Goal: Task Accomplishment & Management: Manage account settings

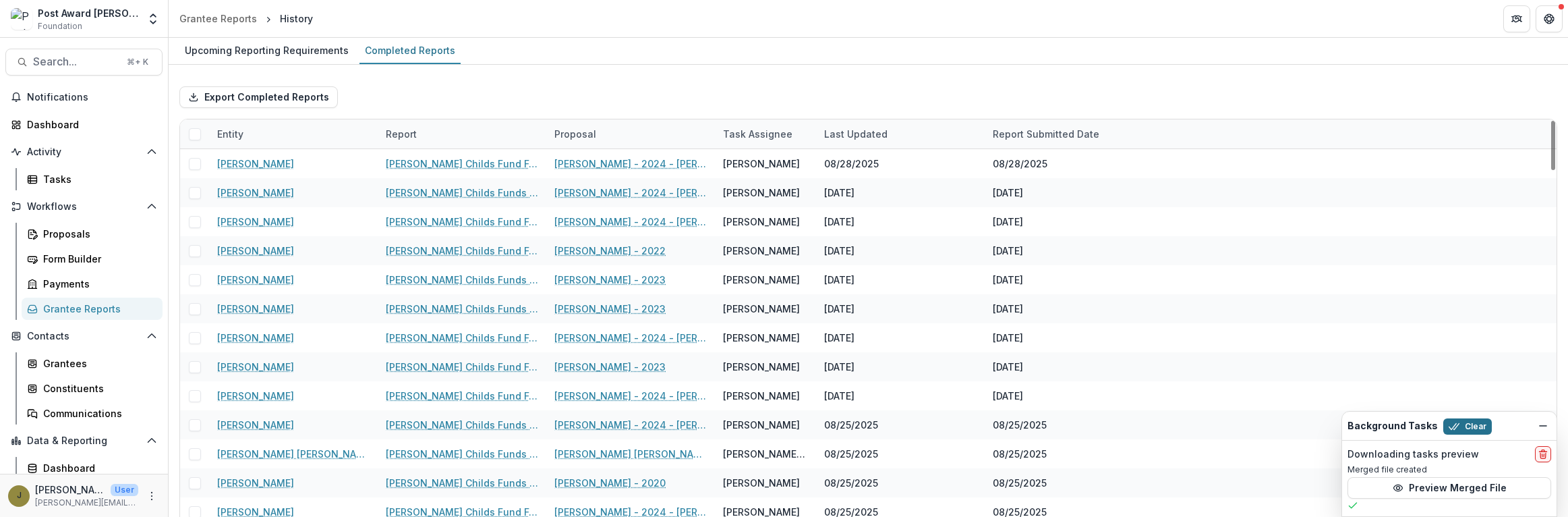
click at [1475, 425] on button "Clear" at bounding box center [1467, 426] width 49 height 16
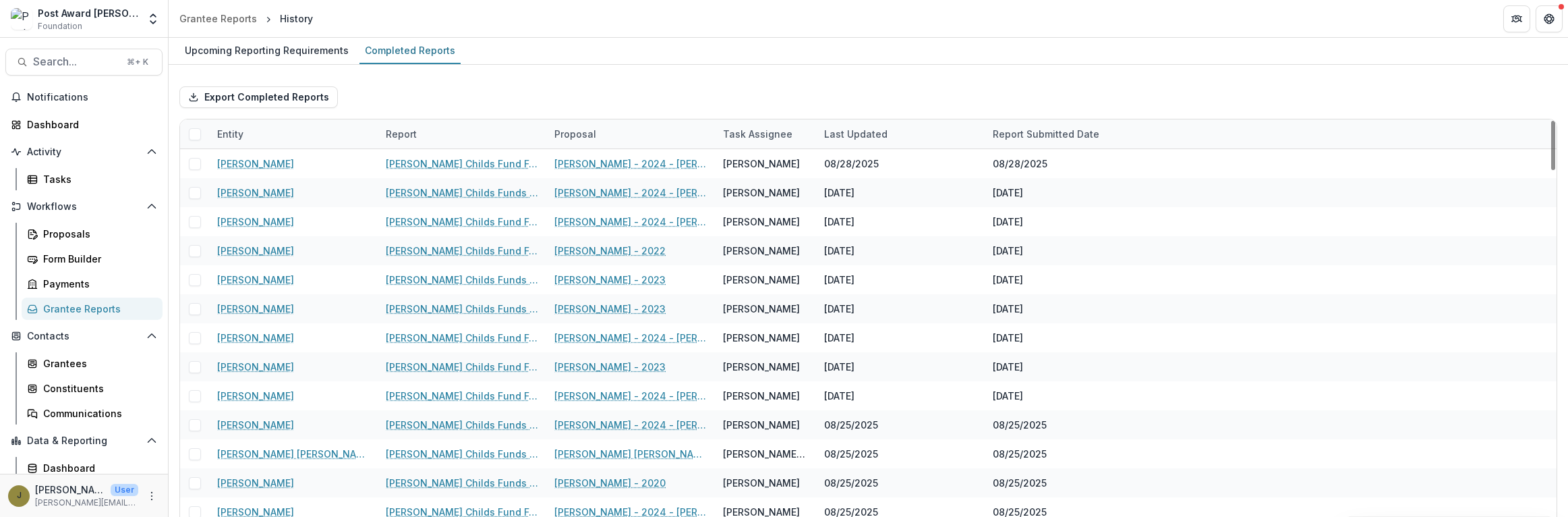
scroll to position [30, 0]
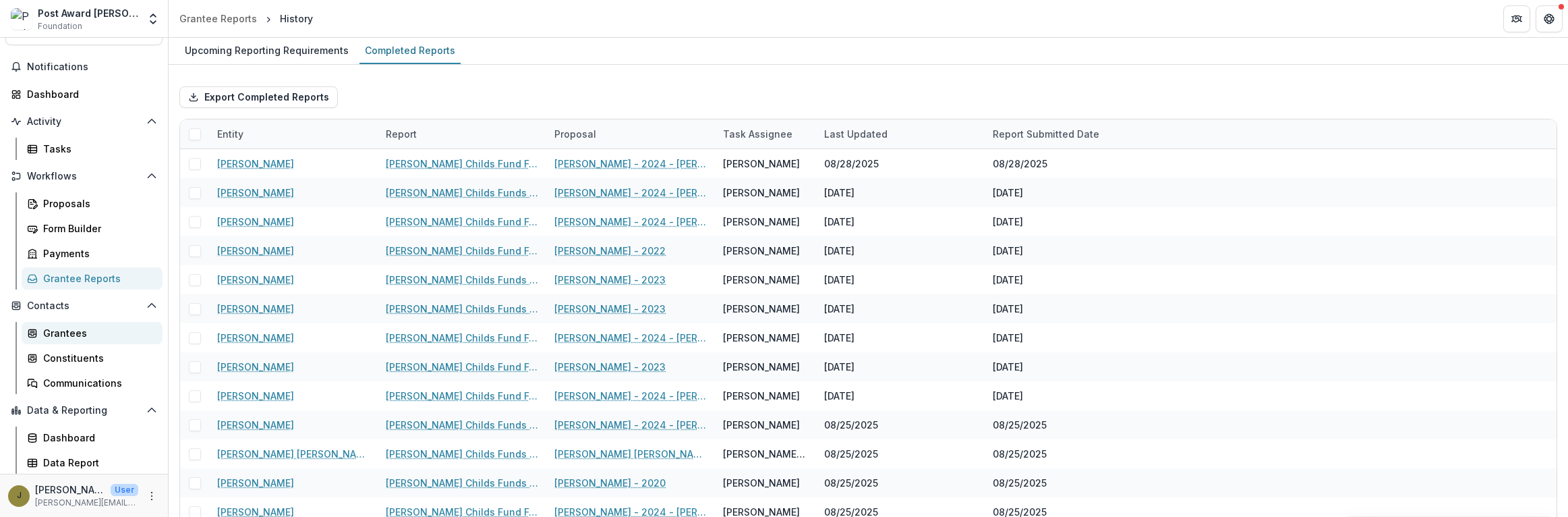
click at [74, 336] on div "Grantees" at bounding box center [97, 333] width 108 height 14
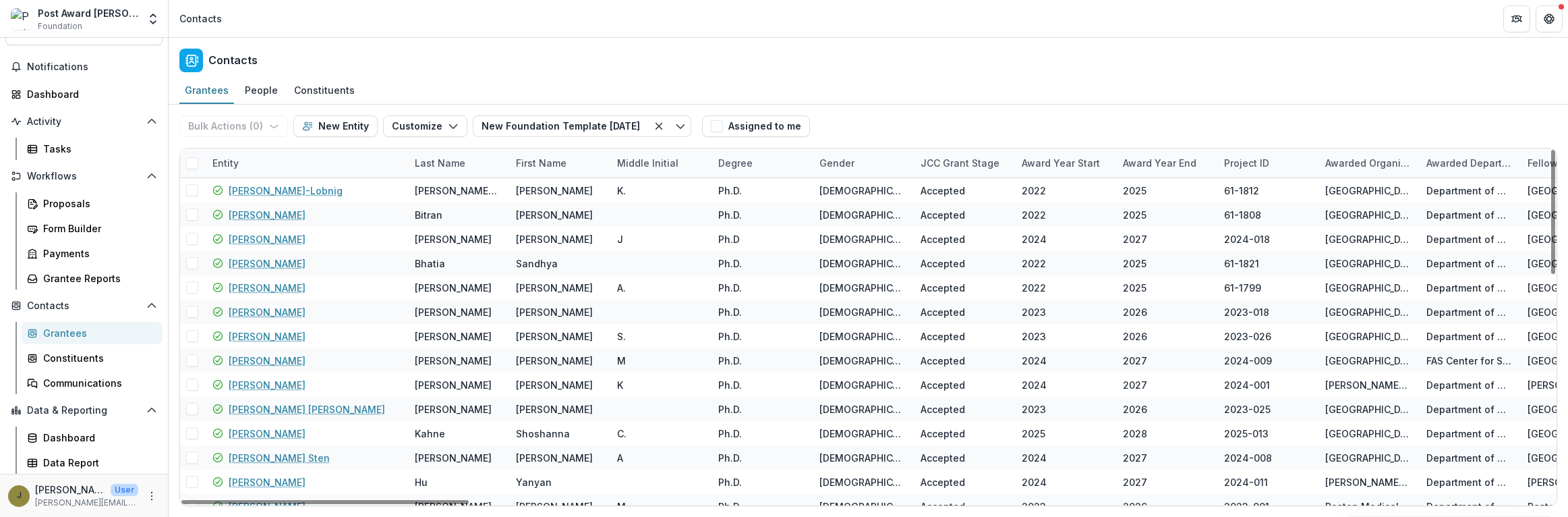
click at [1040, 159] on div "Award Year Start" at bounding box center [1061, 163] width 95 height 14
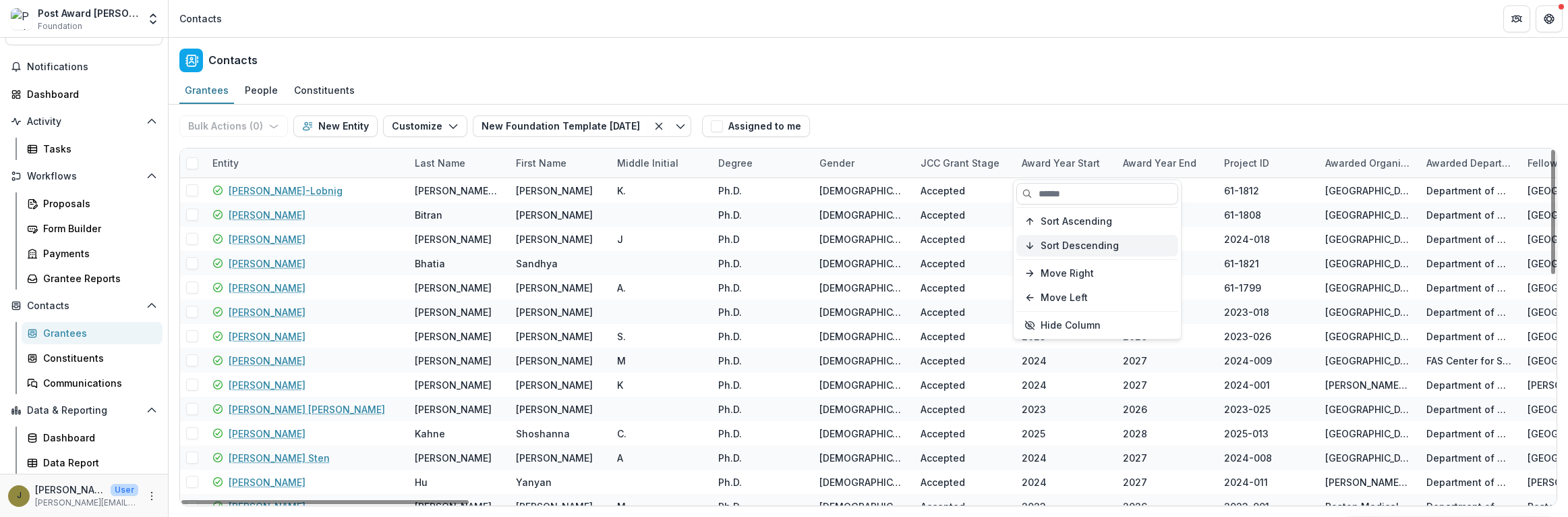
click at [1036, 250] on button "Sort Descending" at bounding box center [1097, 245] width 162 height 21
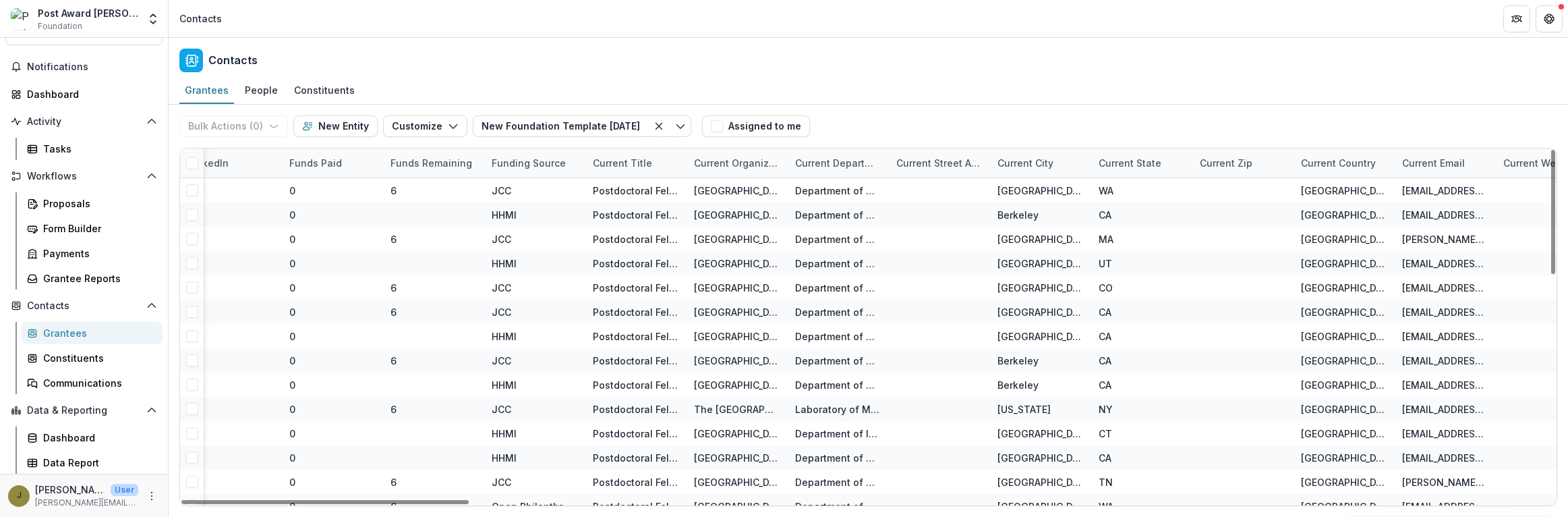
scroll to position [0, 3618]
drag, startPoint x: 789, startPoint y: 161, endPoint x: 940, endPoint y: 162, distance: 151.0
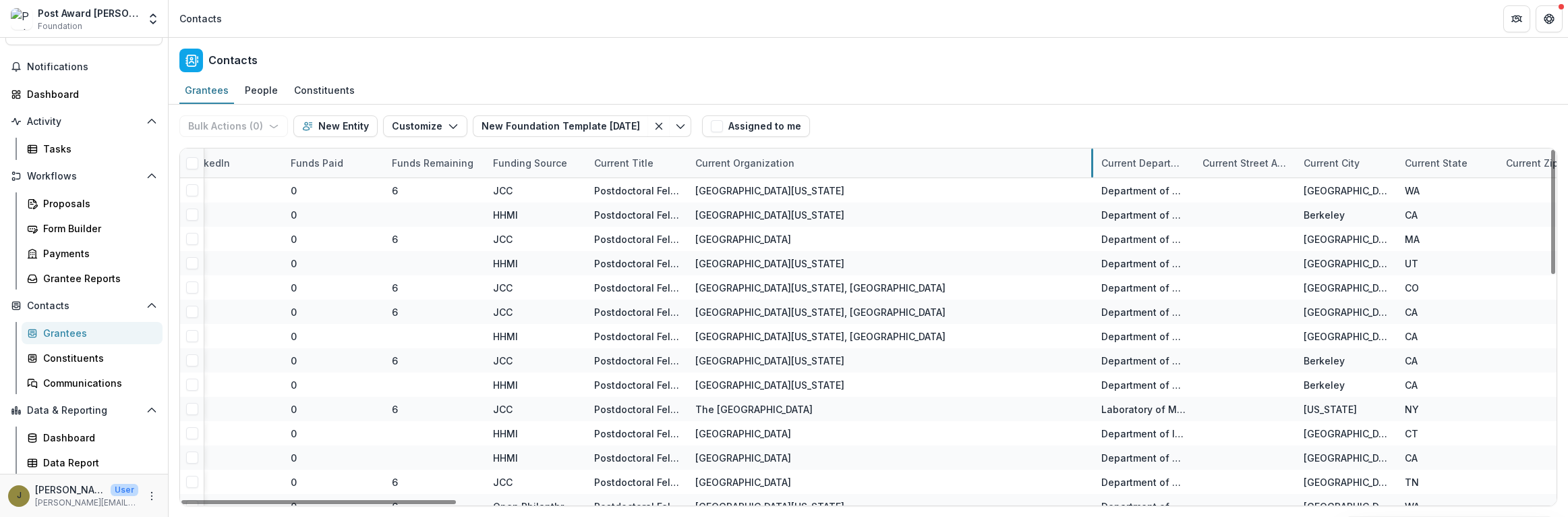
drag, startPoint x: 787, startPoint y: 165, endPoint x: 1092, endPoint y: 170, distance: 305.0
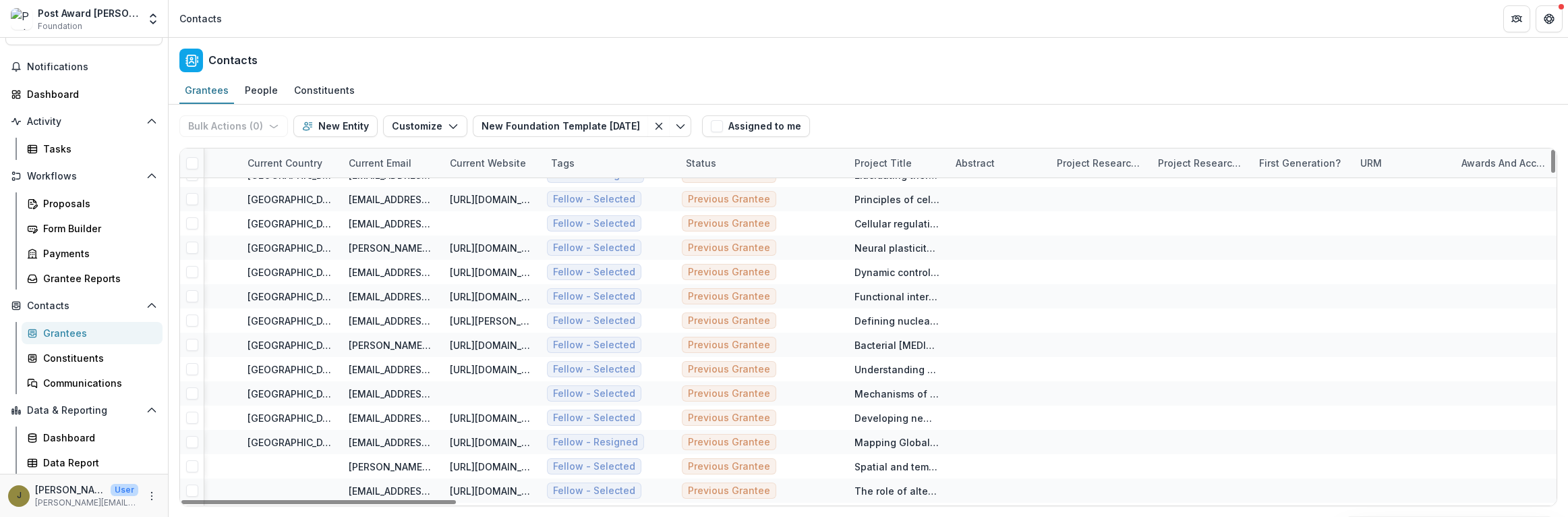
scroll to position [3659, 5482]
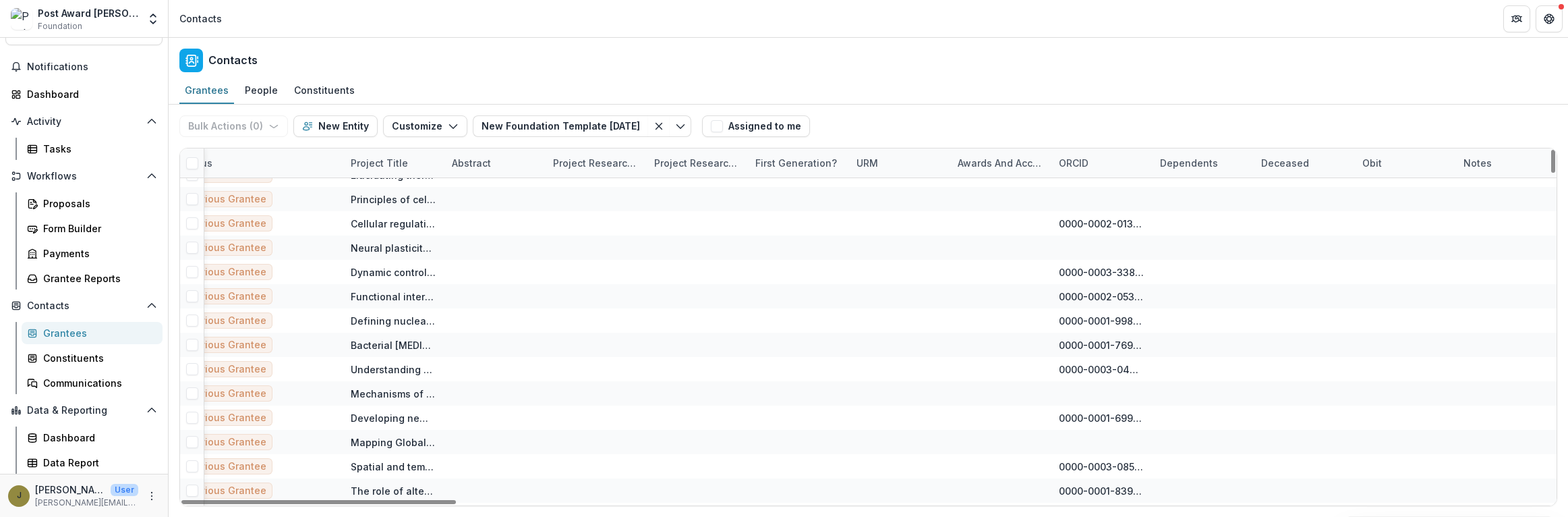
click at [994, 162] on div "Awards and Accolades" at bounding box center [1001, 163] width 101 height 14
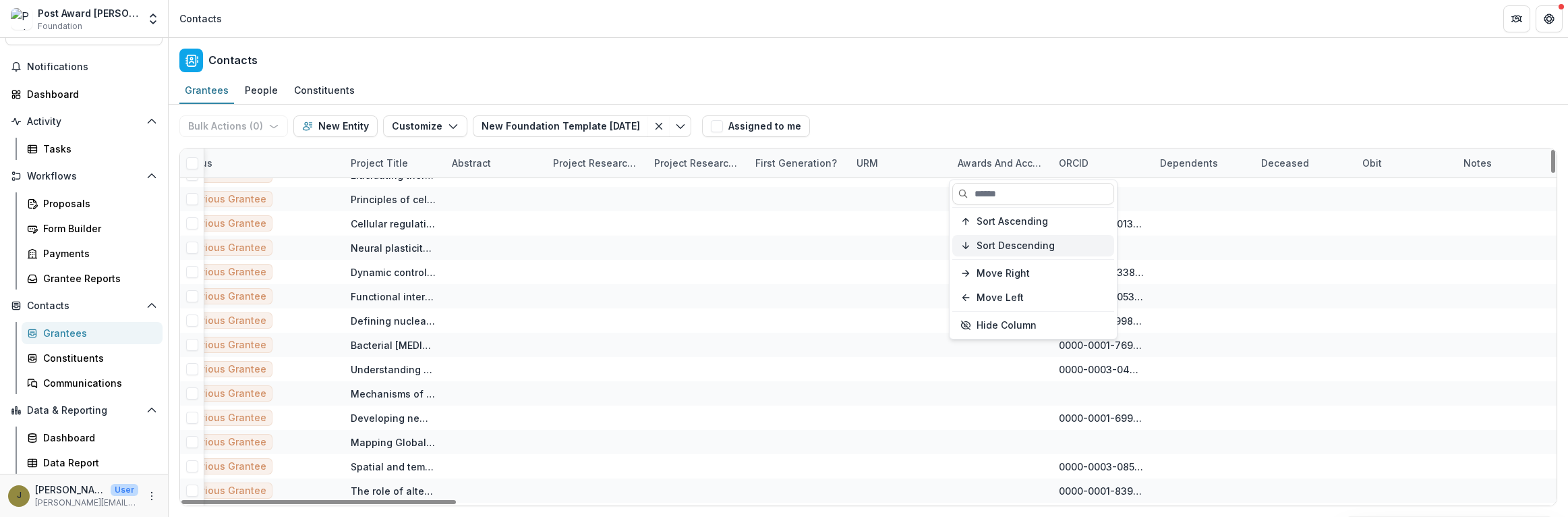
click at [981, 242] on span "Sort Descending" at bounding box center [1016, 245] width 78 height 12
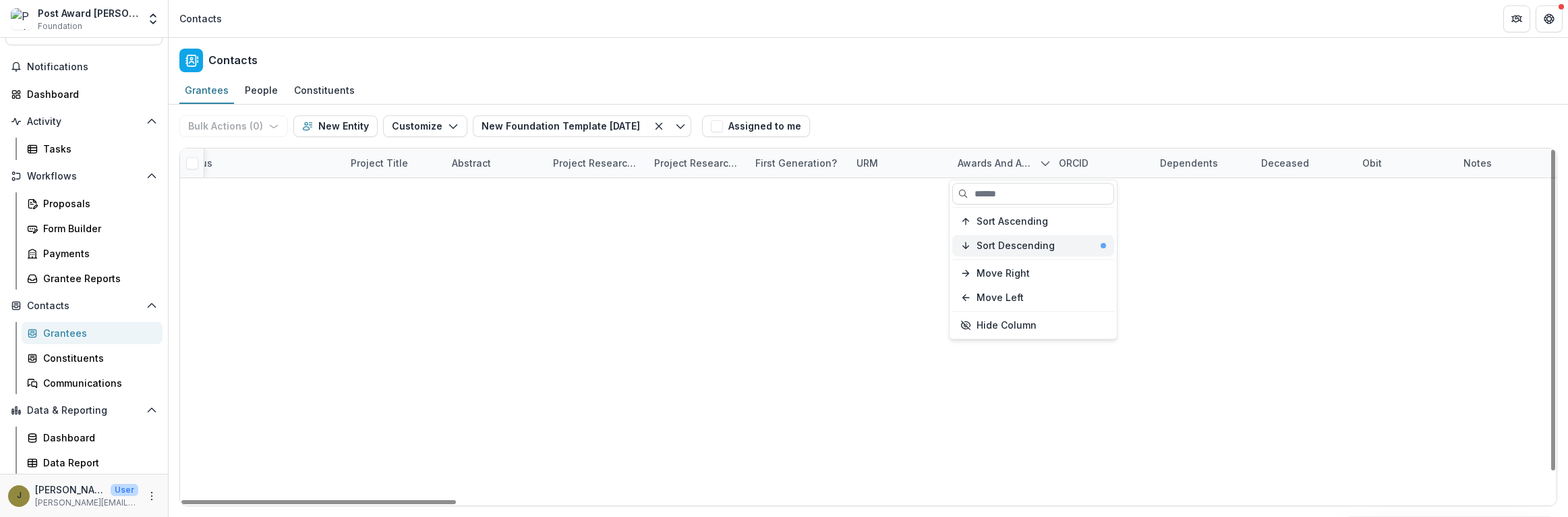
scroll to position [29, 5482]
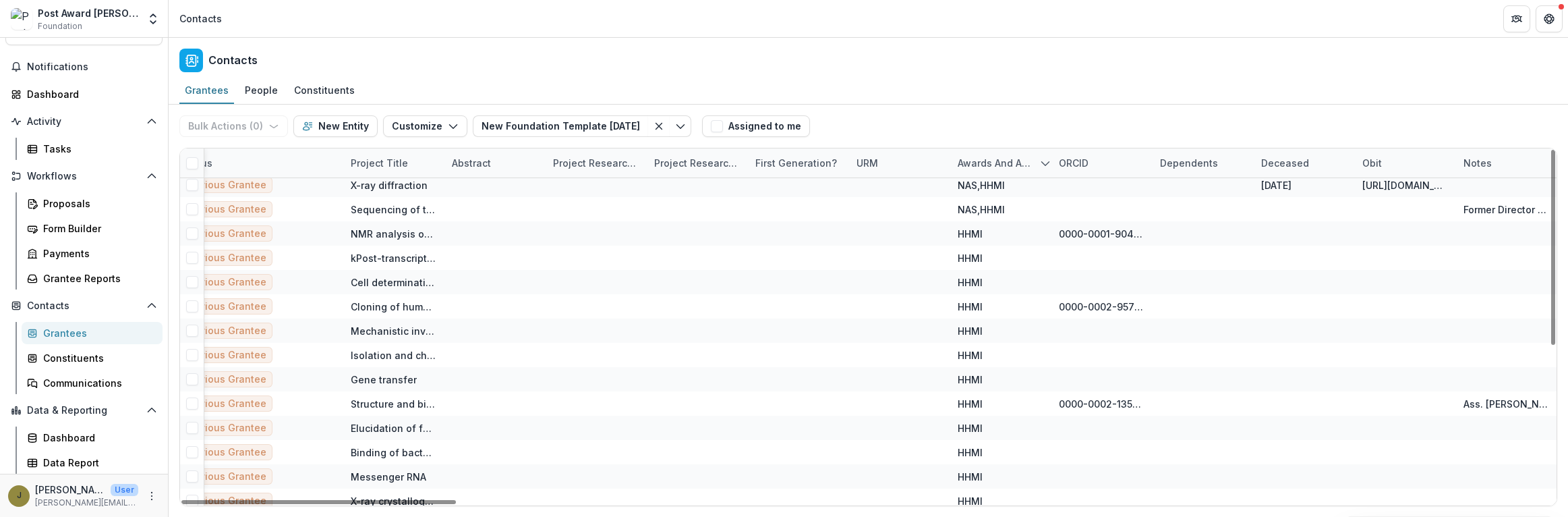
click at [968, 117] on div "Bulk Actions ( 0 ) Send Email Create Proposals Create Tasks New Entity Customiz…" at bounding box center [868, 126] width 1378 height 43
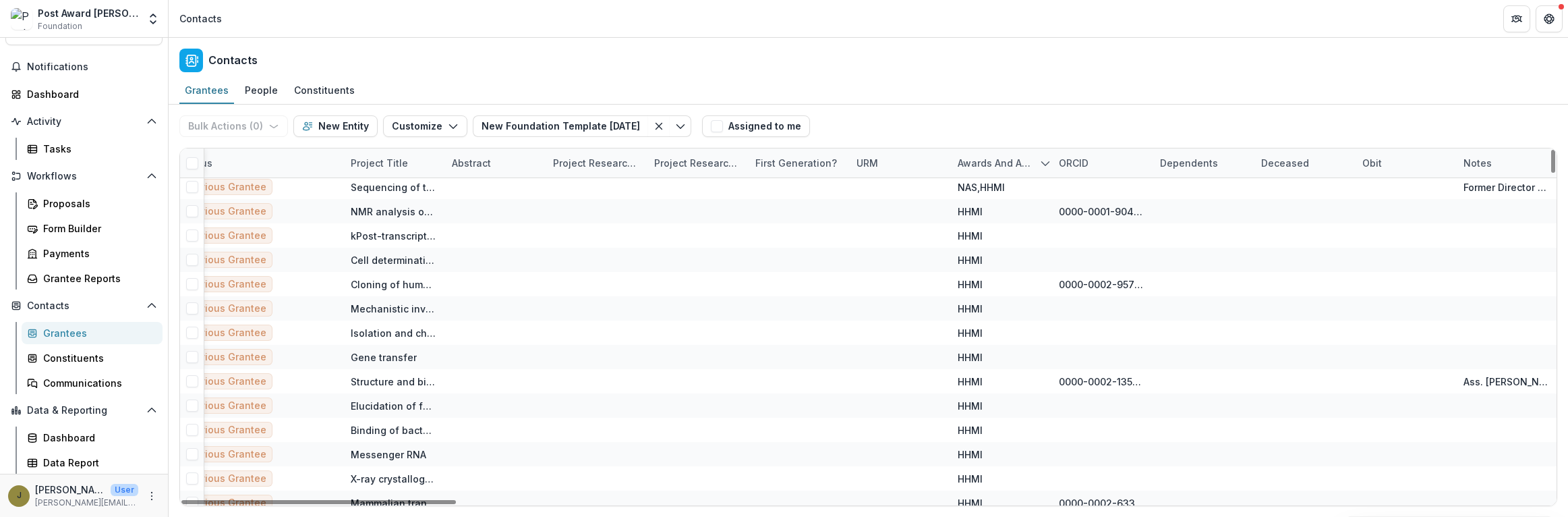
scroll to position [0, 5482]
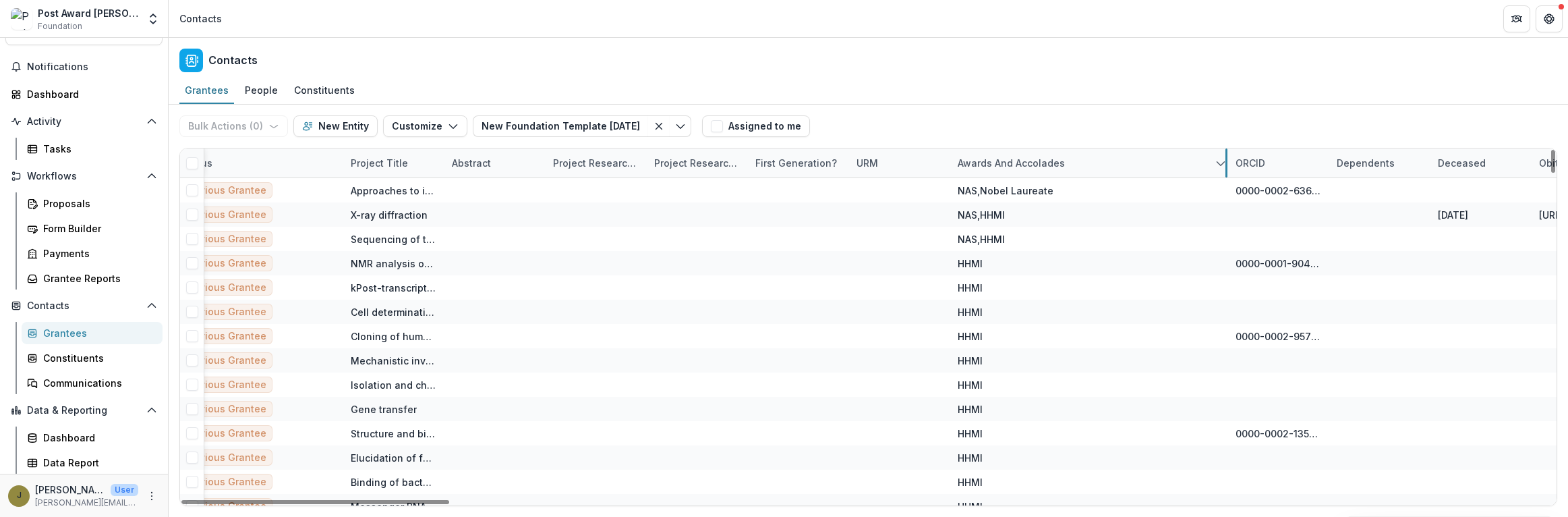
drag, startPoint x: 1048, startPoint y: 165, endPoint x: 1245, endPoint y: 149, distance: 197.6
click at [68, 454] on link "Data Report" at bounding box center [92, 462] width 141 height 22
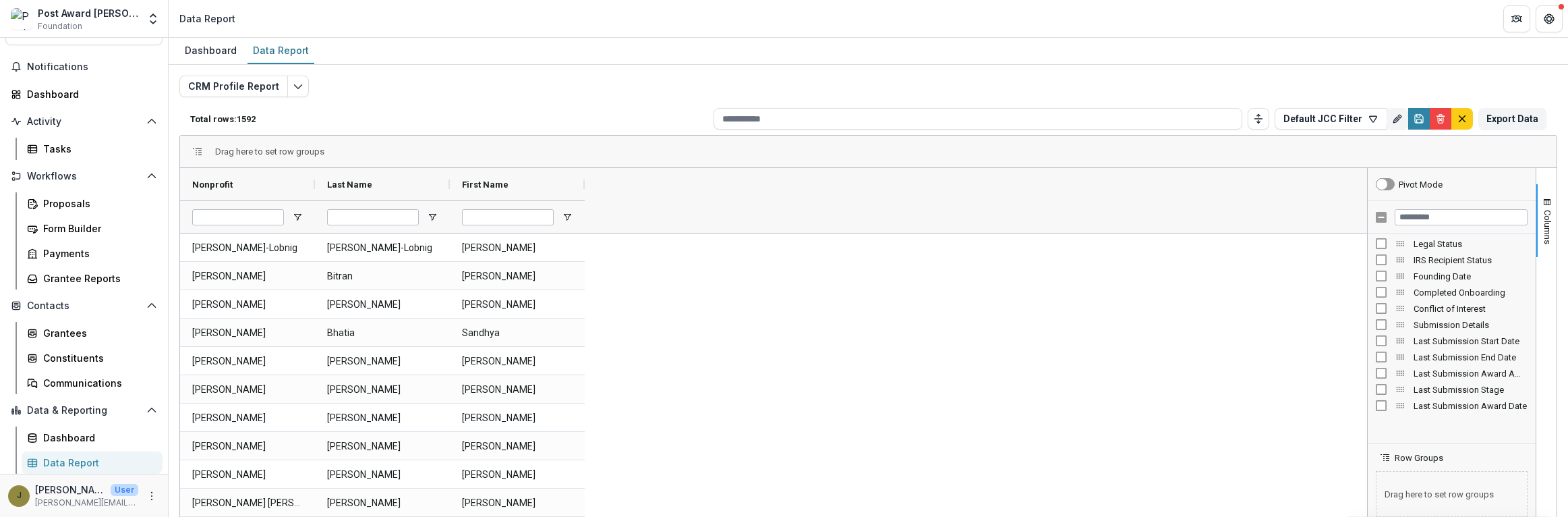
scroll to position [1434, 0]
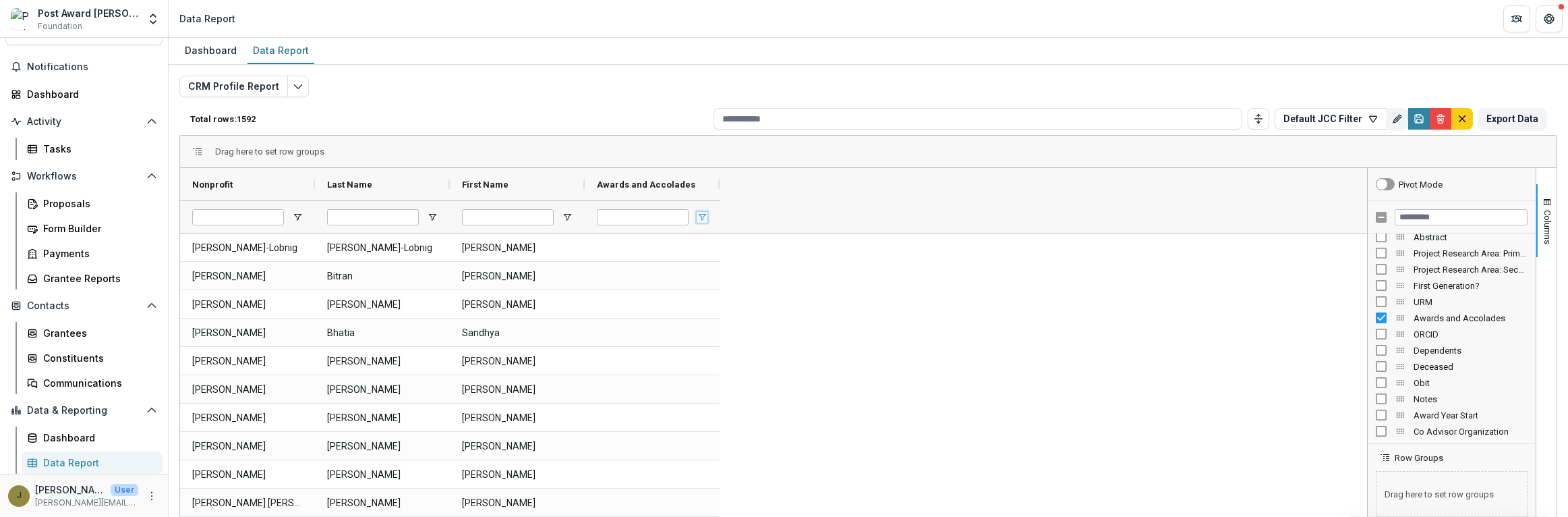
click at [702, 217] on span "Open Filter Menu" at bounding box center [702, 217] width 11 height 11
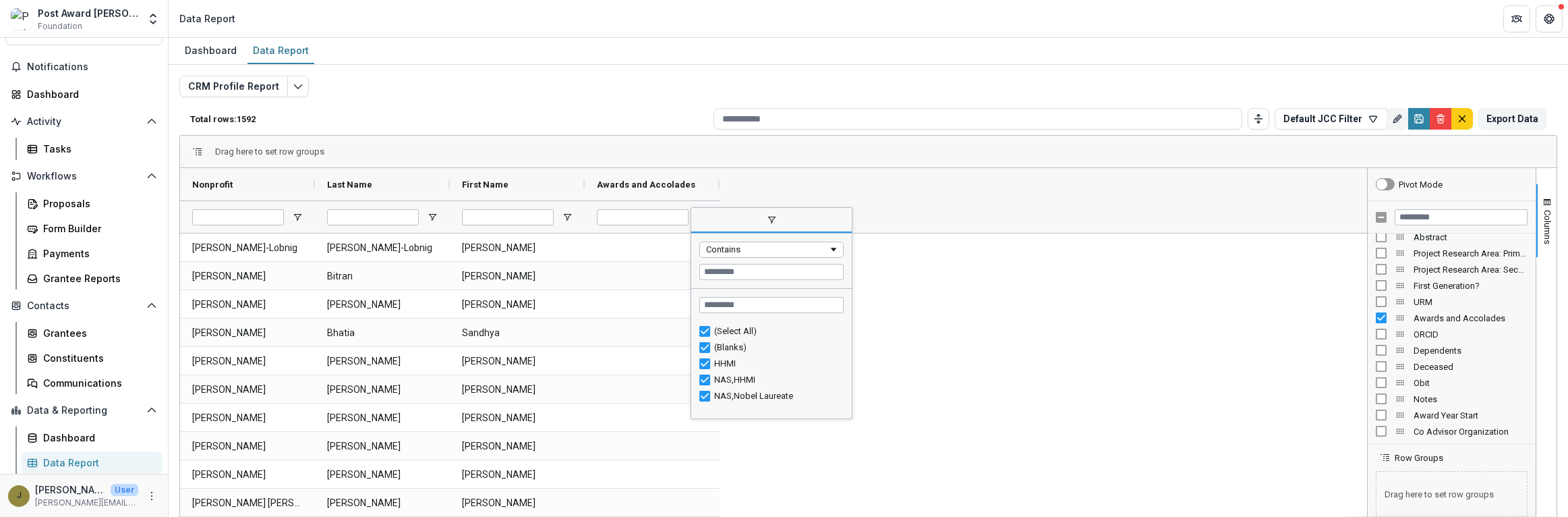
click at [763, 222] on span "filter" at bounding box center [772, 220] width 160 height 24
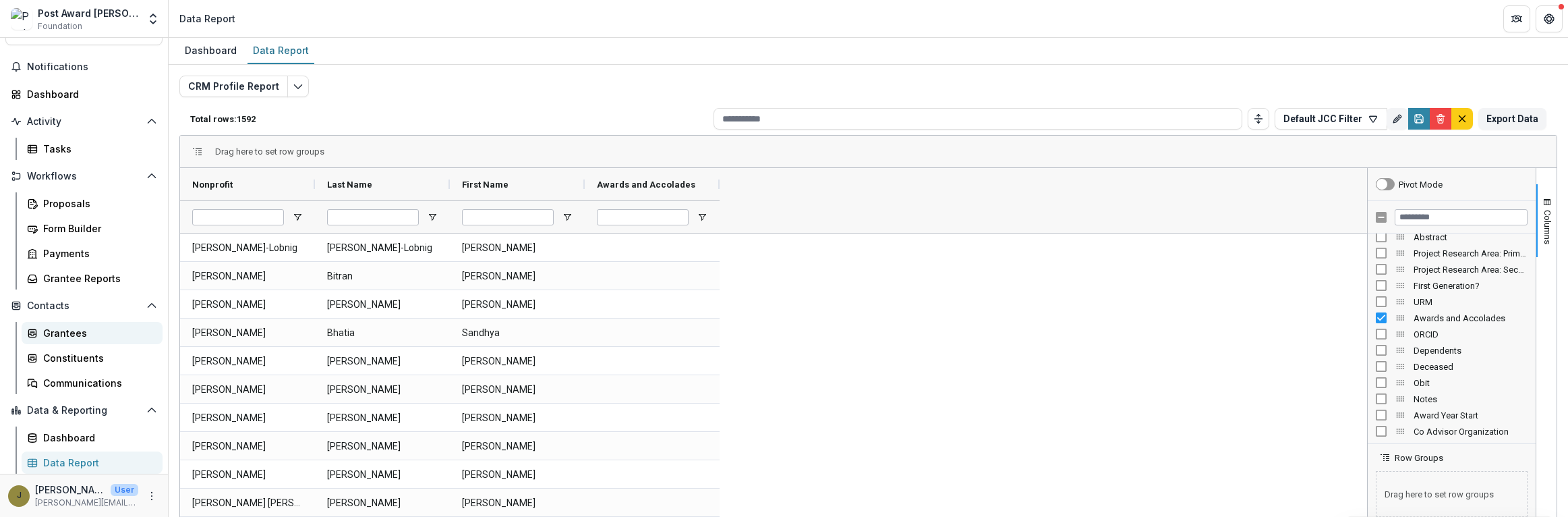
click at [47, 330] on div "Grantees" at bounding box center [97, 333] width 108 height 14
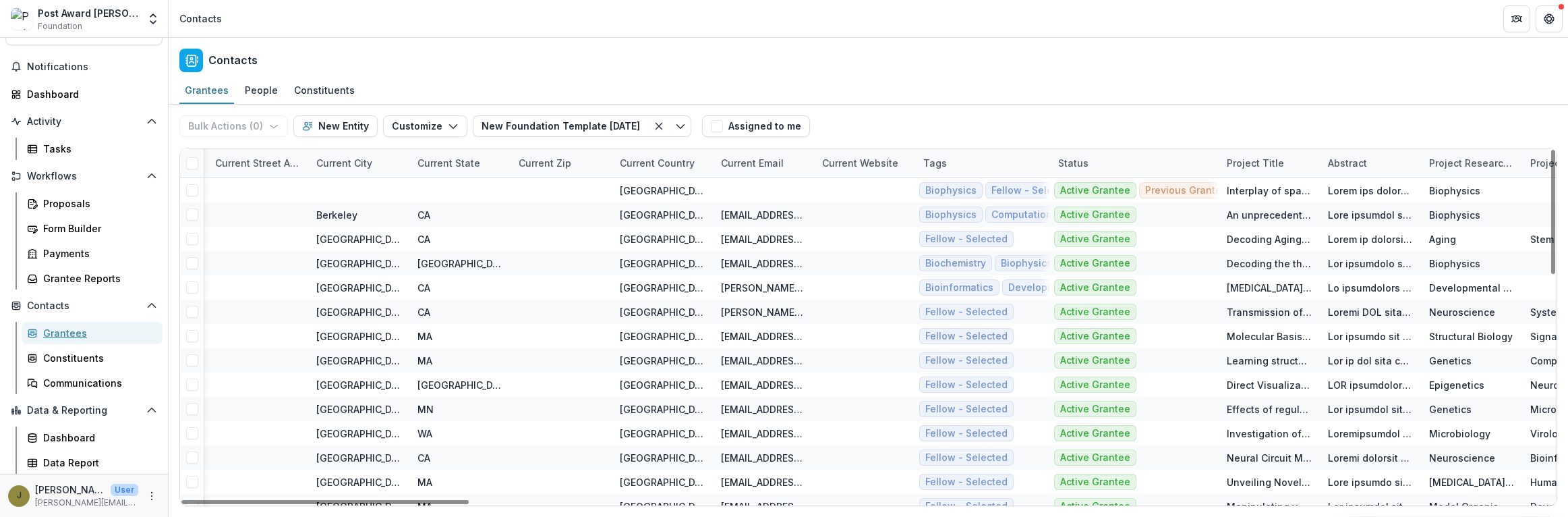
scroll to position [0, 5177]
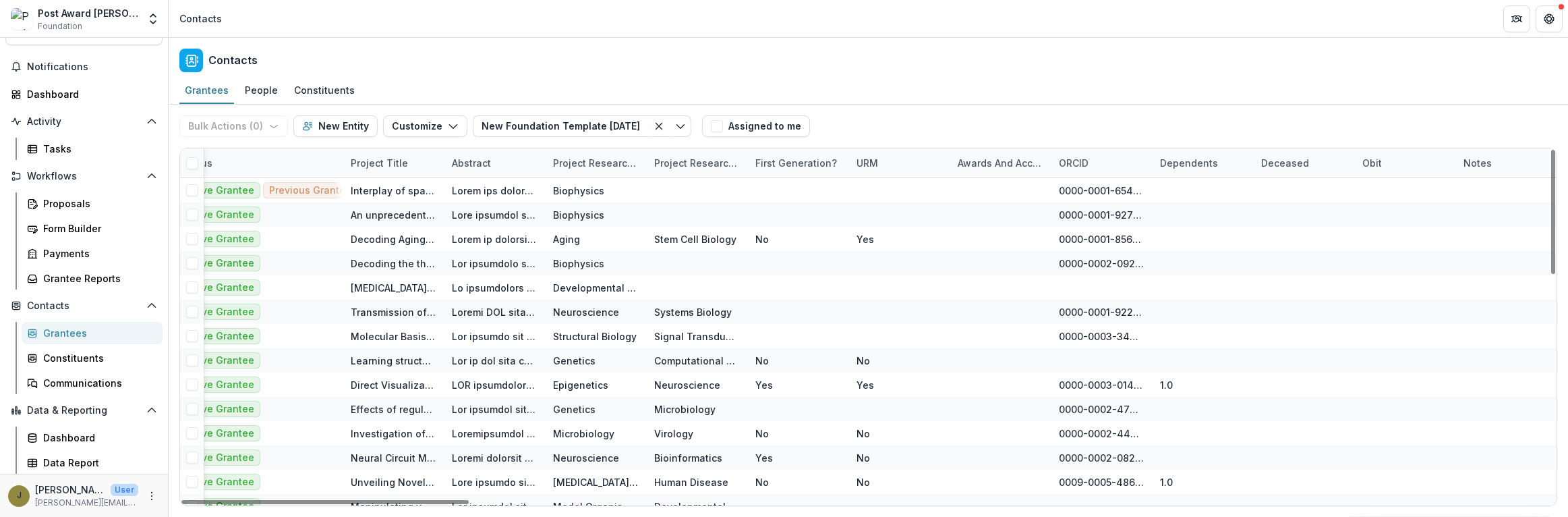
click at [993, 163] on div "Awards and Accolades" at bounding box center [1001, 163] width 101 height 14
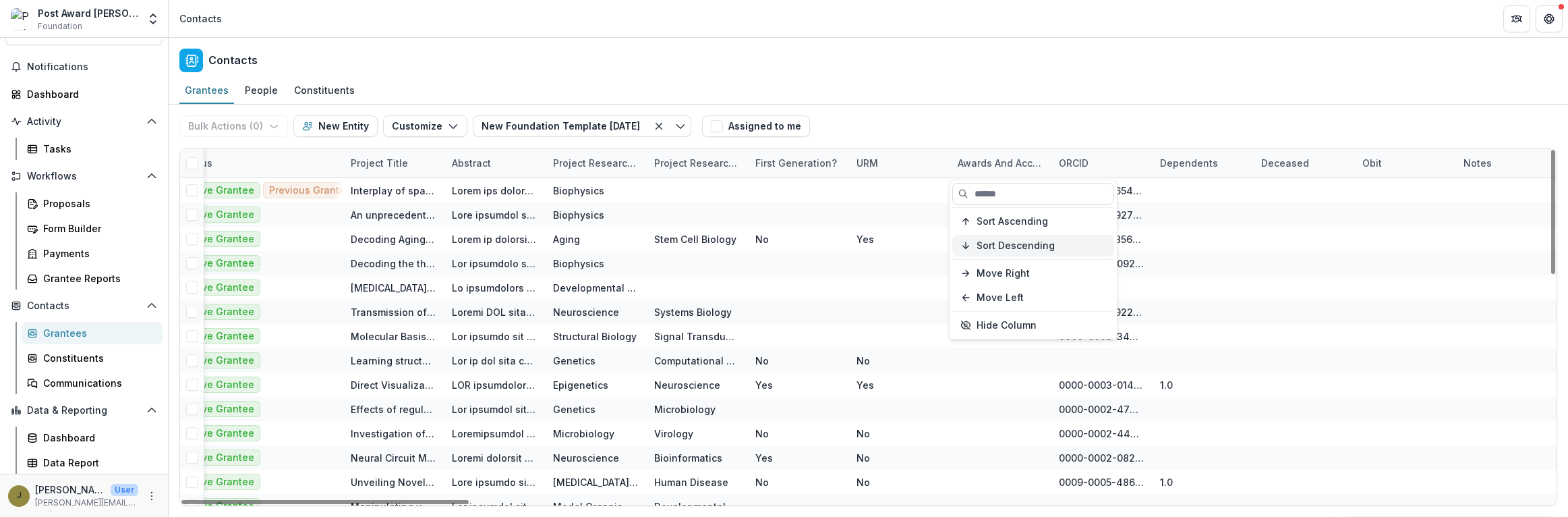
click at [975, 239] on button "Sort Descending" at bounding box center [1033, 245] width 162 height 21
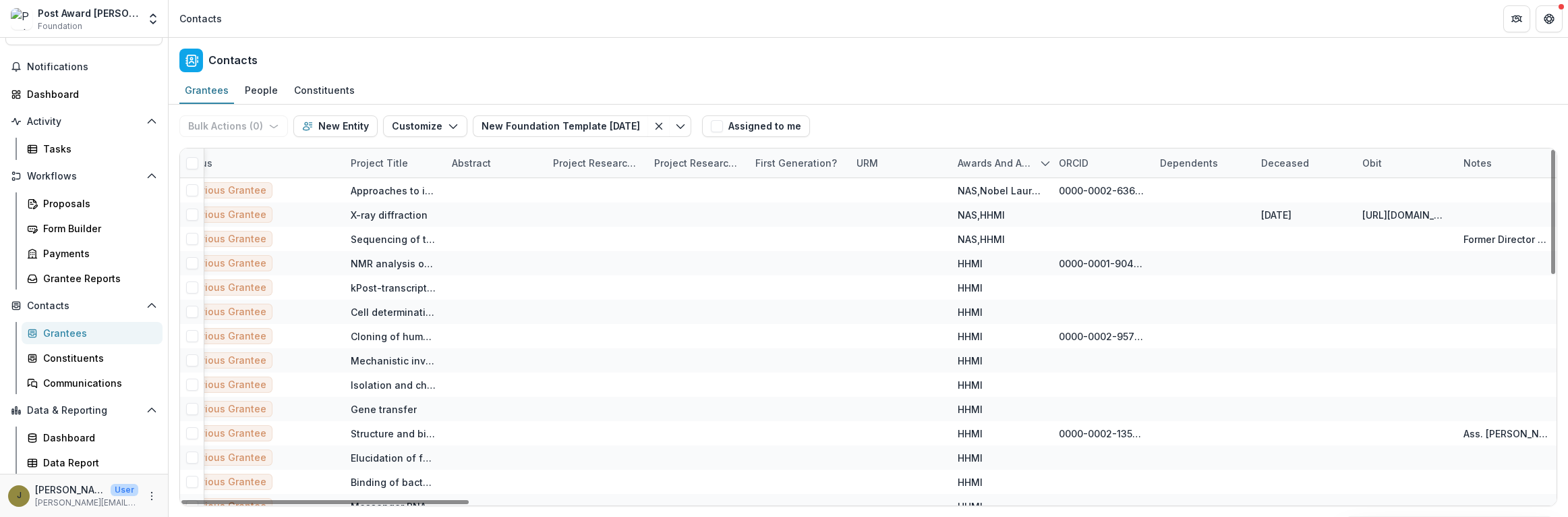
click at [922, 138] on div "Bulk Actions ( 0 ) Send Email Create Proposals Create Tasks New Entity Customiz…" at bounding box center [868, 126] width 1378 height 43
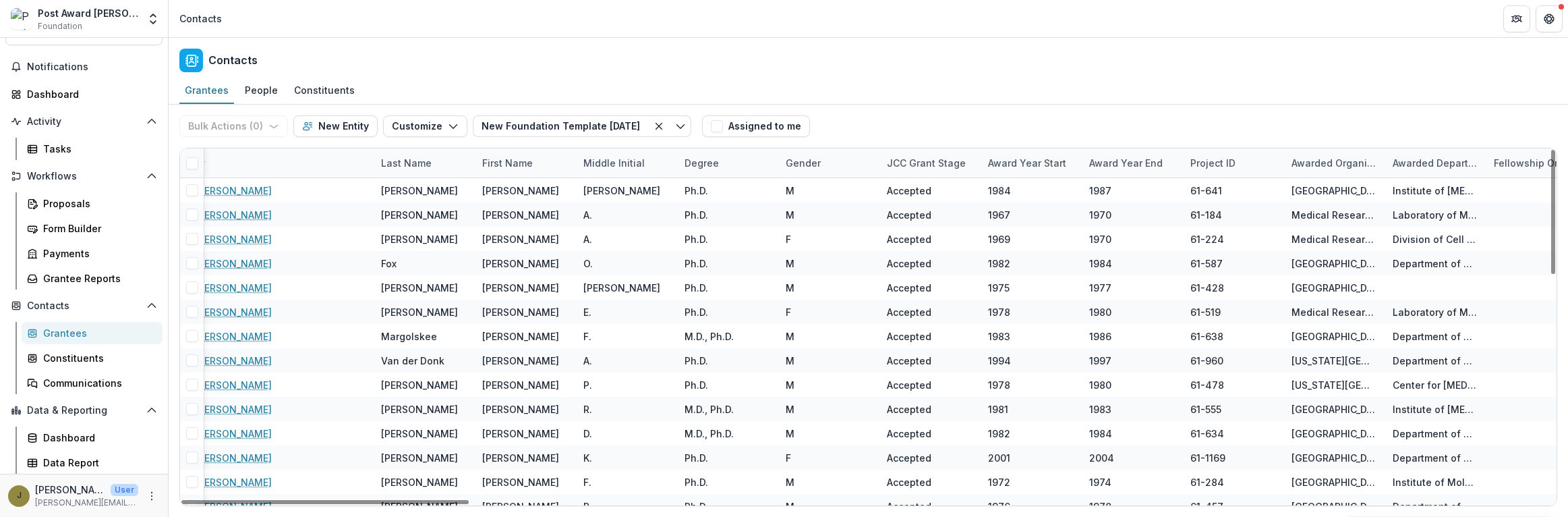
scroll to position [0, 0]
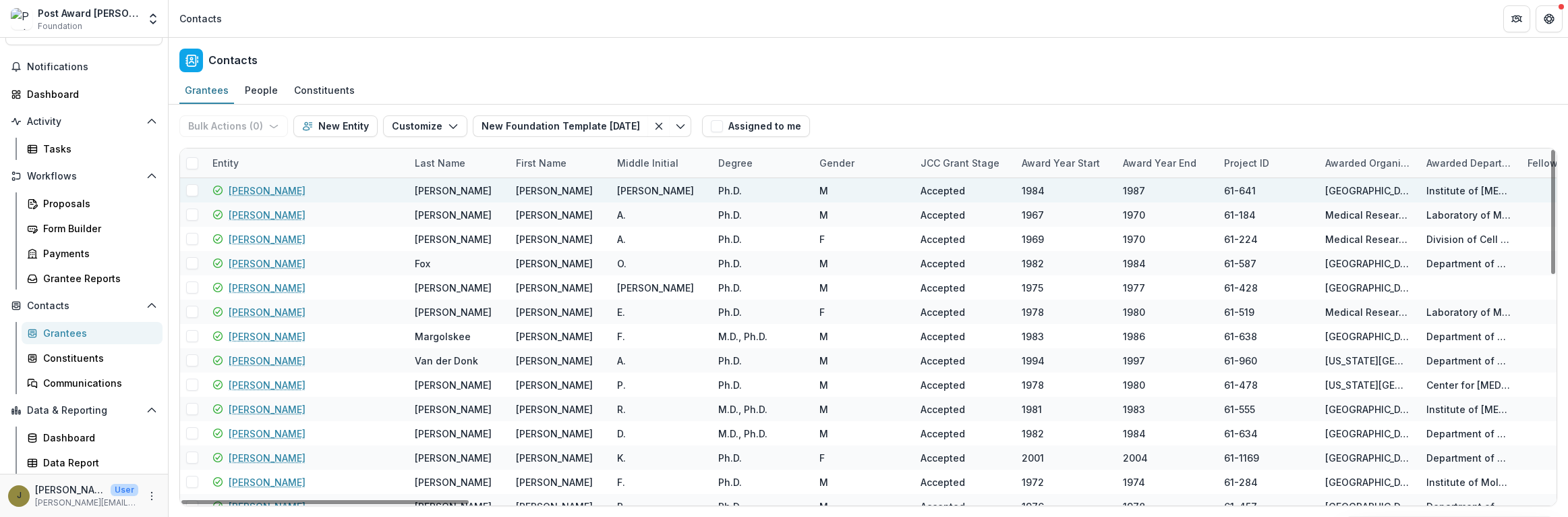
click at [252, 186] on link "[PERSON_NAME]" at bounding box center [267, 191] width 77 height 14
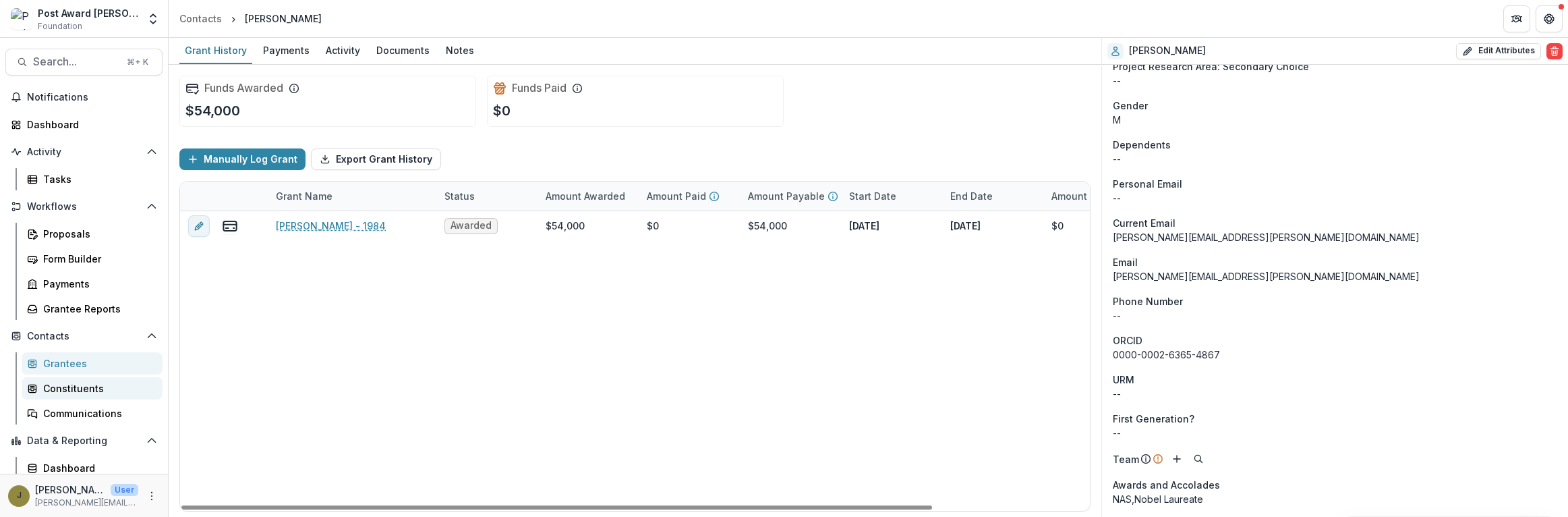
scroll to position [30, 0]
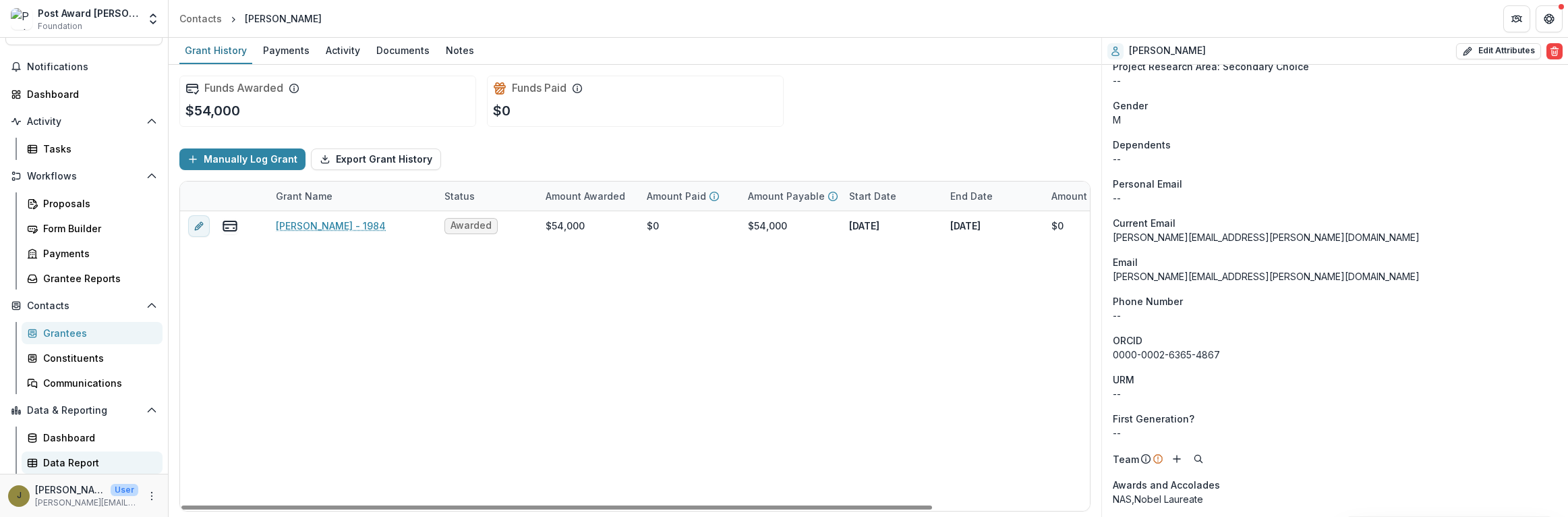
click at [44, 457] on div "Data Report" at bounding box center [97, 462] width 108 height 14
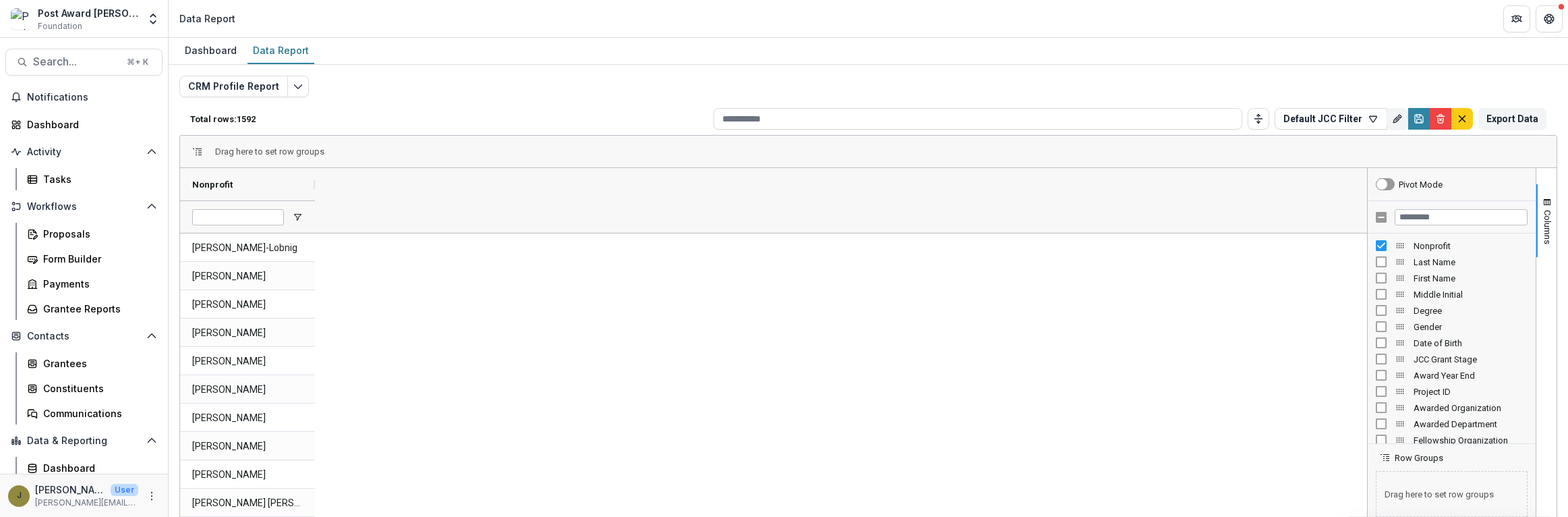
click at [1376, 268] on div "Last Name" at bounding box center [1451, 262] width 151 height 16
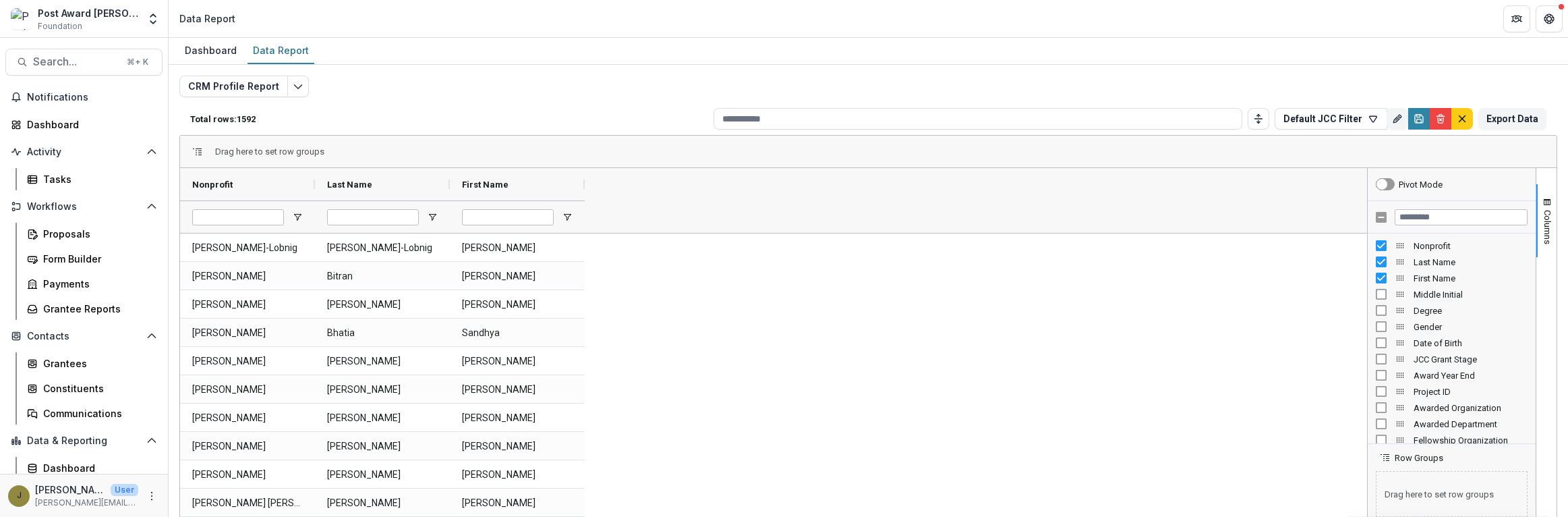
click at [1406, 235] on div "Nonprofit Last Name First Name Middle Initial Degree Gender Date of Birth" at bounding box center [1451, 339] width 168 height 210
click at [1405, 219] on input "Filter Columns Input" at bounding box center [1461, 217] width 133 height 16
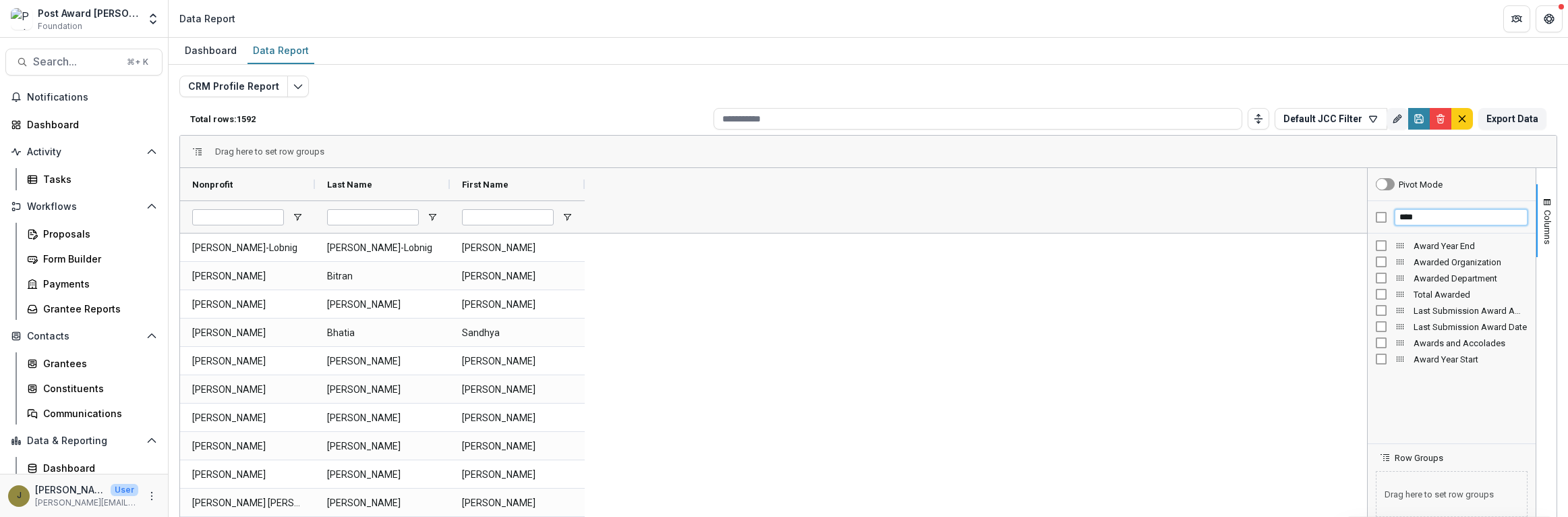
type input "****"
click at [704, 214] on span "Open Filter Menu" at bounding box center [702, 217] width 11 height 11
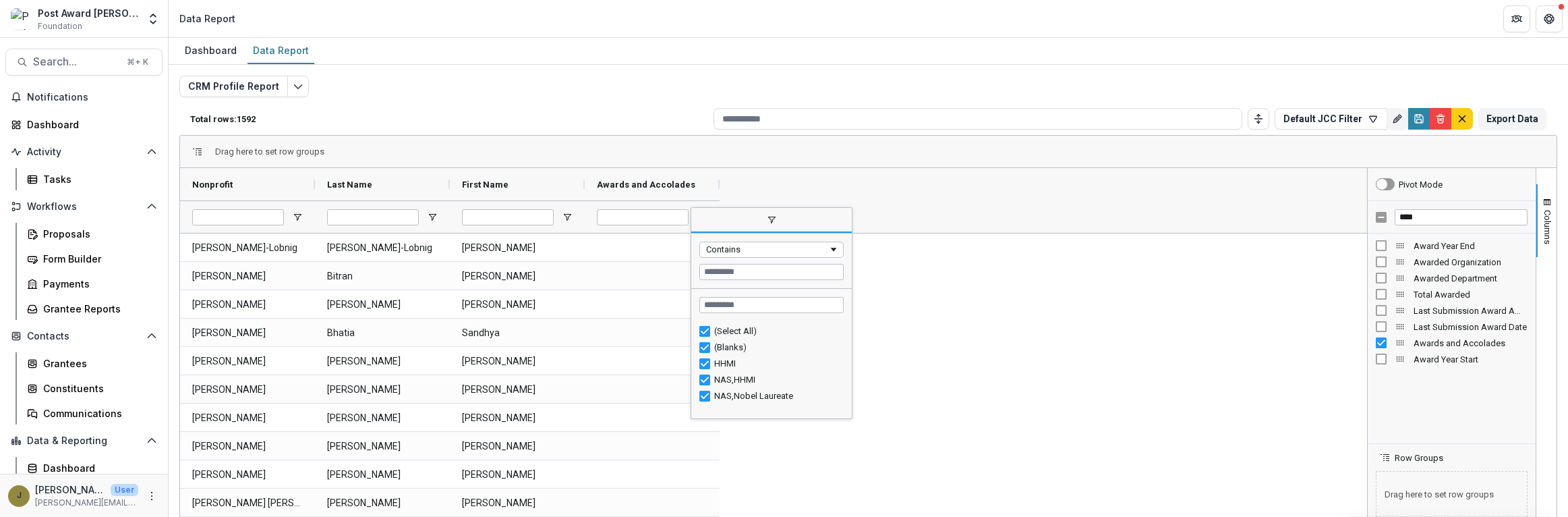
click at [704, 214] on span "filter" at bounding box center [772, 220] width 160 height 24
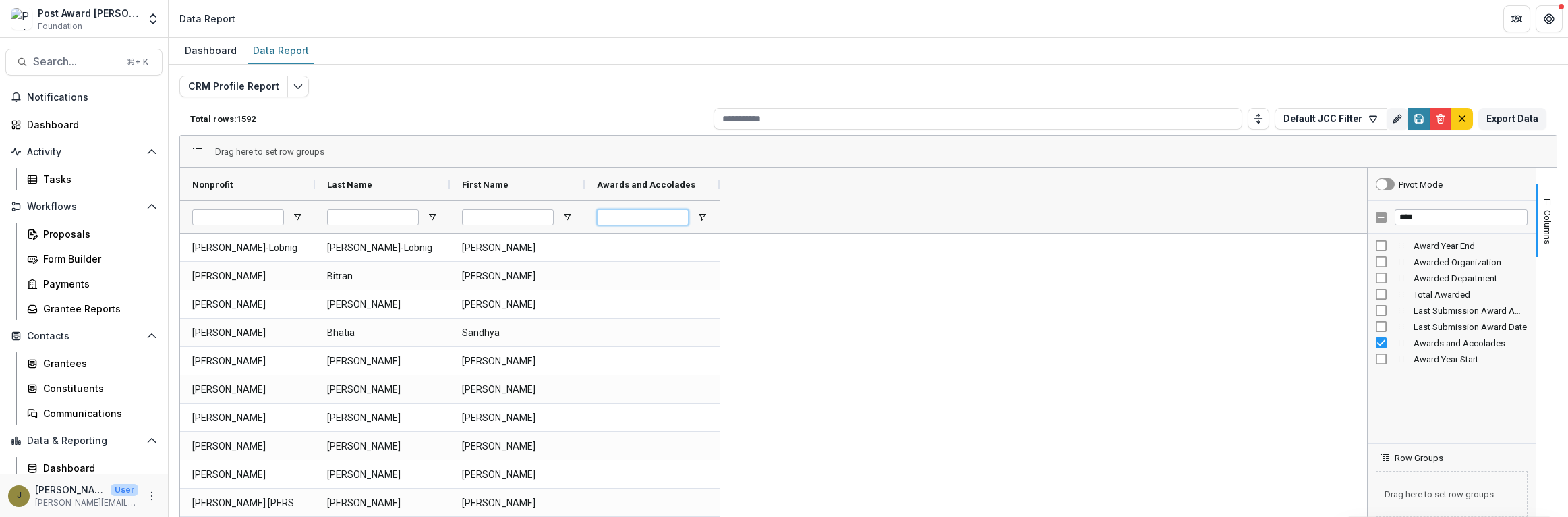
click at [668, 214] on input "Awards and Accolades Filter Input" at bounding box center [643, 217] width 92 height 16
click at [694, 181] on span "Awards and Accolades" at bounding box center [646, 184] width 99 height 10
click at [692, 184] on span at bounding box center [691, 184] width 11 height 11
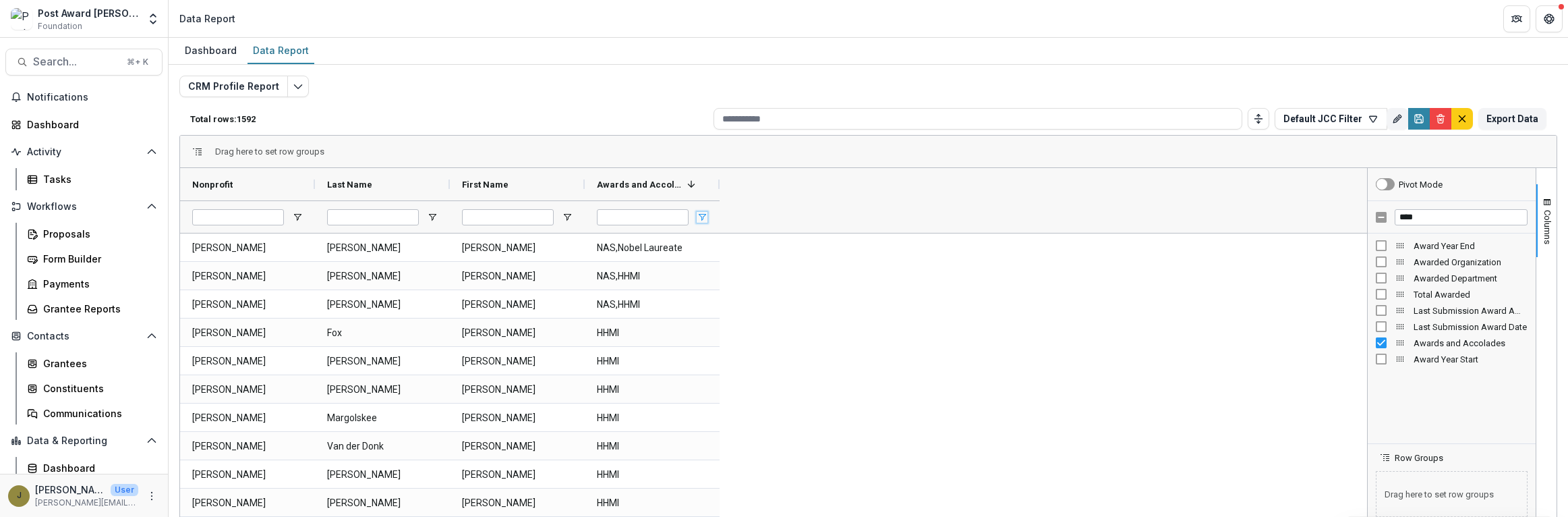
click at [699, 217] on span "Open Filter Menu" at bounding box center [702, 217] width 11 height 11
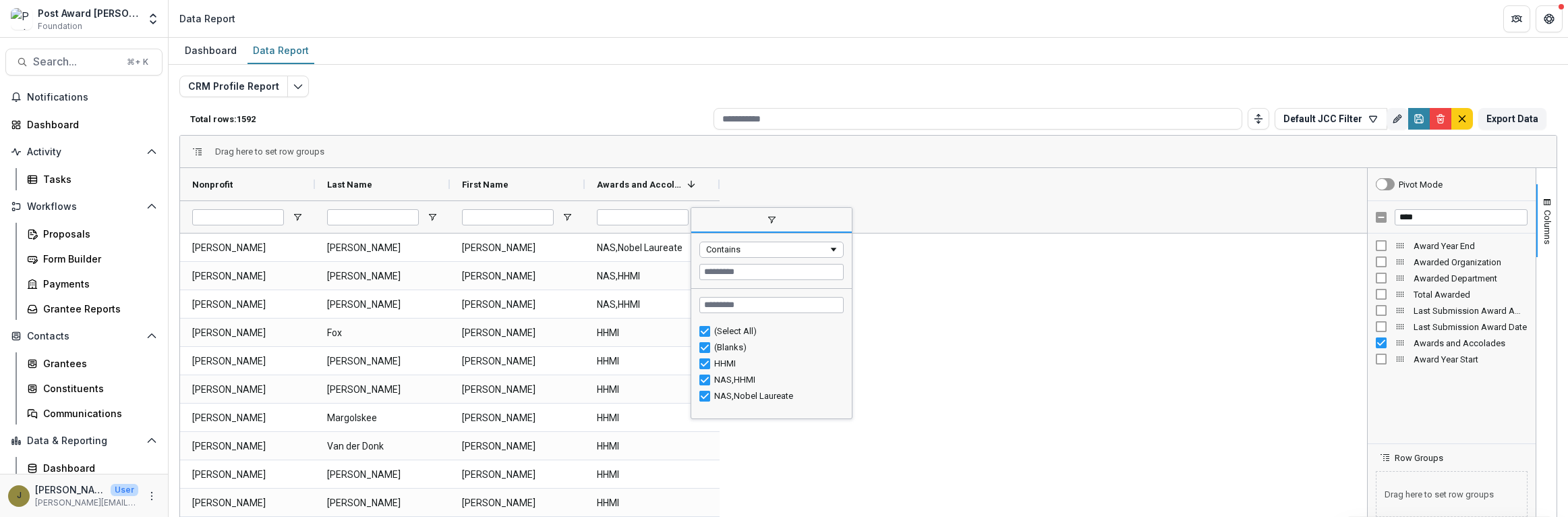
click at [598, 142] on div "Drag here to set row groups" at bounding box center [868, 152] width 1377 height 32
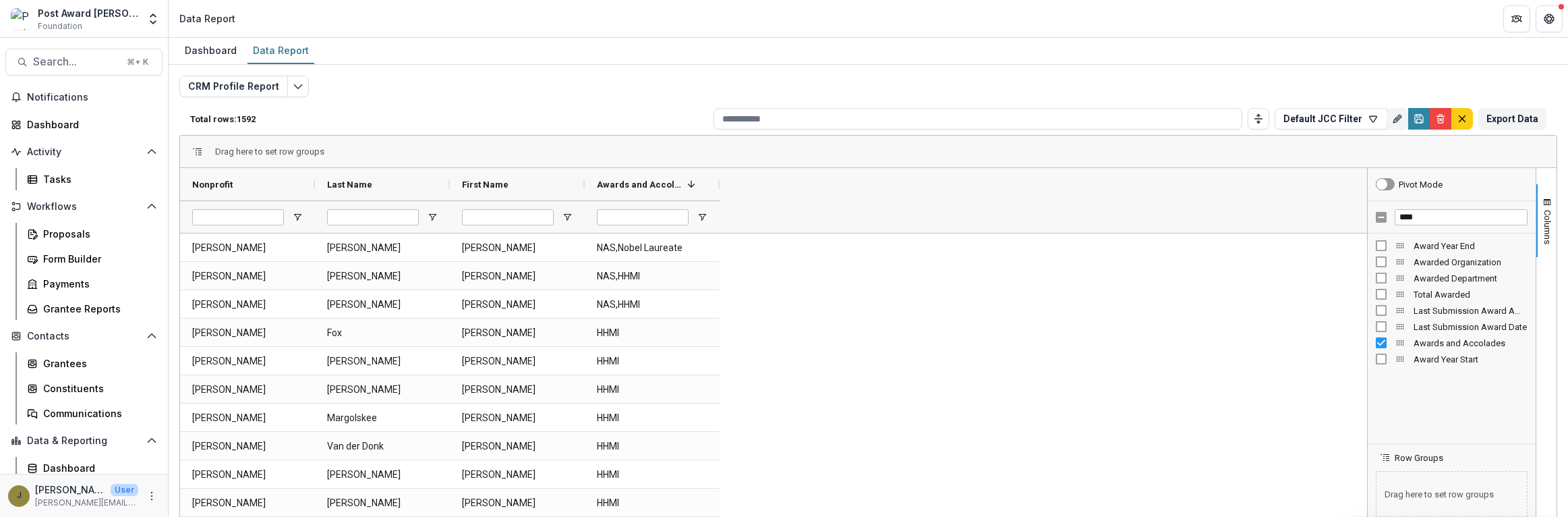
click at [548, 99] on div "CRM Profile Report Total rows: 1592 Default JCC Filter Personal Filters Team Fi…" at bounding box center [868, 325] width 1378 height 499
click at [1543, 221] on span "Columns" at bounding box center [1547, 227] width 10 height 34
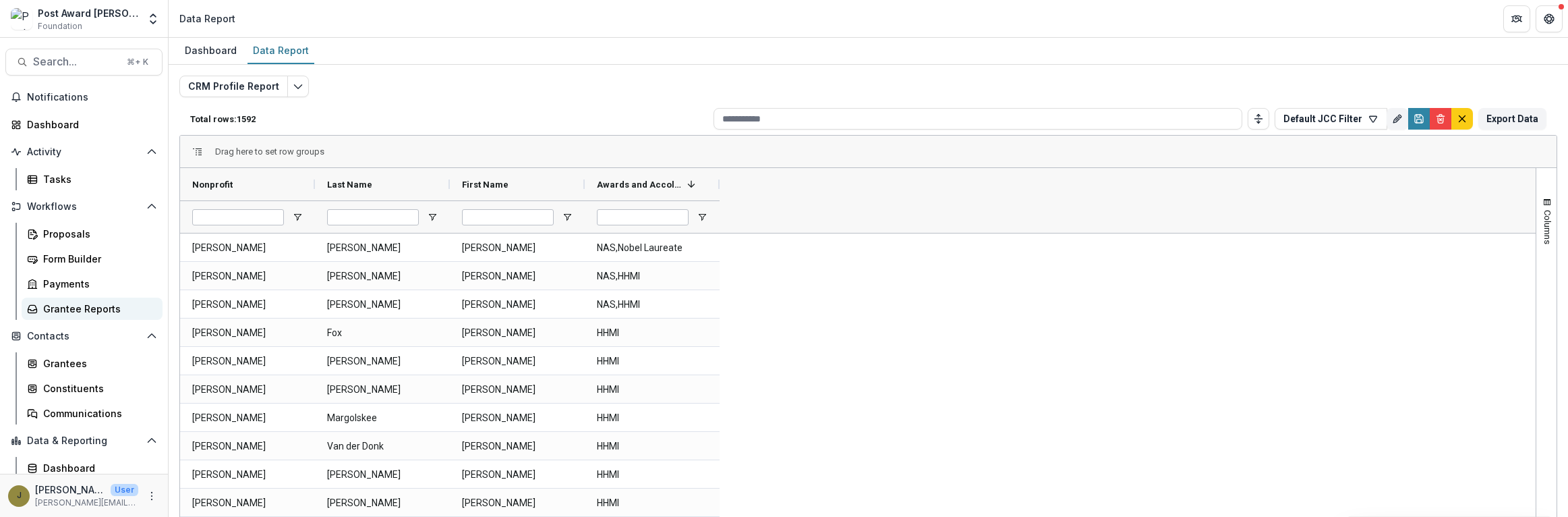
click at [73, 300] on link "Grantee Reports" at bounding box center [92, 309] width 141 height 22
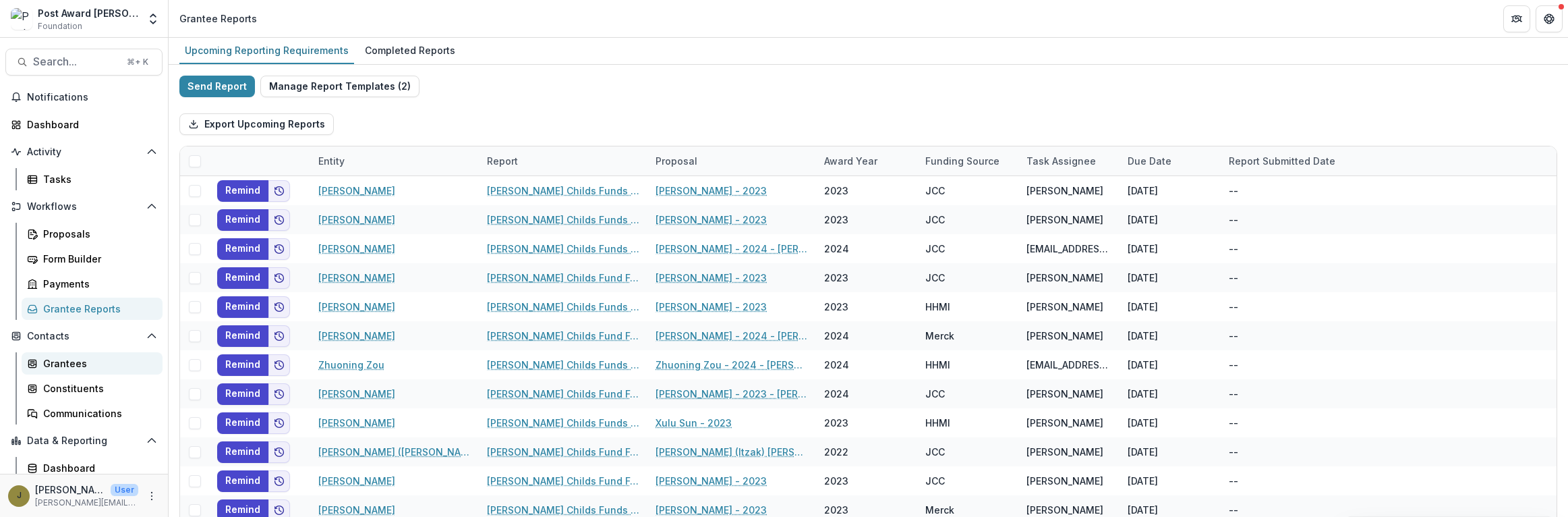
click at [53, 372] on link "Grantees" at bounding box center [92, 363] width 141 height 22
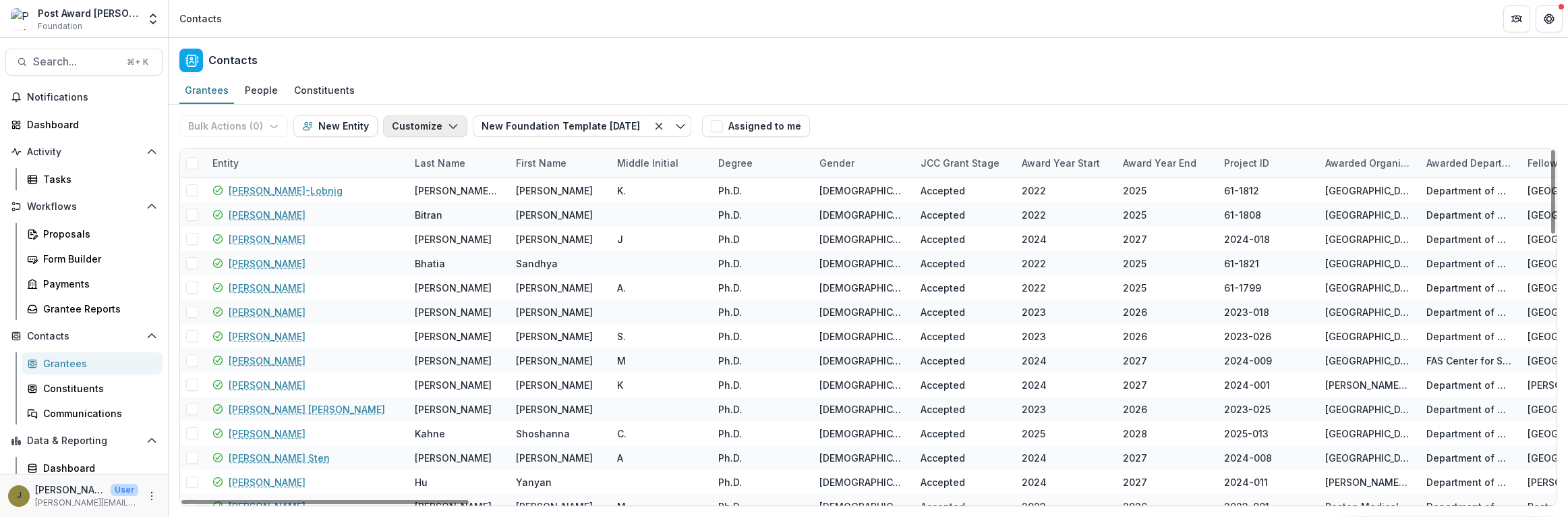
click at [406, 123] on button "Customize" at bounding box center [425, 125] width 84 height 21
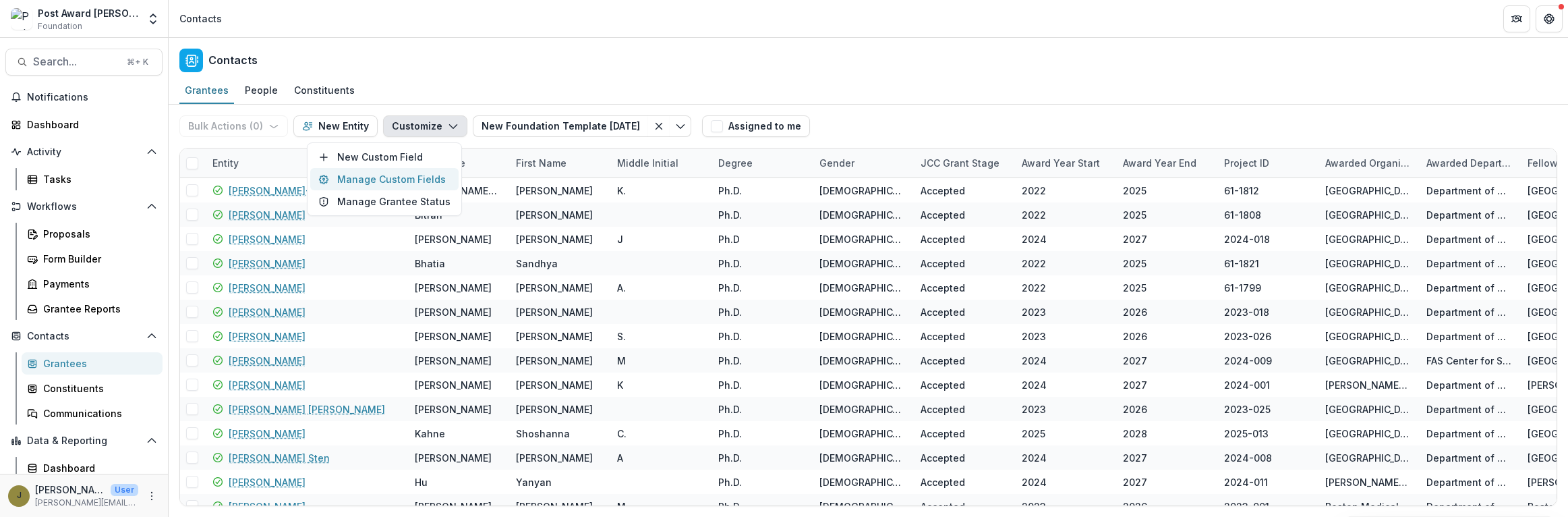
click at [396, 178] on button "Manage Custom Fields" at bounding box center [384, 179] width 149 height 22
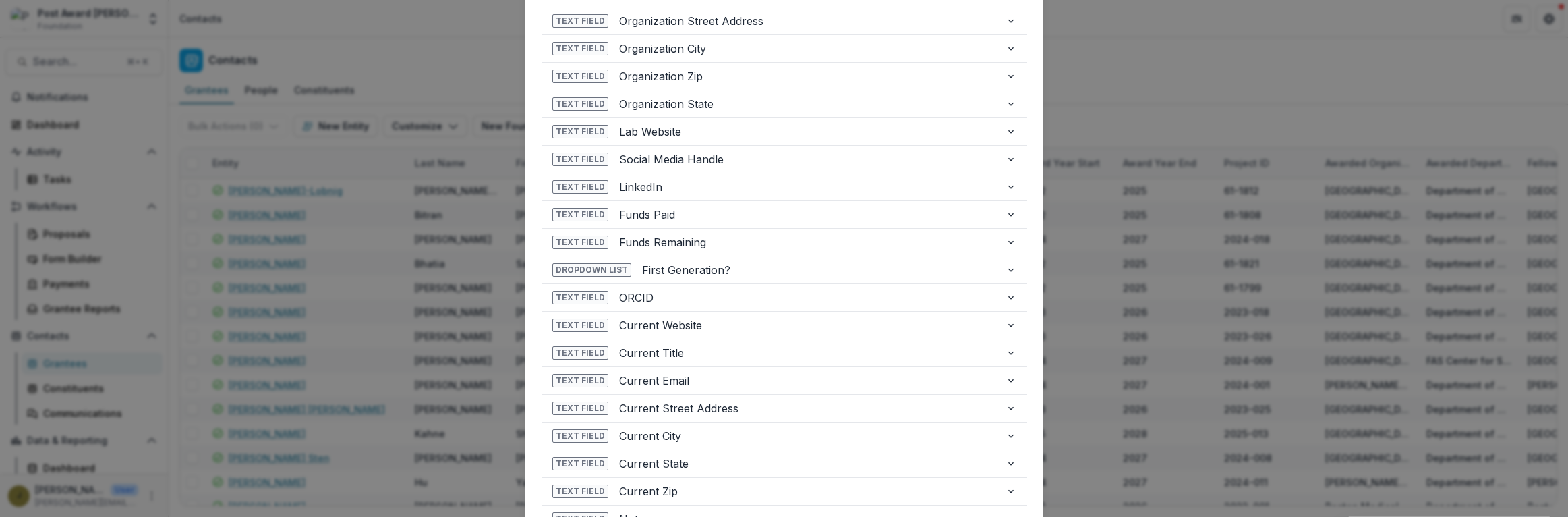
scroll to position [1264, 0]
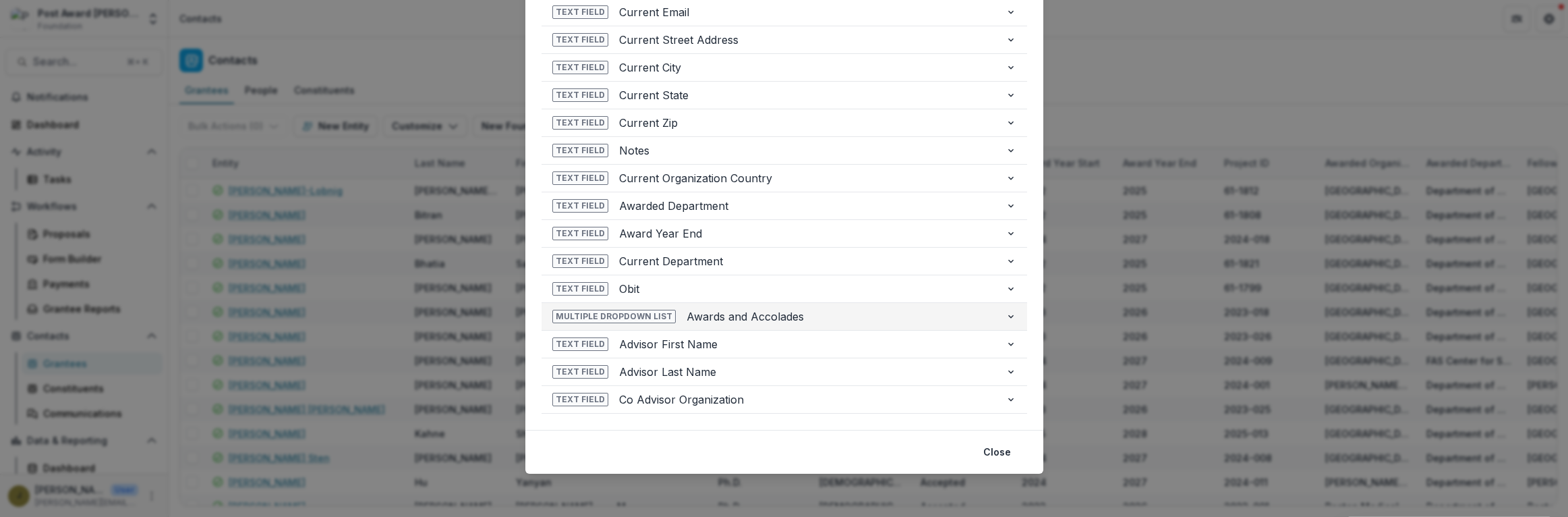
click at [764, 316] on span "Awards and Accolades" at bounding box center [841, 317] width 308 height 16
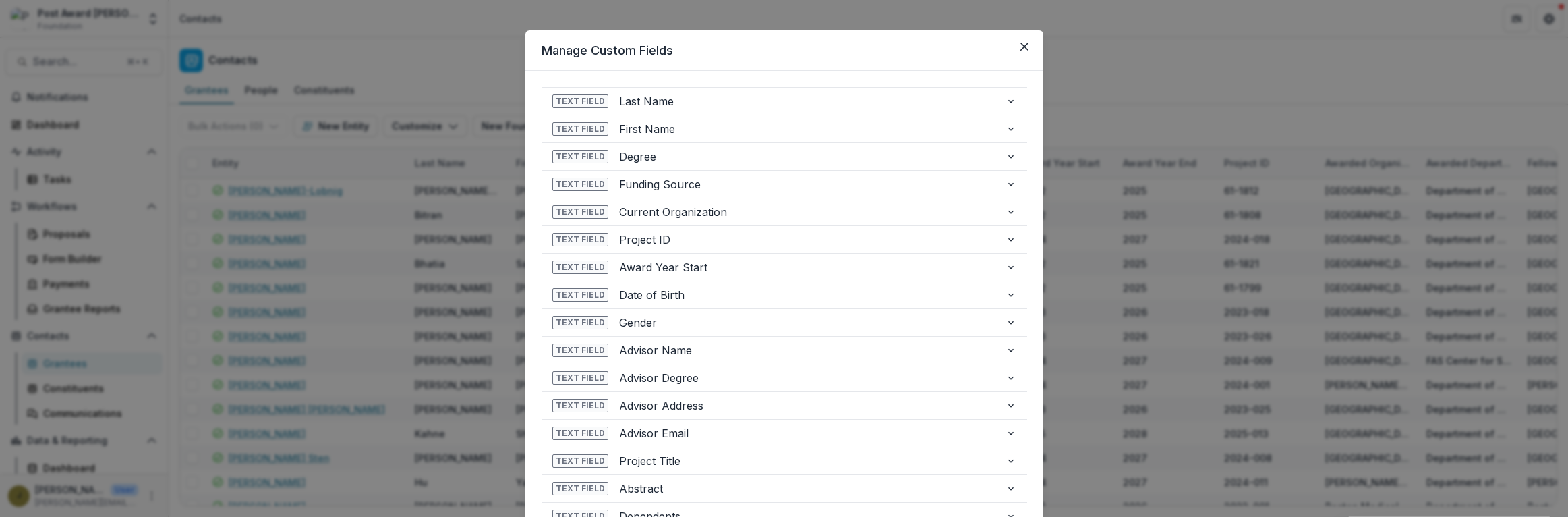
scroll to position [0, 0]
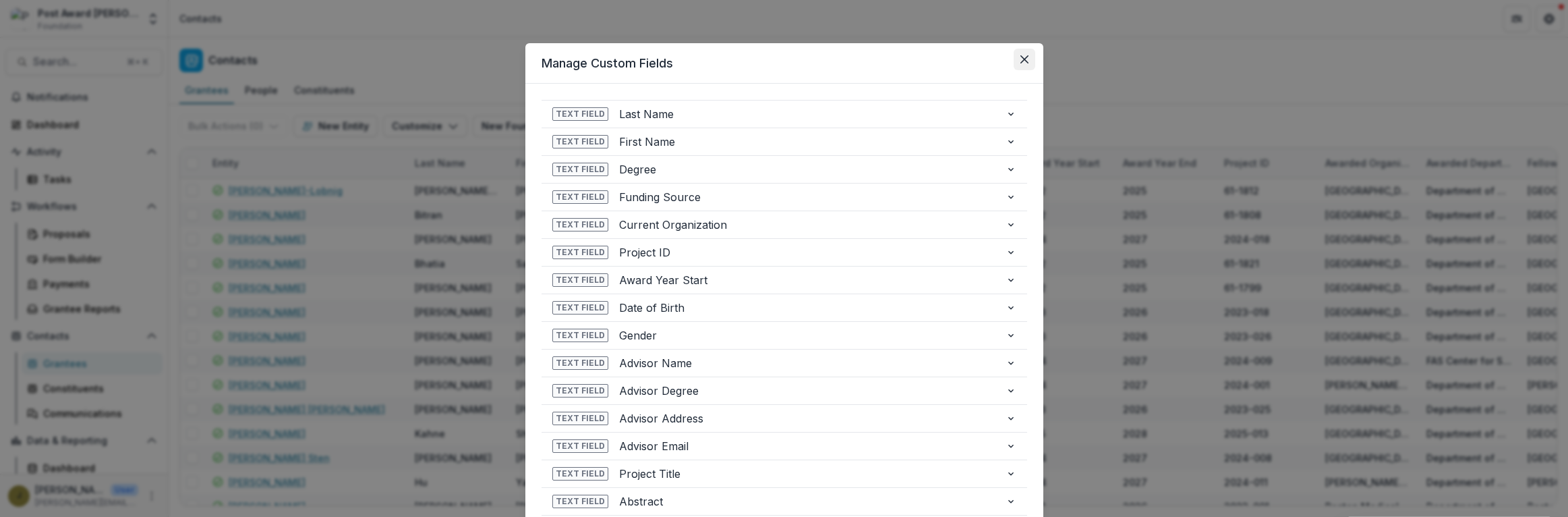
click at [1020, 60] on icon "Close" at bounding box center [1025, 60] width 8 height 8
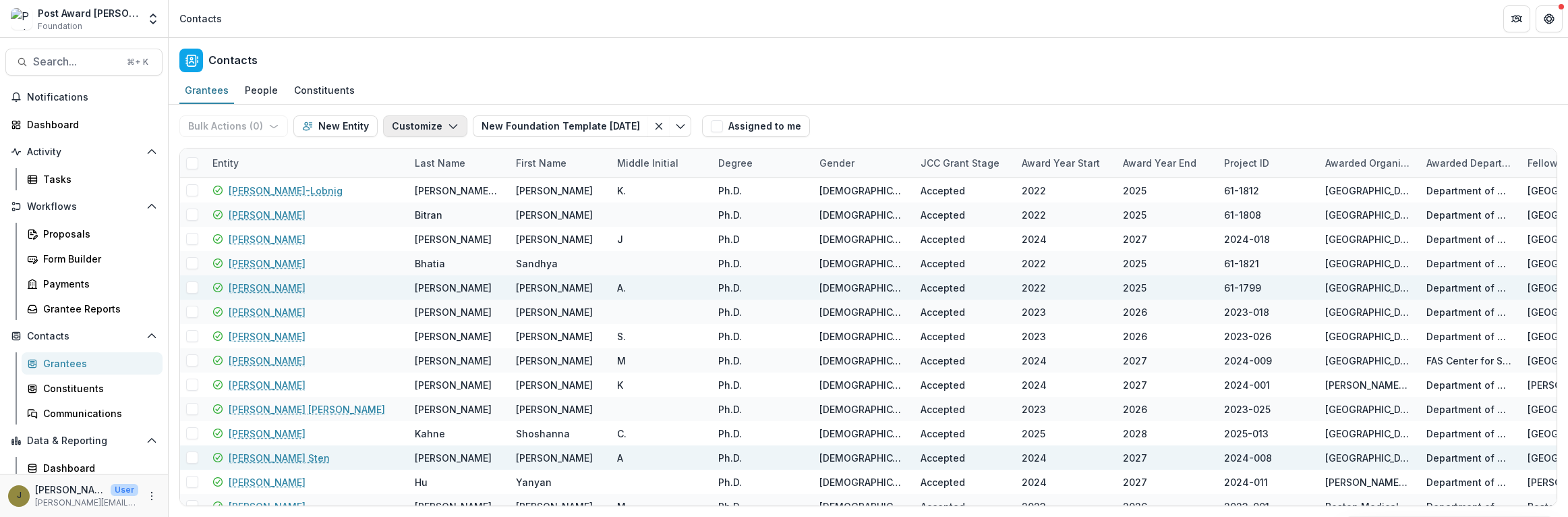
click at [412, 116] on button "Customize" at bounding box center [425, 125] width 84 height 21
click at [382, 180] on button "Manage Custom Fields" at bounding box center [384, 179] width 149 height 22
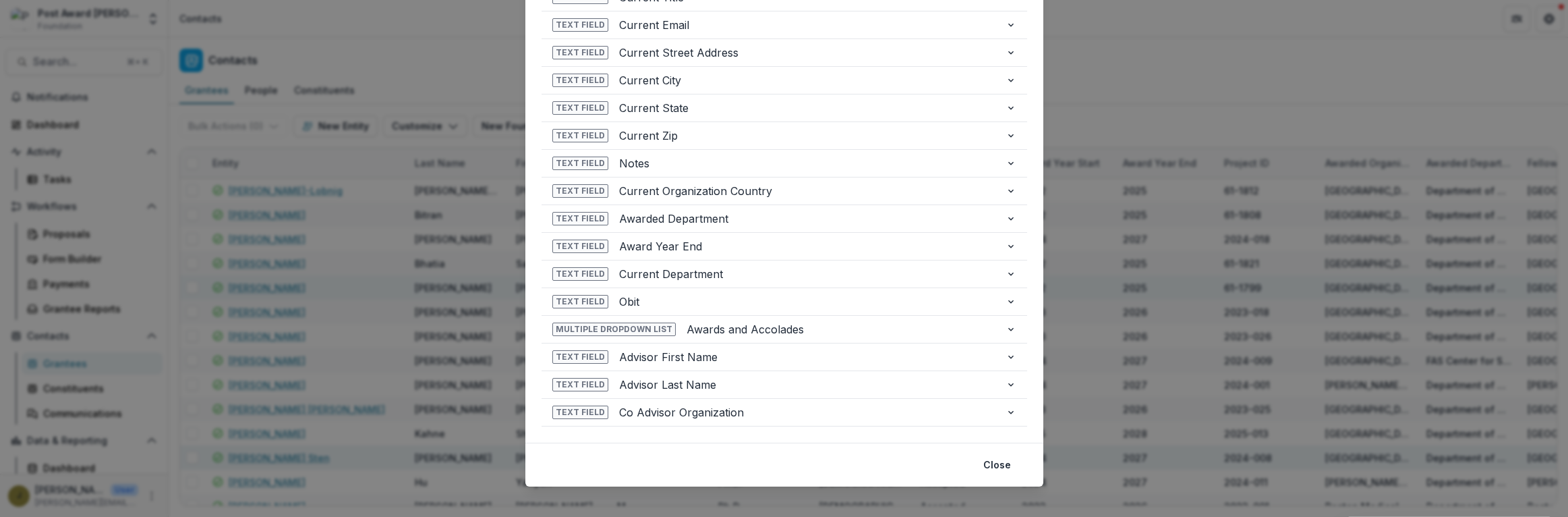
scroll to position [1264, 0]
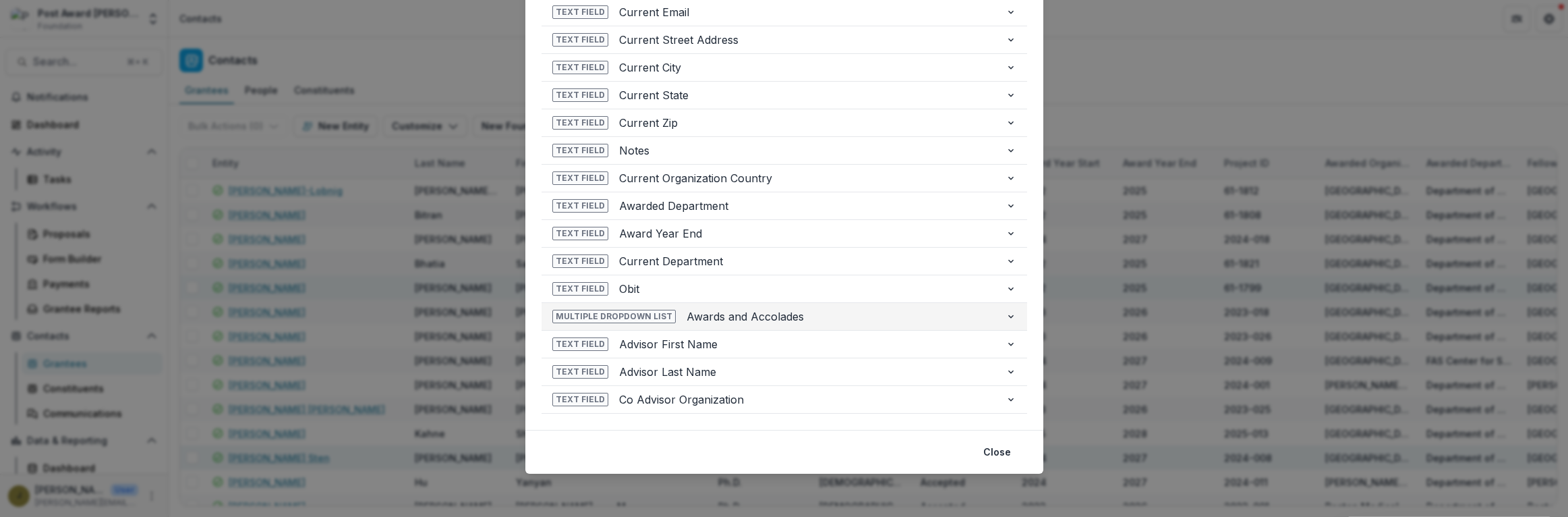
click at [831, 318] on span "Awards and Accolades" at bounding box center [841, 317] width 308 height 16
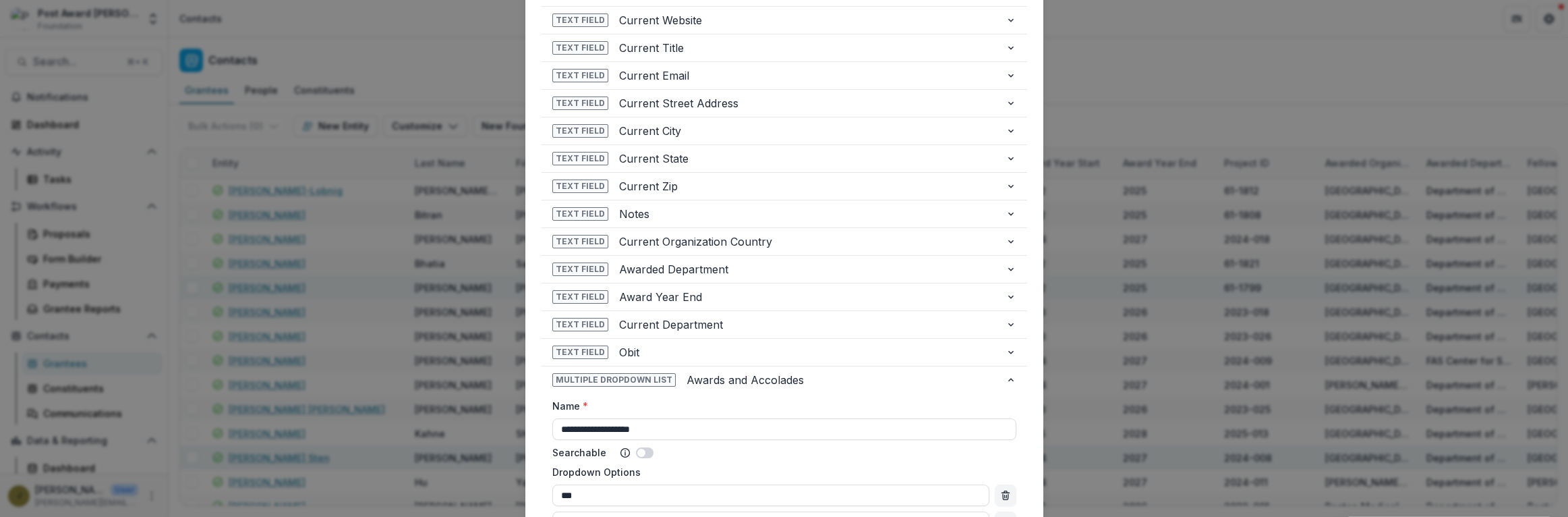
scroll to position [0, 0]
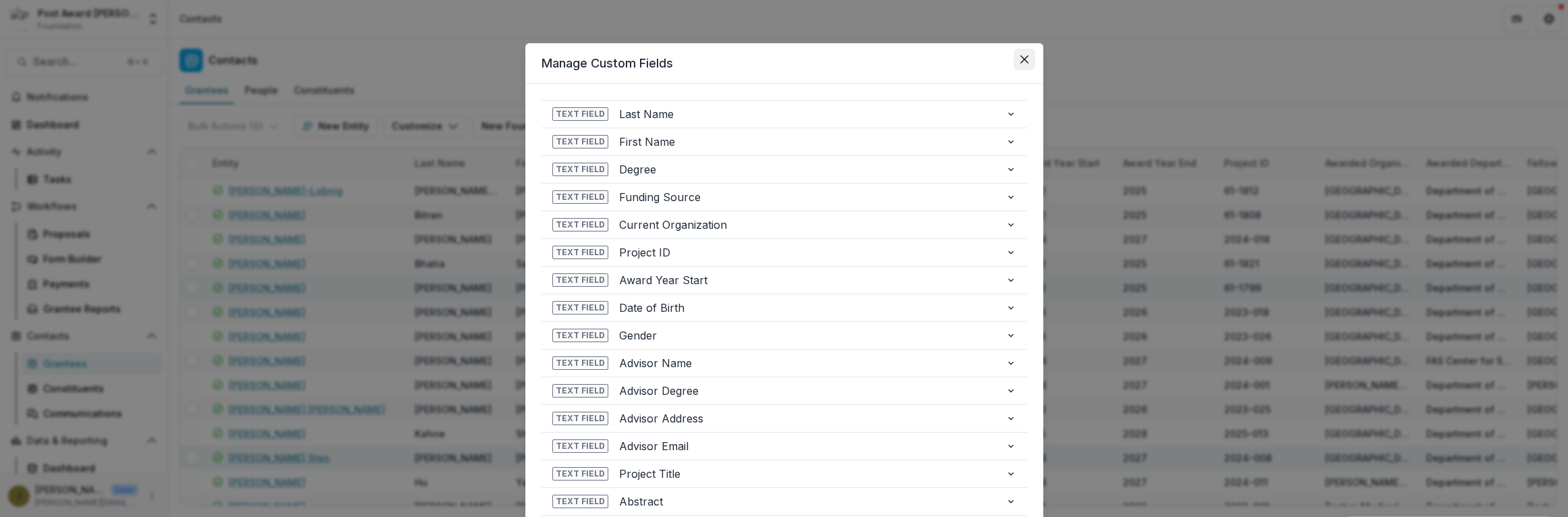
click at [1020, 62] on icon "Close" at bounding box center [1025, 60] width 8 height 8
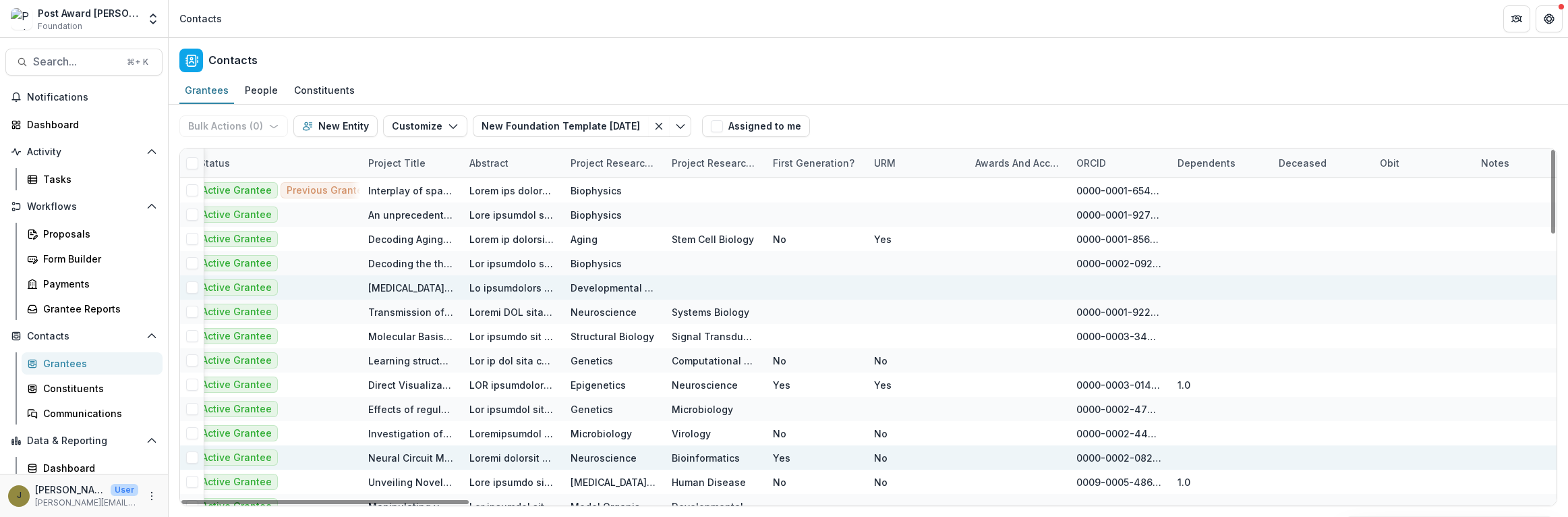
scroll to position [0, 5177]
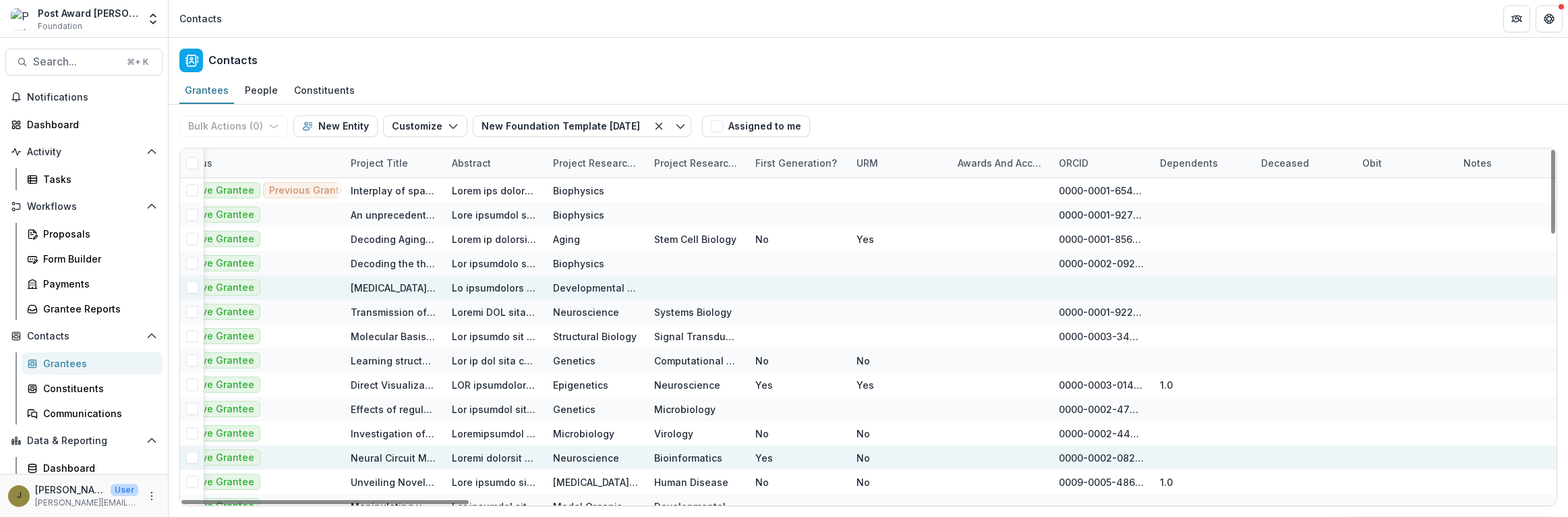
click at [1003, 163] on div "Awards and Accolades" at bounding box center [1001, 163] width 101 height 14
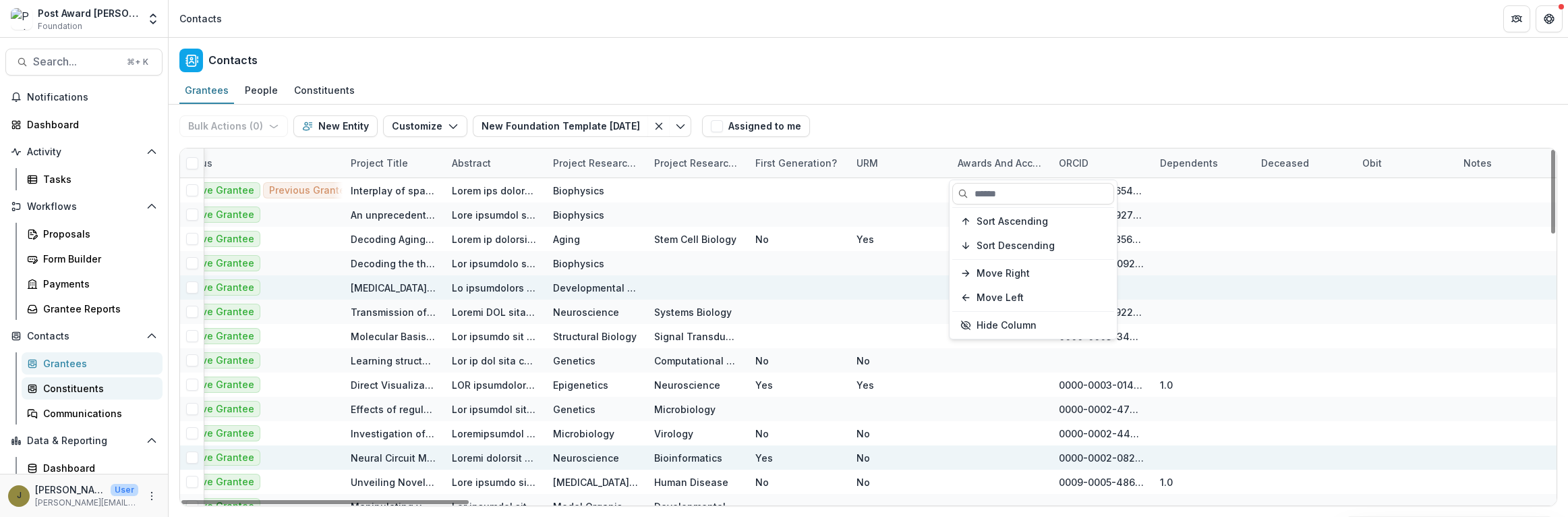
scroll to position [30, 0]
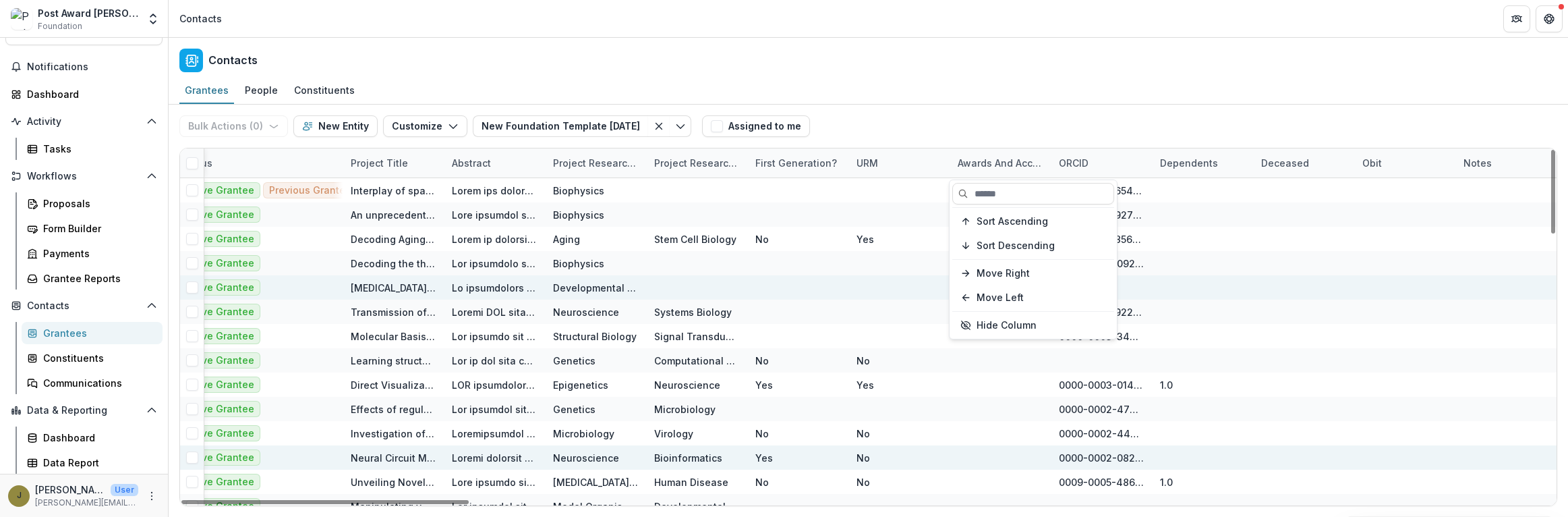
click at [988, 163] on div "Awards and Accolades" at bounding box center [1001, 163] width 101 height 14
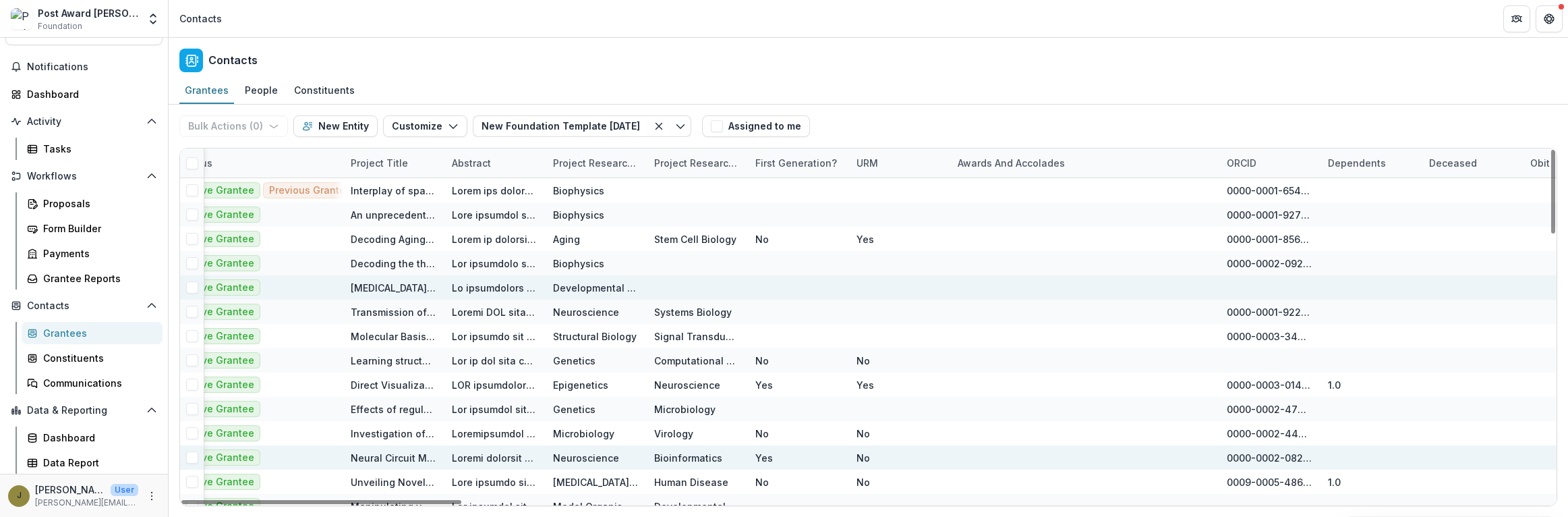
click at [1038, 160] on div "Awards and Accolades" at bounding box center [1012, 163] width 123 height 14
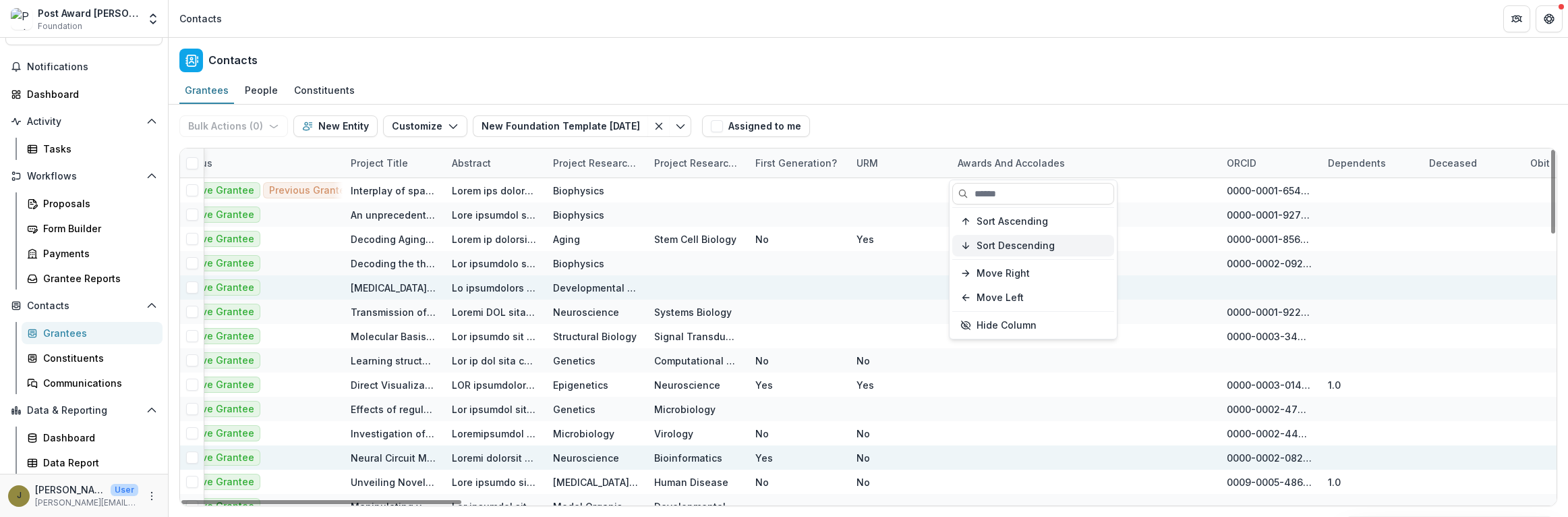
click at [986, 241] on span "Sort Descending" at bounding box center [1016, 245] width 78 height 12
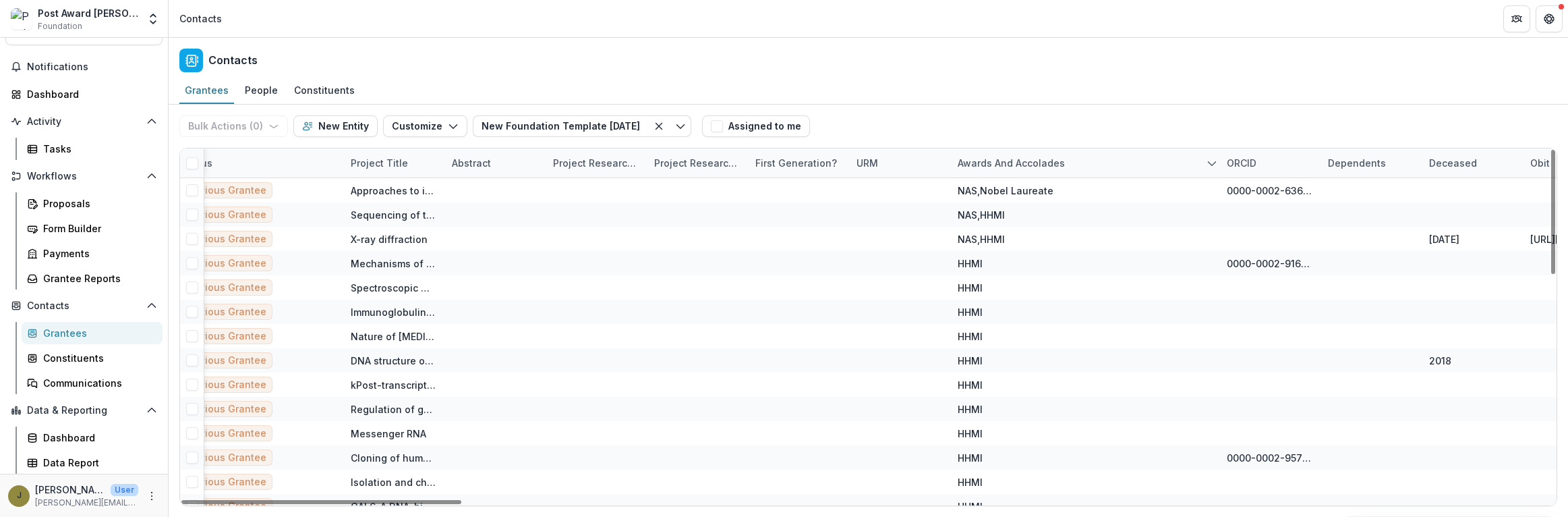
click at [1041, 107] on div "Bulk Actions ( 0 ) Send Email Create Proposals Create Tasks New Entity Customiz…" at bounding box center [868, 126] width 1378 height 43
click at [995, 163] on div "Awards and Accolades" at bounding box center [1012, 163] width 123 height 14
click at [1001, 190] on input at bounding box center [1033, 193] width 162 height 21
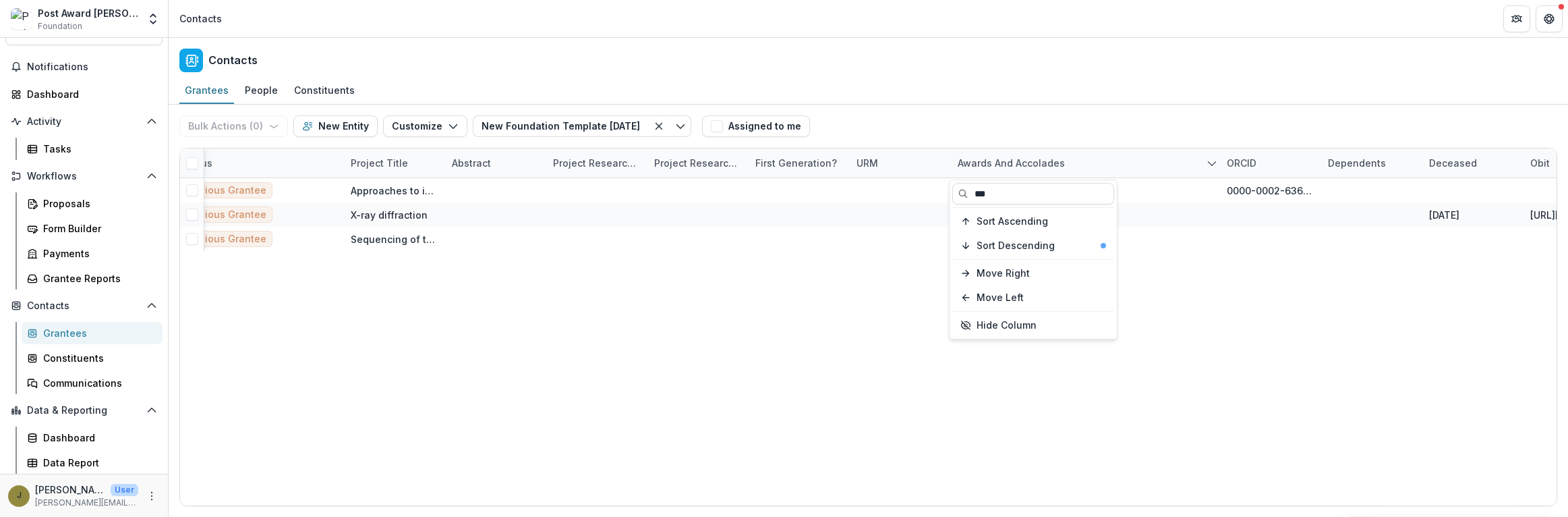
type input "***"
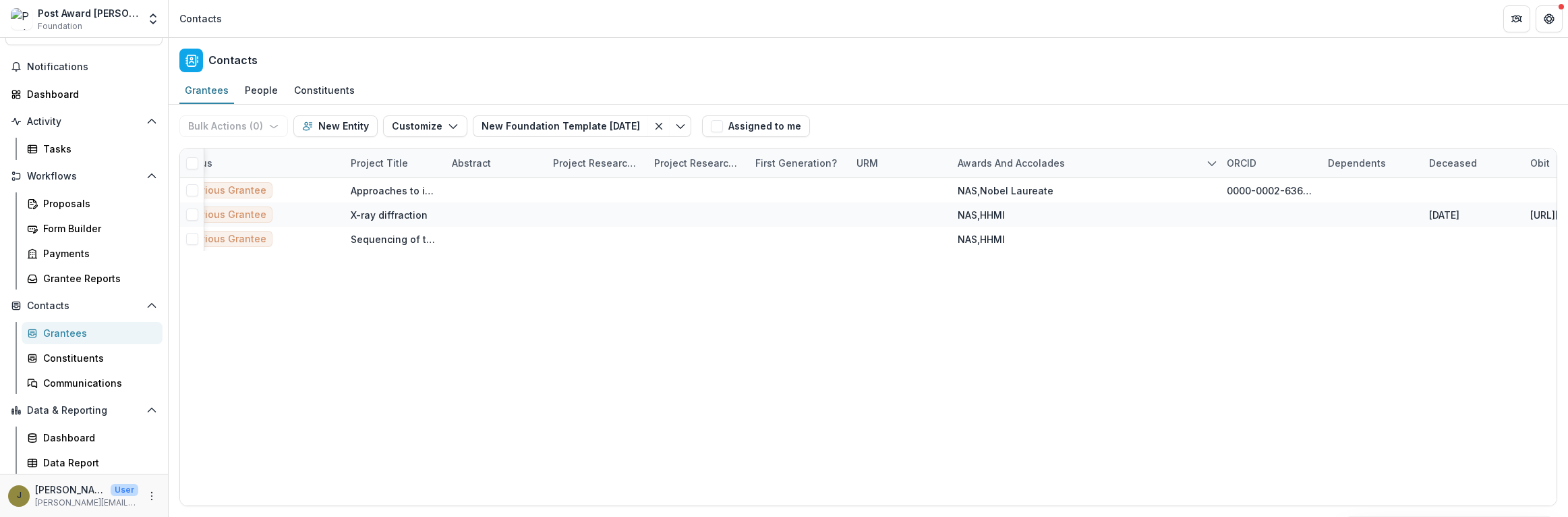
click at [1003, 112] on div "Bulk Actions ( 0 ) Send Email Create Proposals Create Tasks New Entity Customiz…" at bounding box center [868, 126] width 1378 height 43
click at [990, 166] on div "Awards and Accolades" at bounding box center [1012, 163] width 123 height 14
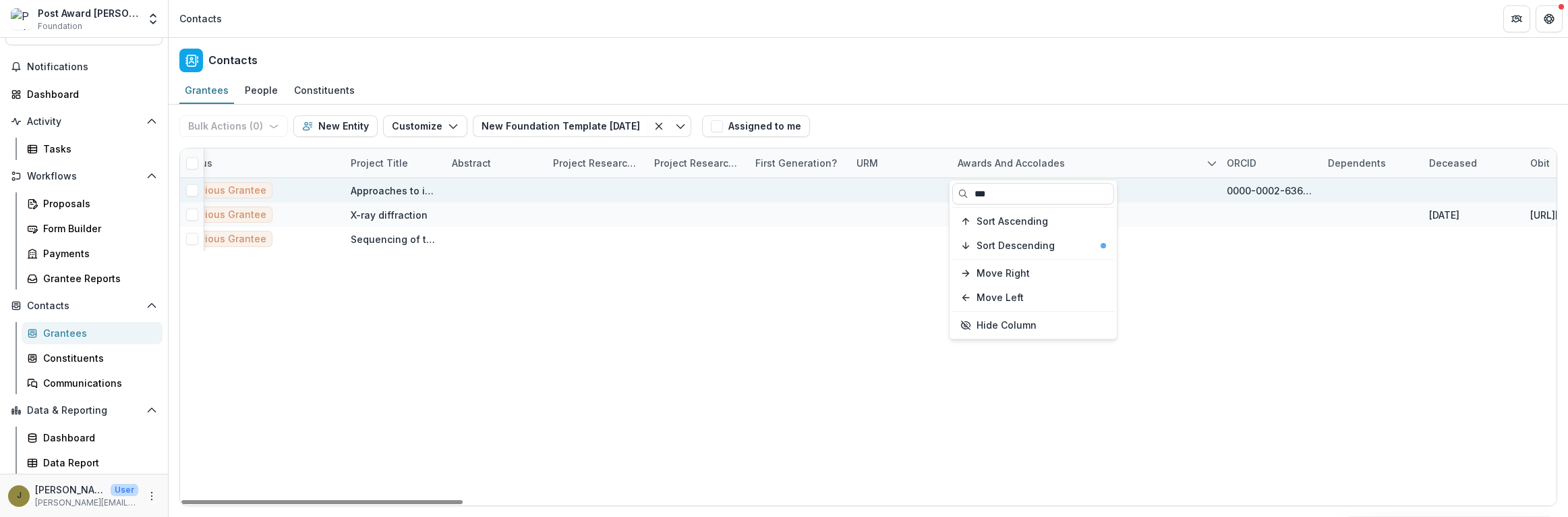
drag, startPoint x: 999, startPoint y: 193, endPoint x: 928, endPoint y: 193, distance: 71.0
click at [928, 193] on body "Skip to content Post Award [PERSON_NAME] Childs Memorial Fund Foundation Aggreg…" at bounding box center [784, 258] width 1568 height 517
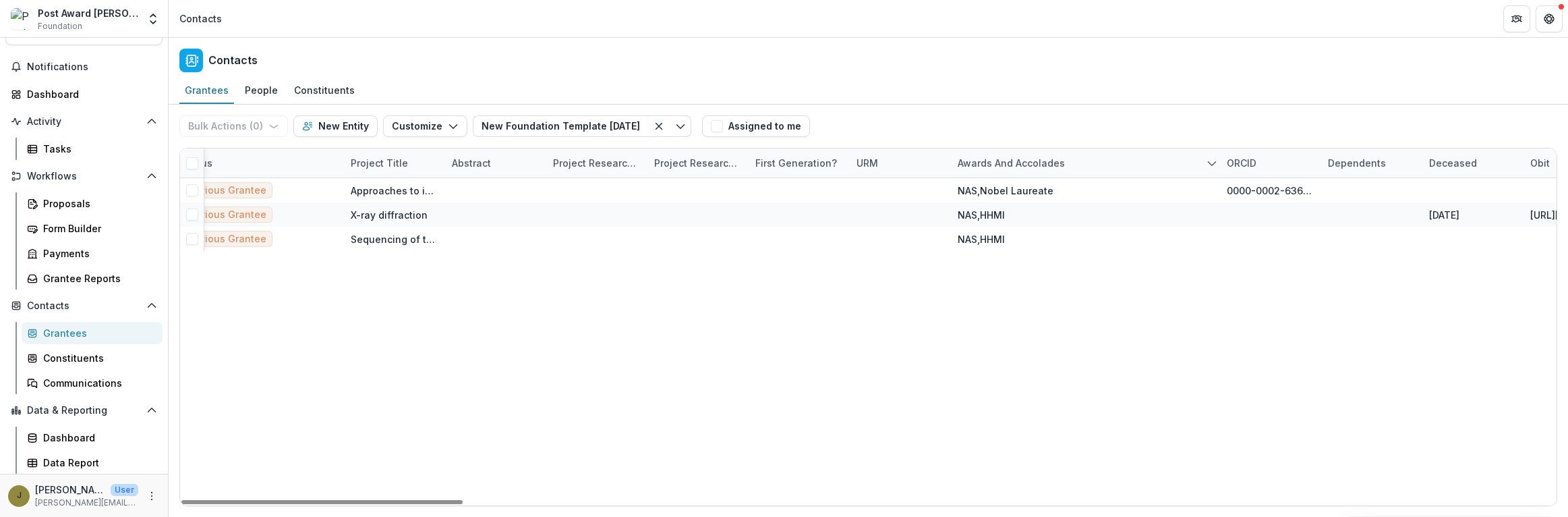
click at [974, 167] on div "Awards and Accolades" at bounding box center [1012, 163] width 123 height 14
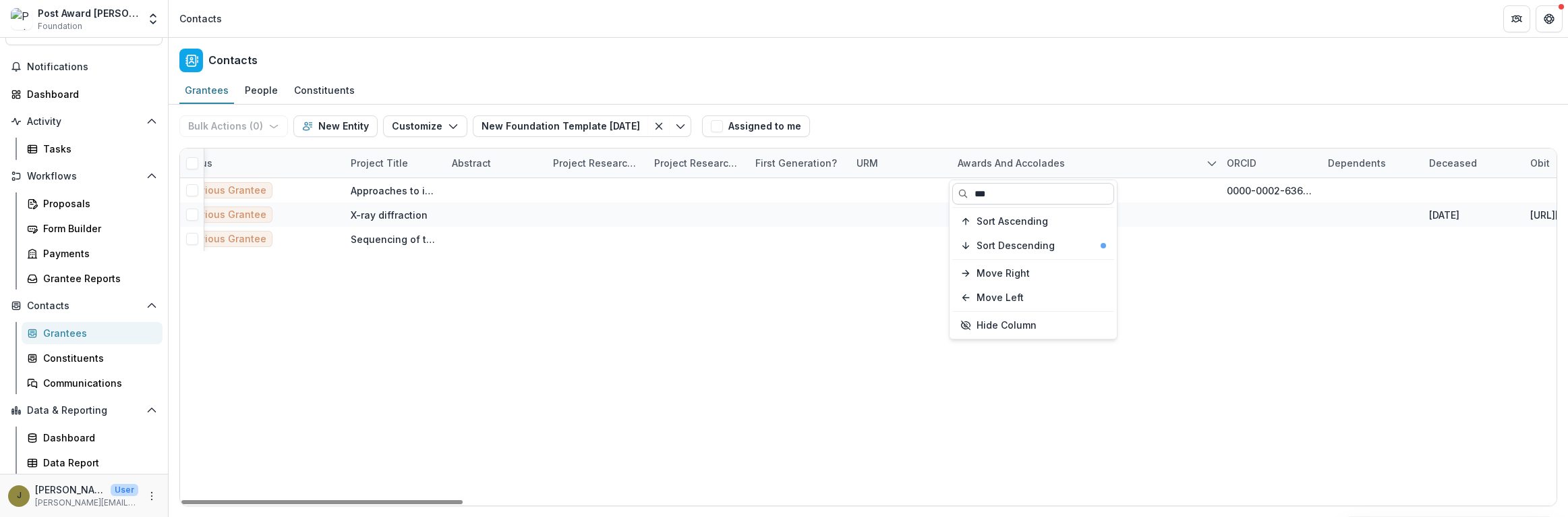
click at [994, 193] on input "***" at bounding box center [1033, 193] width 162 height 21
type input "*"
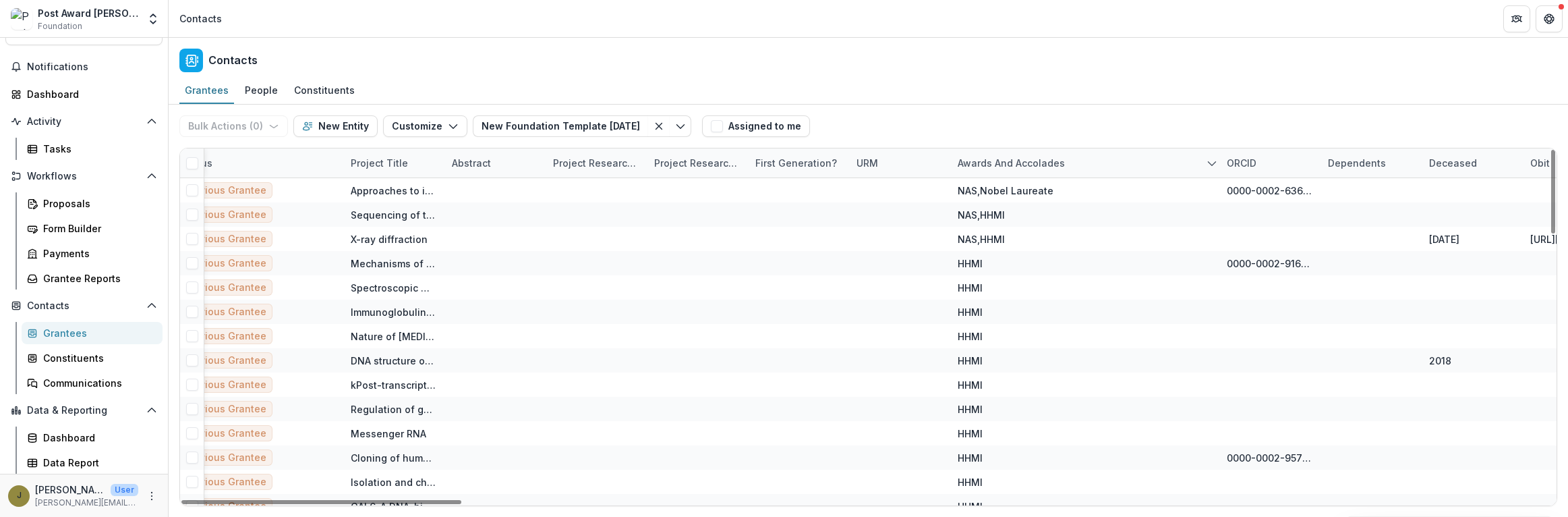
click at [993, 113] on div "Bulk Actions ( 0 ) Send Email Create Proposals Create Tasks New Entity Customiz…" at bounding box center [868, 126] width 1378 height 43
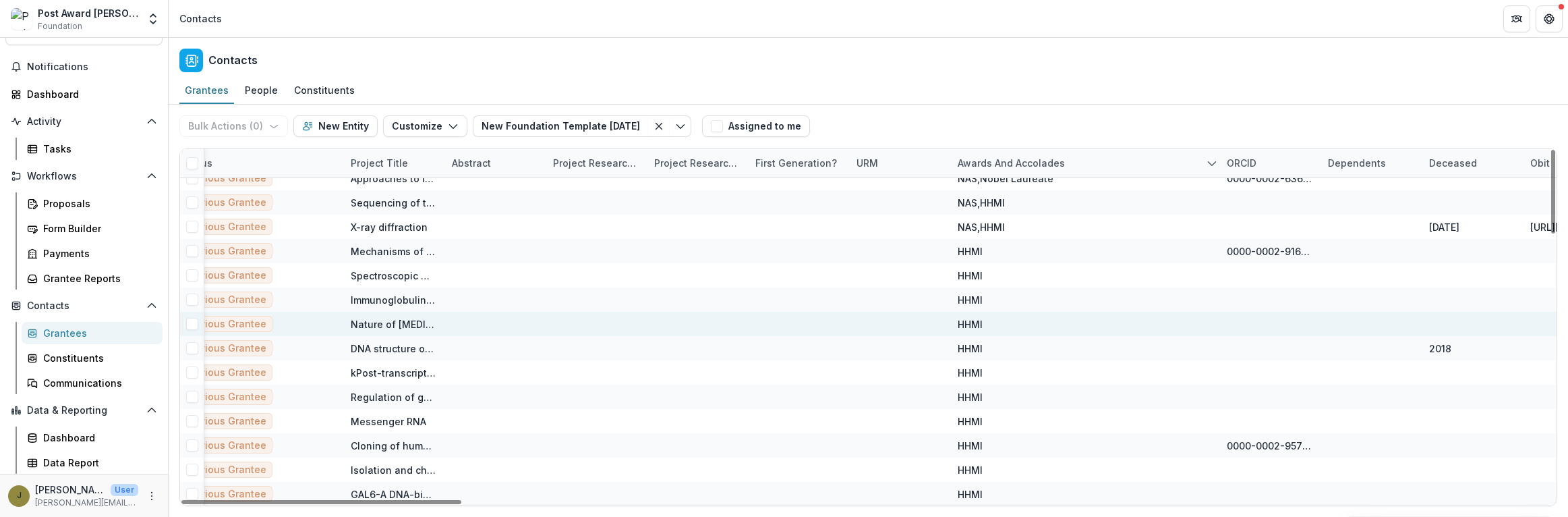
scroll to position [0, 5177]
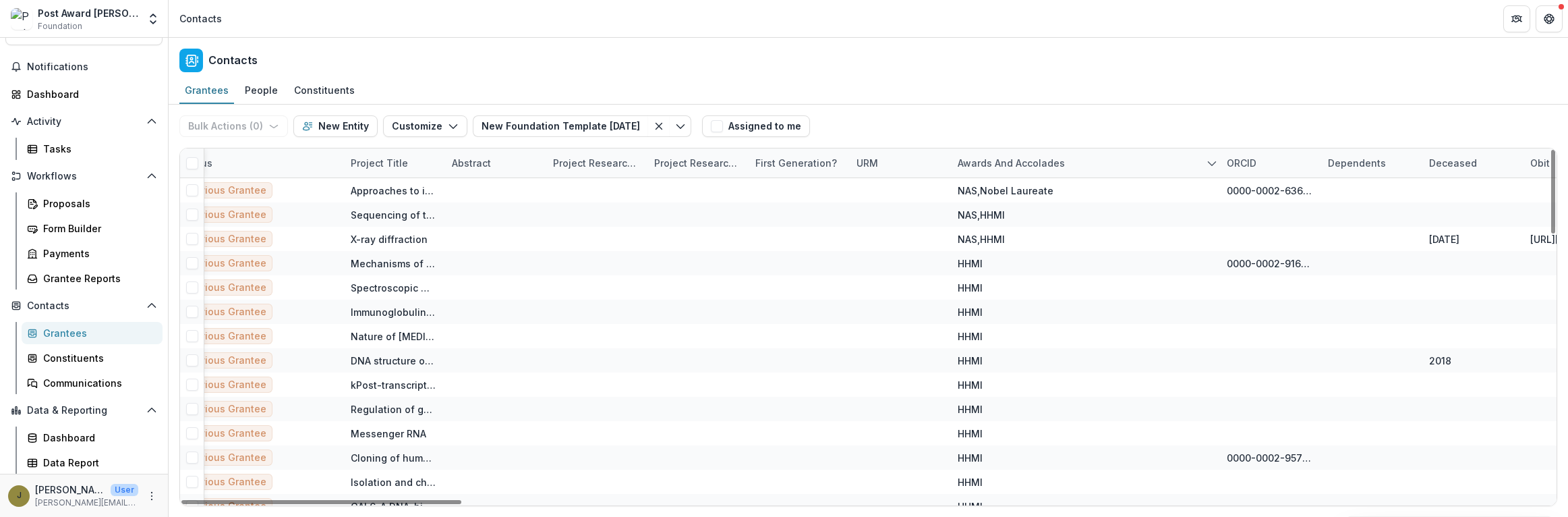
click at [992, 169] on div "Awards and Accolades" at bounding box center [1012, 163] width 123 height 14
click at [981, 191] on input at bounding box center [1033, 193] width 162 height 21
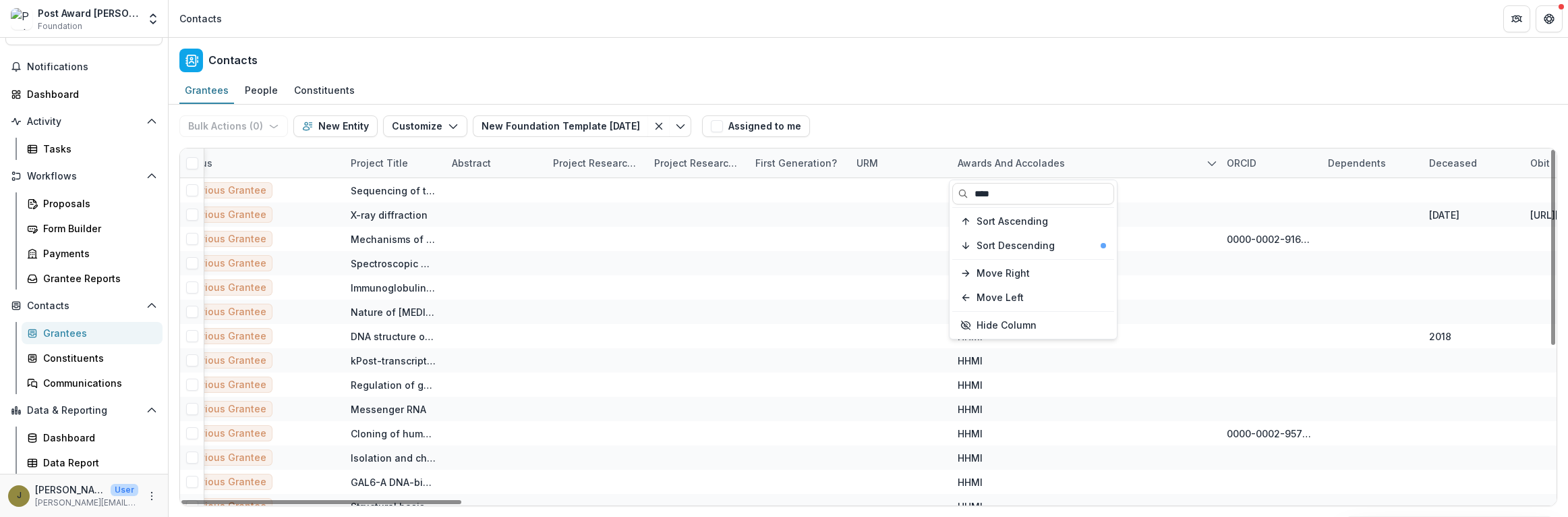
type input "****"
click at [1021, 102] on div "Grantees People Constituents" at bounding box center [868, 91] width 1399 height 27
click at [191, 164] on span at bounding box center [193, 163] width 12 height 12
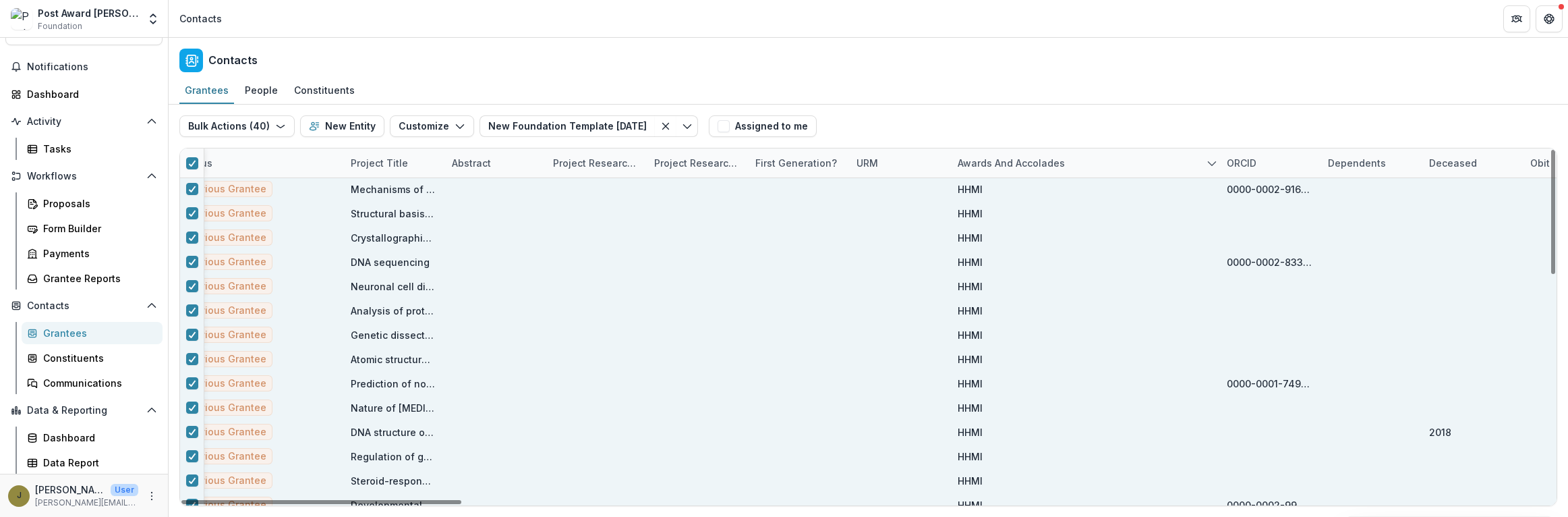
scroll to position [645, 5177]
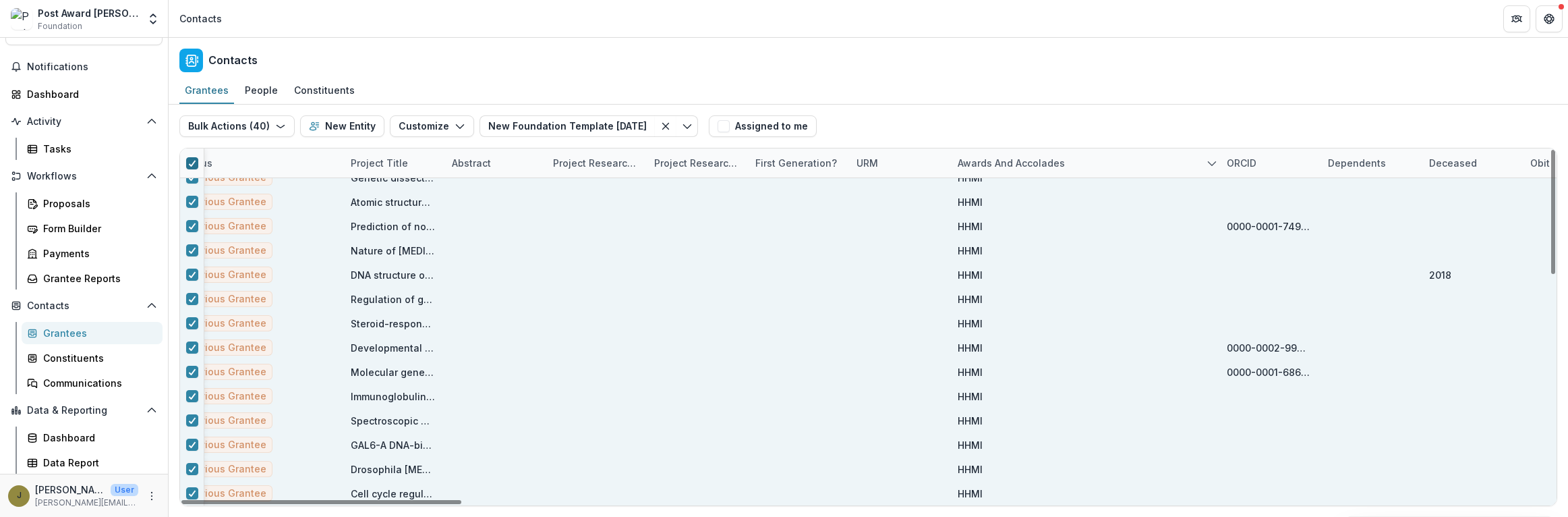
click at [192, 160] on icon at bounding box center [193, 163] width 8 height 7
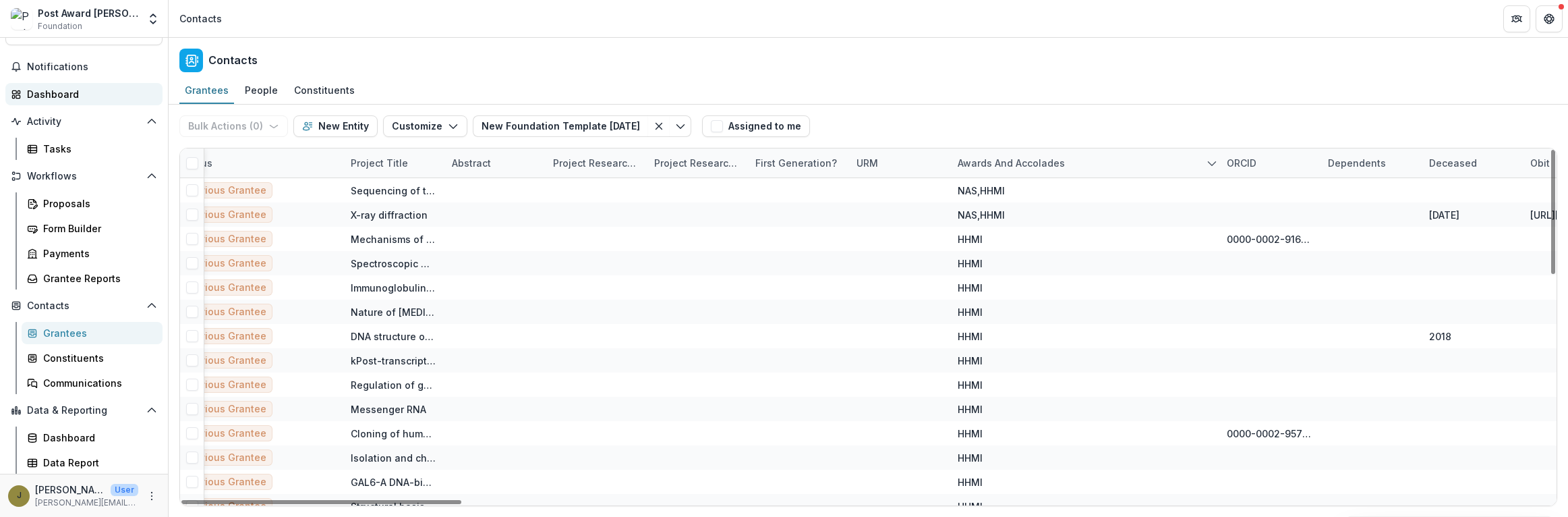
scroll to position [0, 0]
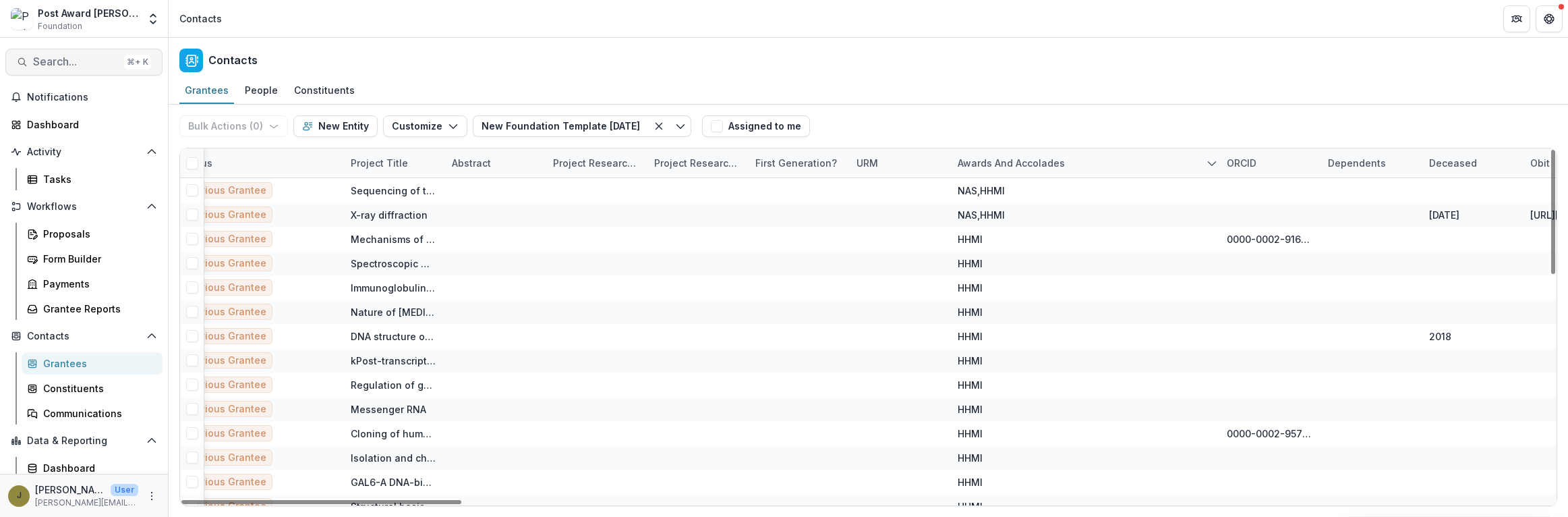
click at [52, 54] on button "Search... ⌘ + K" at bounding box center [84, 62] width 157 height 27
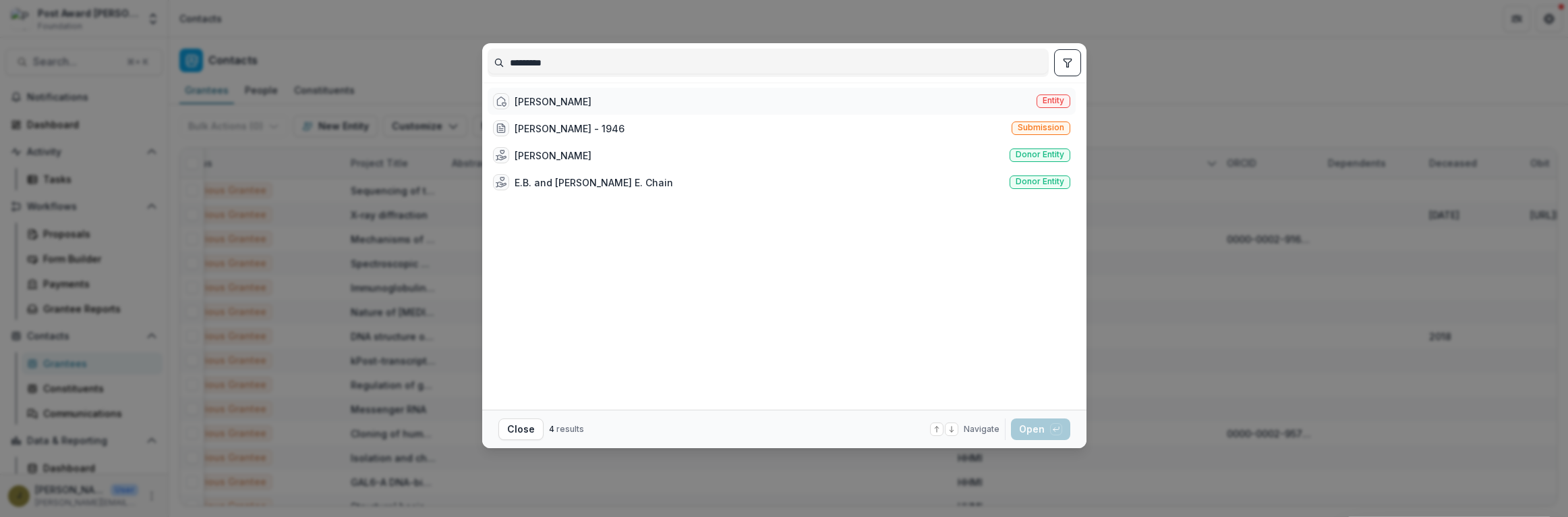
type input "*********"
click at [549, 105] on div "[PERSON_NAME]" at bounding box center [553, 101] width 77 height 14
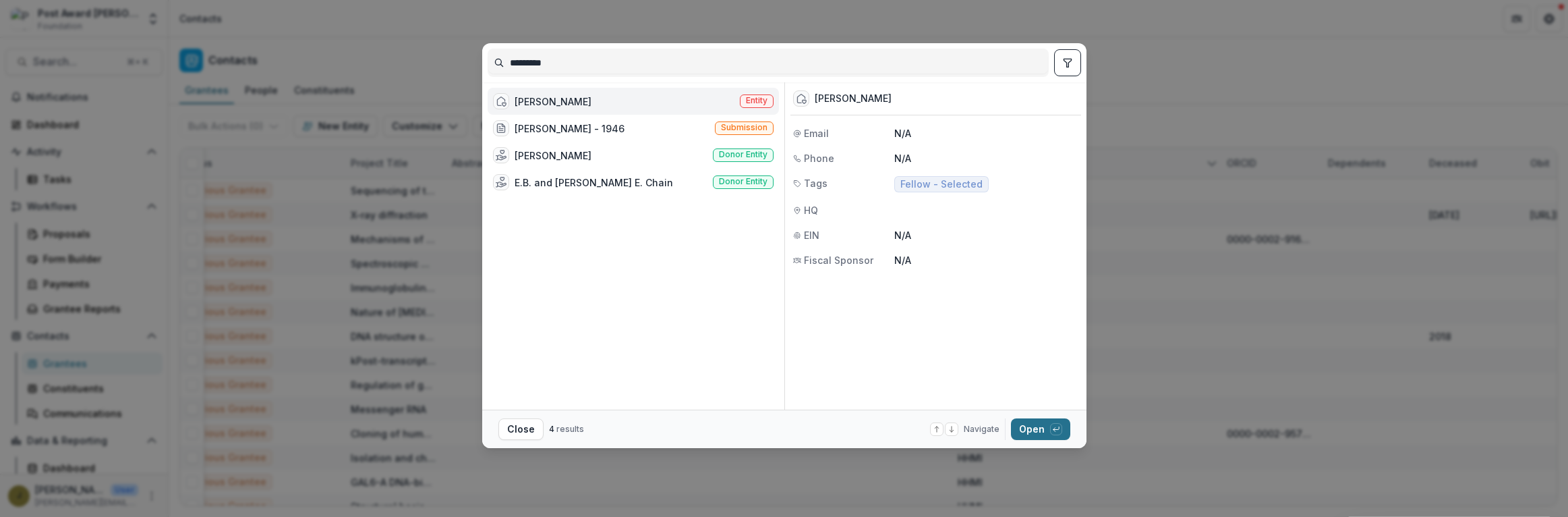
click at [1033, 434] on button "Open with enter key" at bounding box center [1040, 429] width 60 height 21
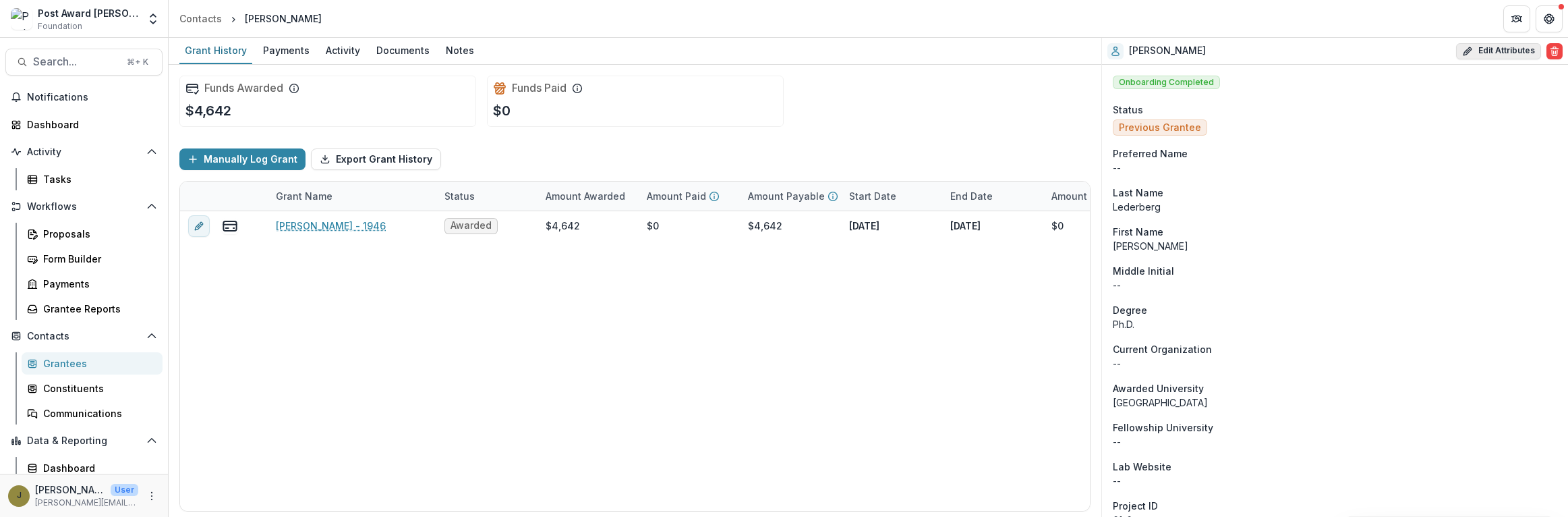
click at [1500, 51] on button "Edit Attributes" at bounding box center [1499, 51] width 85 height 16
select select
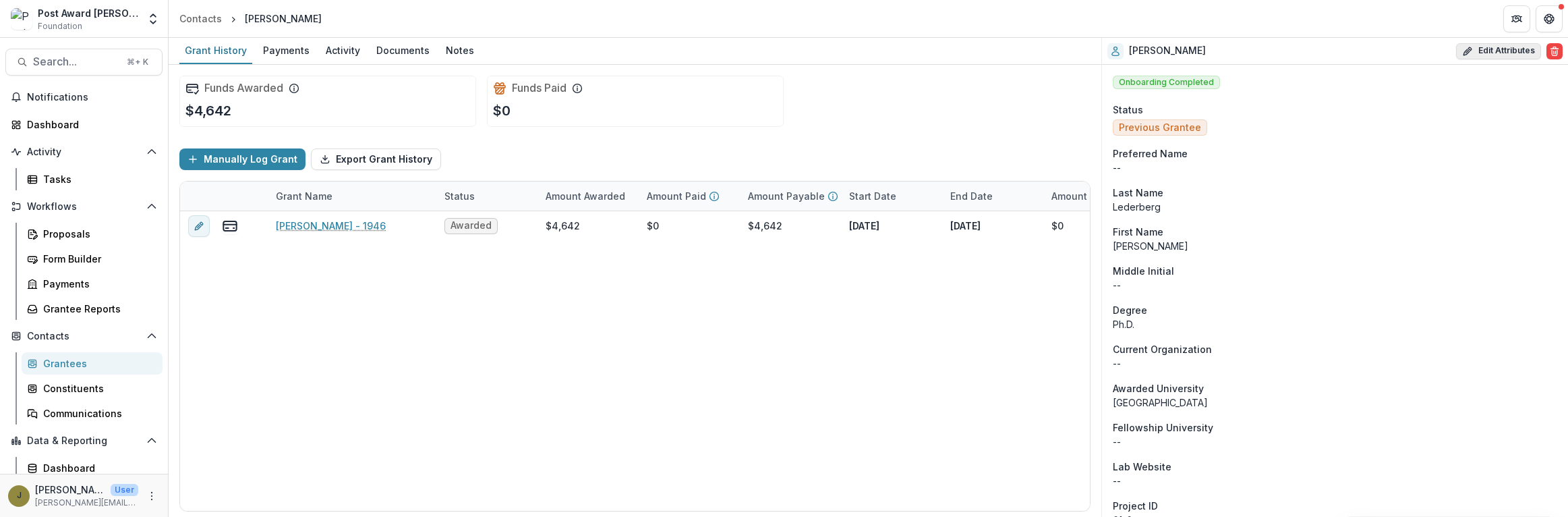
select select
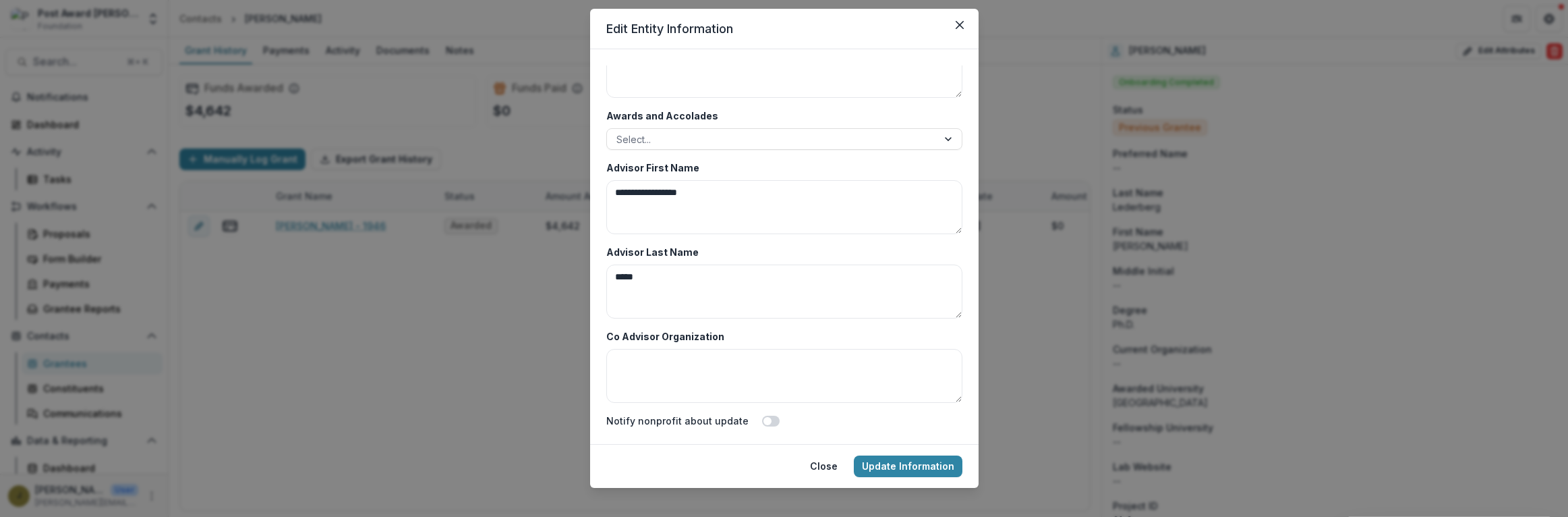
scroll to position [49, 0]
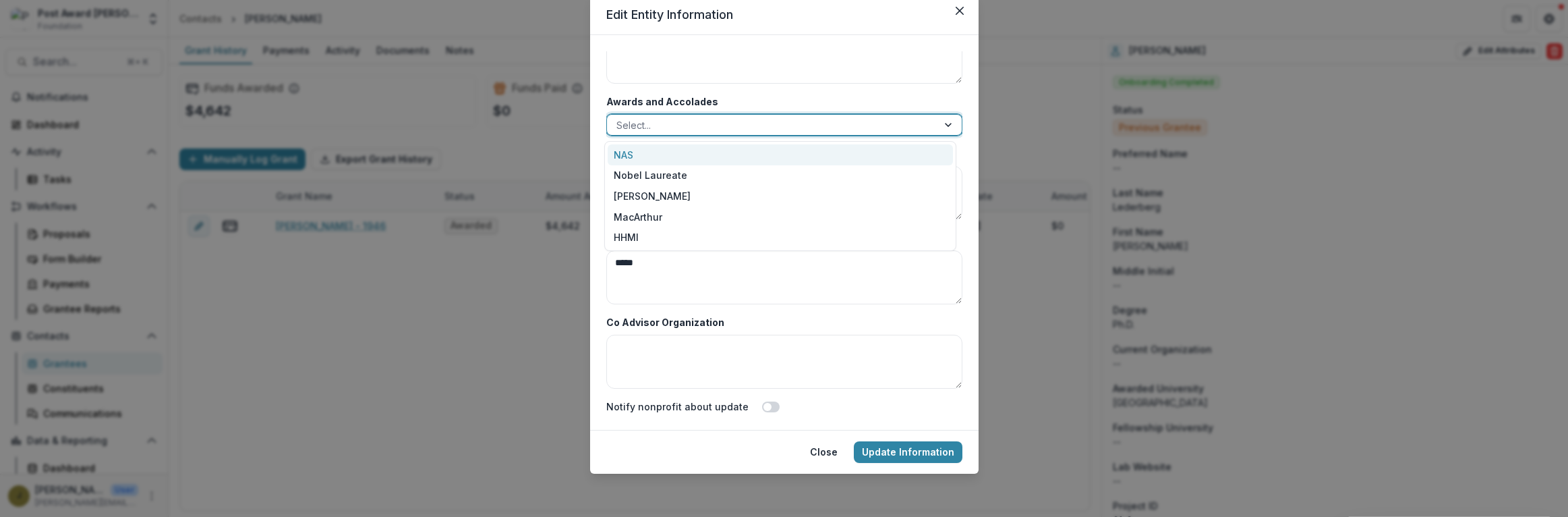
click at [685, 124] on div at bounding box center [772, 125] width 312 height 17
click at [650, 154] on div "NAS" at bounding box center [781, 155] width 345 height 21
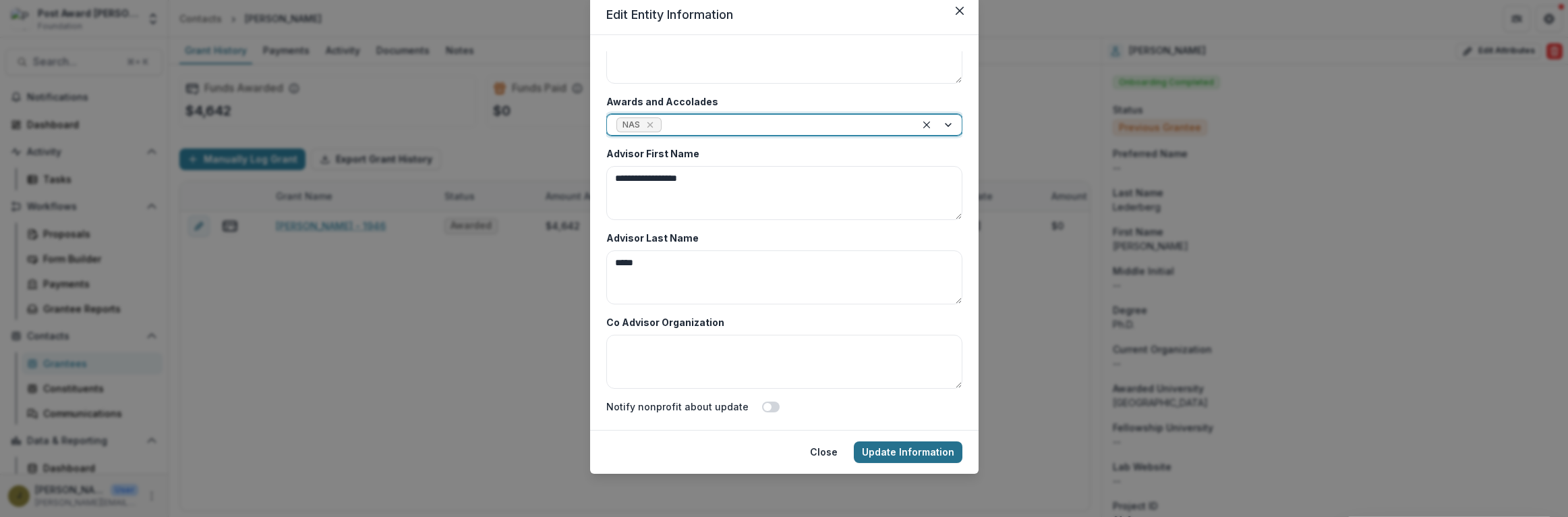
click at [881, 457] on button "Update Information" at bounding box center [908, 452] width 108 height 21
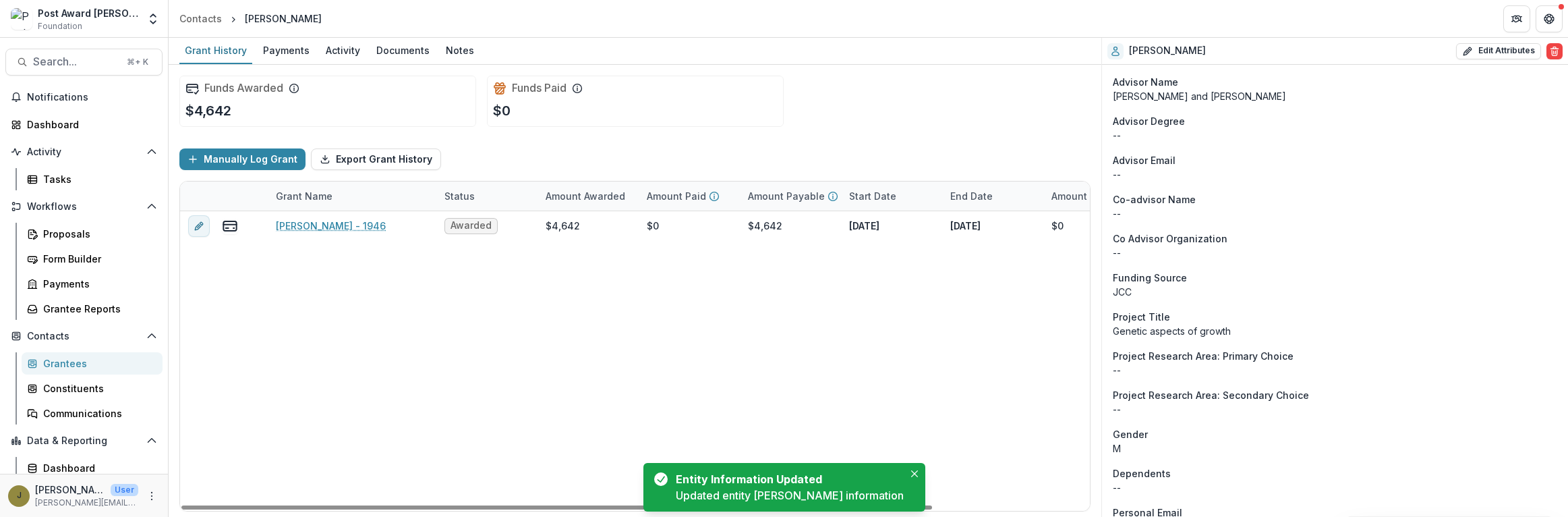
scroll to position [909, 0]
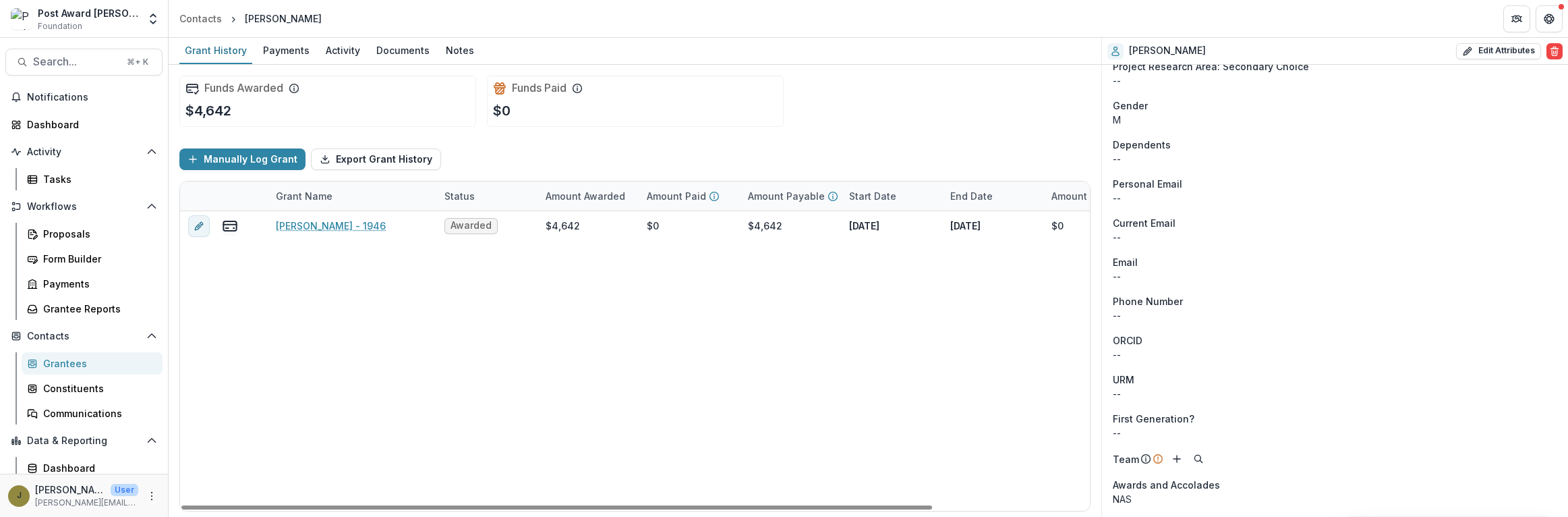
click at [48, 359] on div "Grantees" at bounding box center [97, 363] width 108 height 14
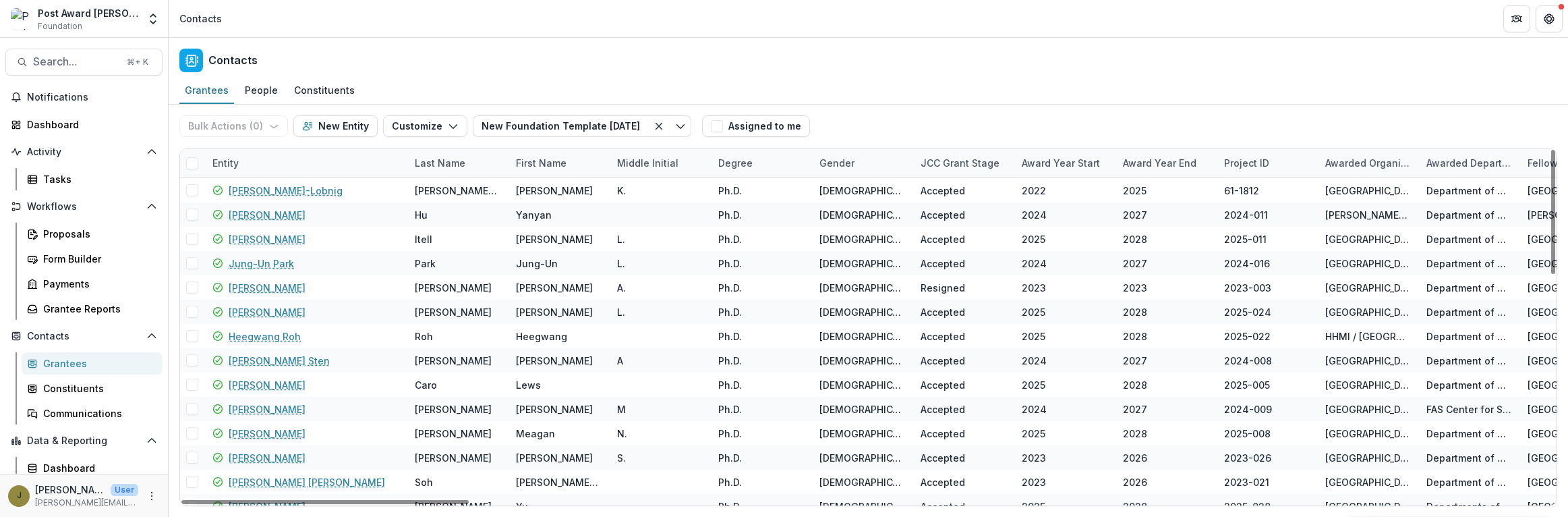
click at [244, 152] on div "Entity" at bounding box center [305, 163] width 202 height 29
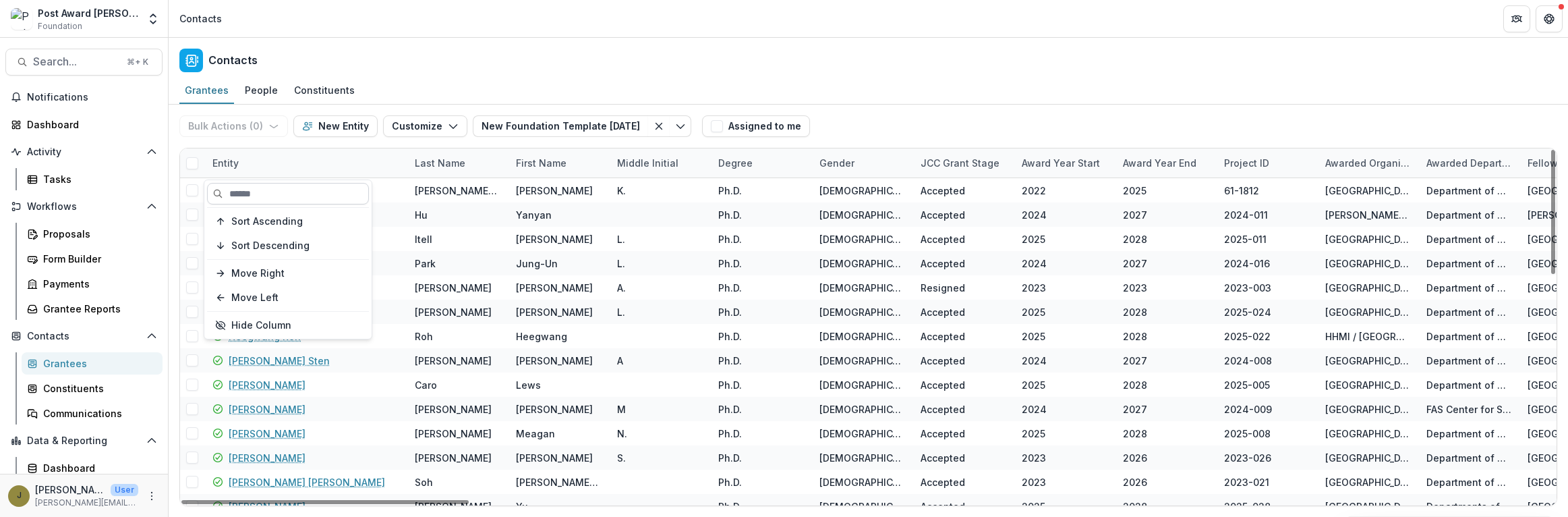
click at [248, 195] on input at bounding box center [288, 193] width 162 height 21
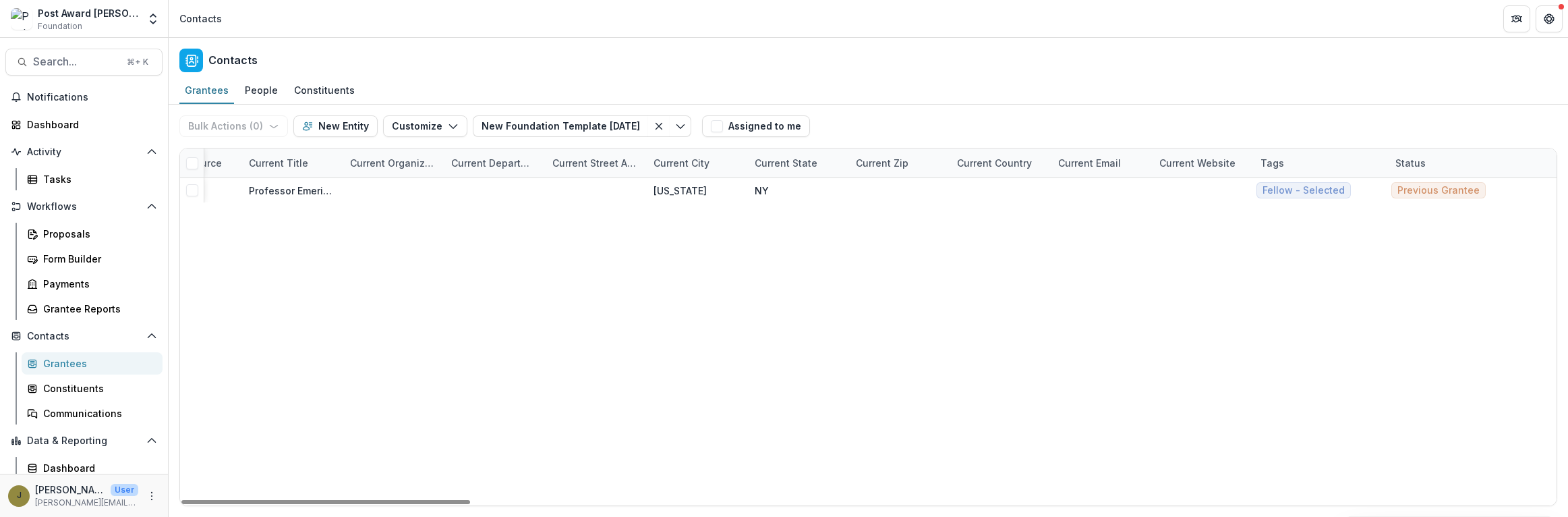
scroll to position [0, 3549]
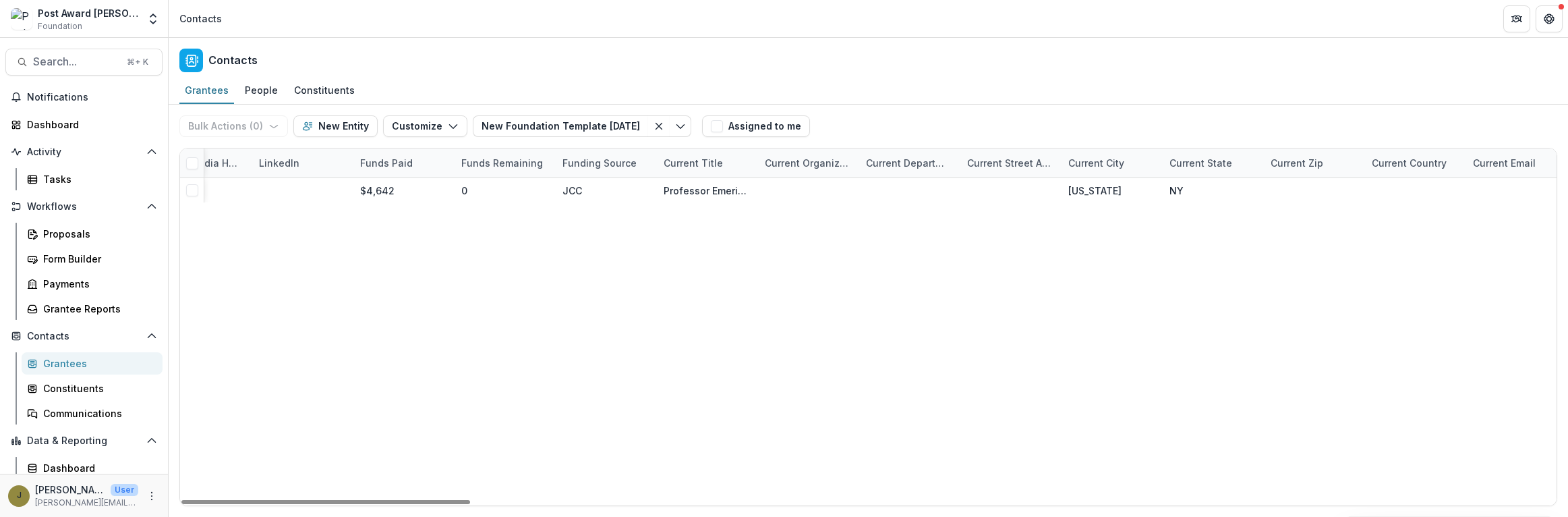
type input "*********"
click at [77, 58] on span "Search..." at bounding box center [75, 62] width 86 height 13
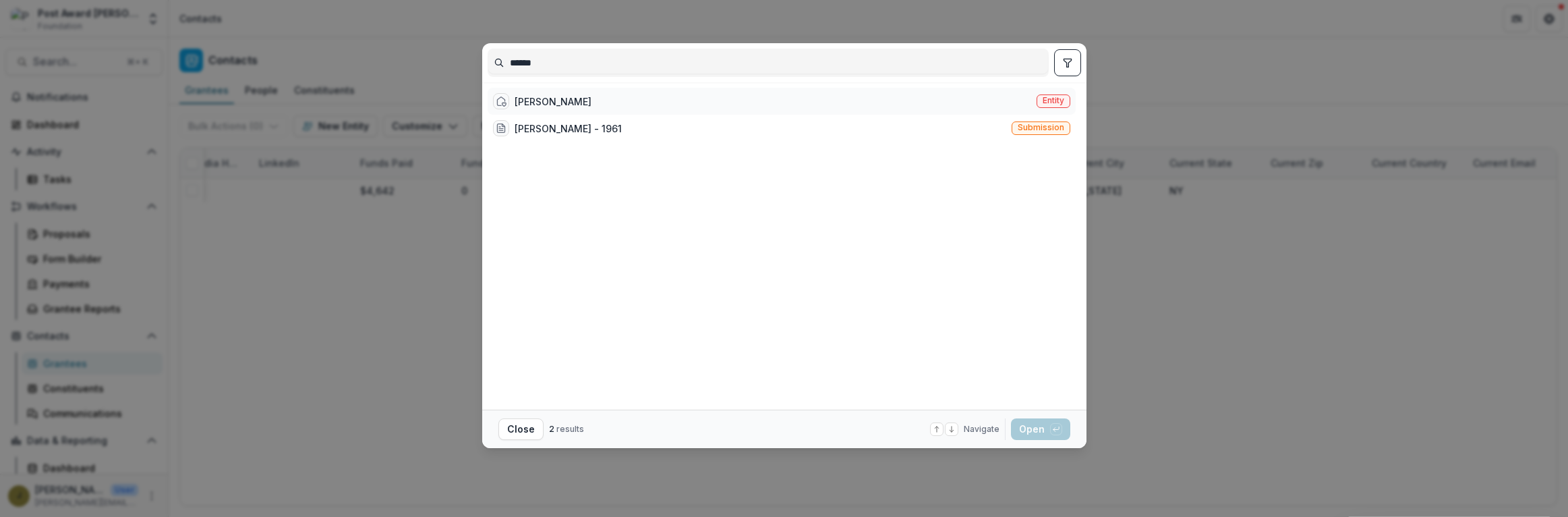
type input "******"
click at [556, 101] on div "Alexander N. Glazer" at bounding box center [553, 101] width 77 height 14
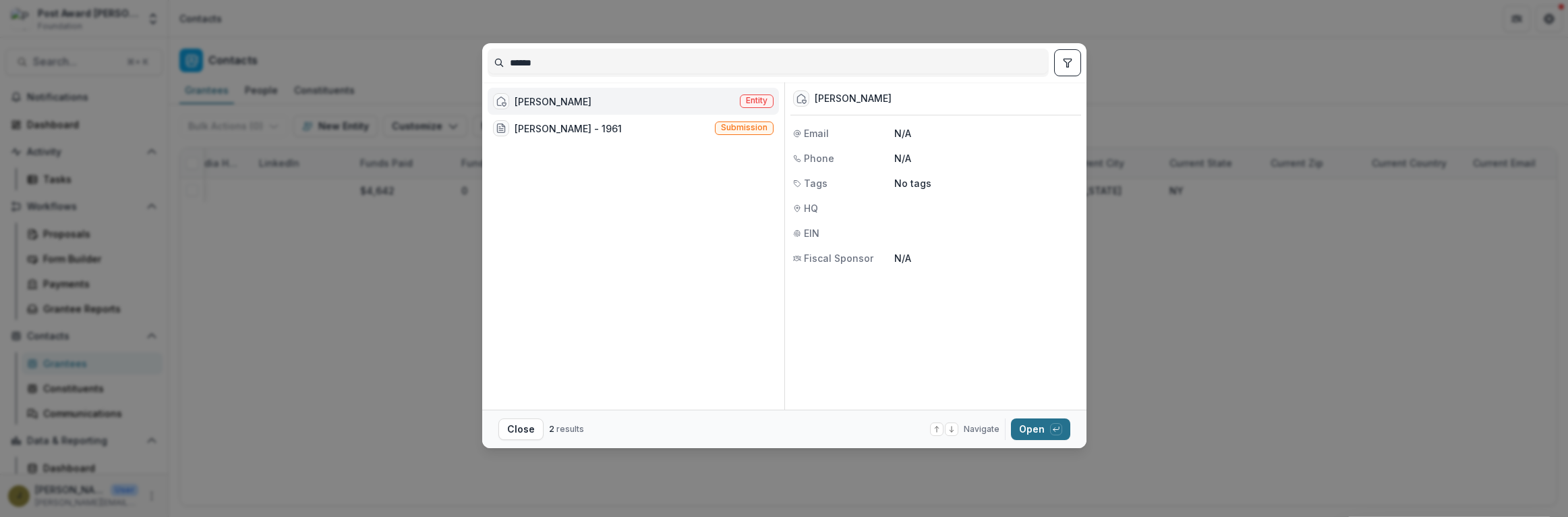
click at [1048, 429] on button "Open with enter key" at bounding box center [1040, 429] width 60 height 21
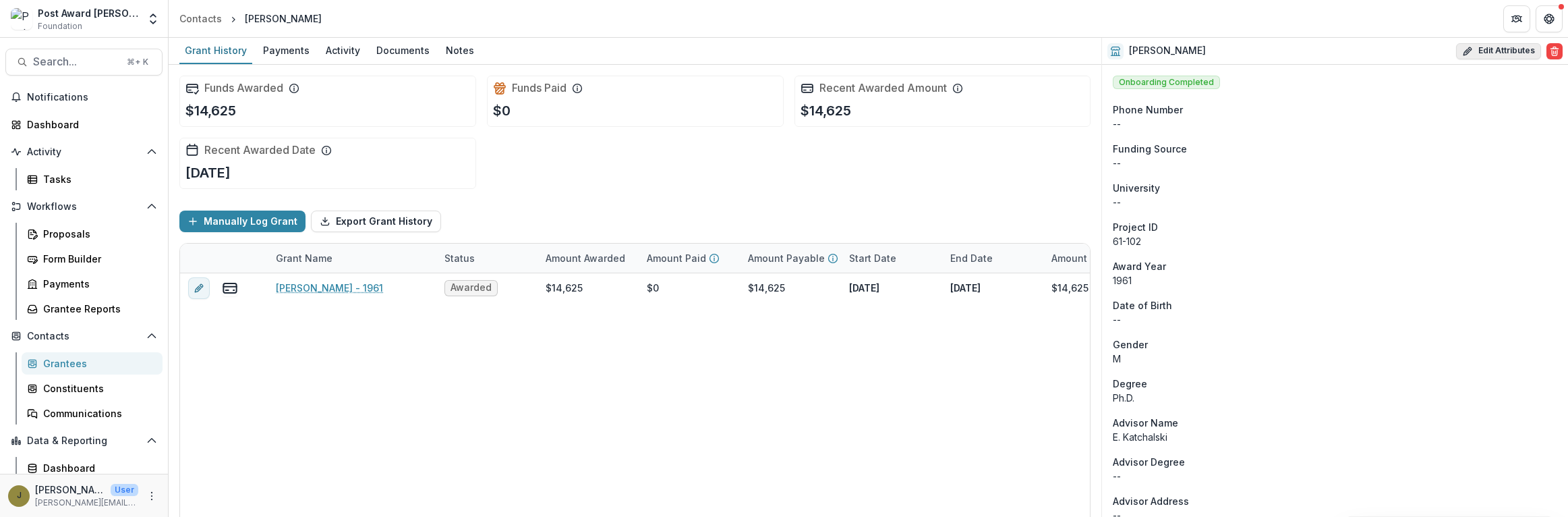
click at [1502, 55] on button "Edit Attributes" at bounding box center [1499, 51] width 85 height 16
select select
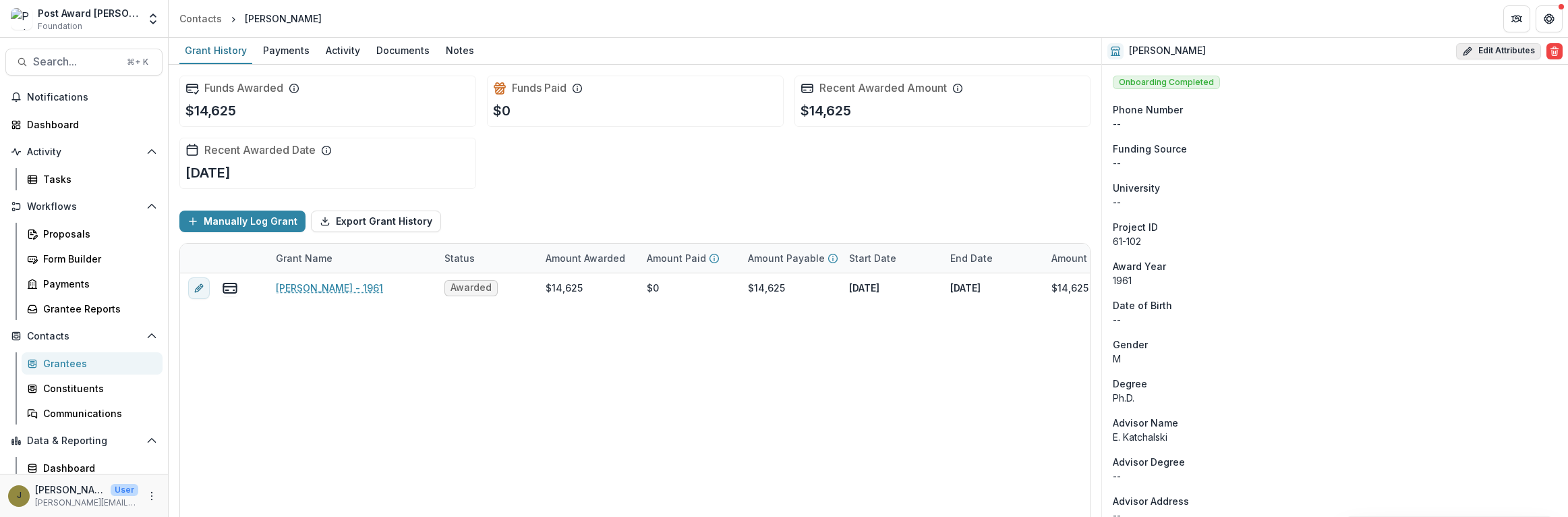
select select
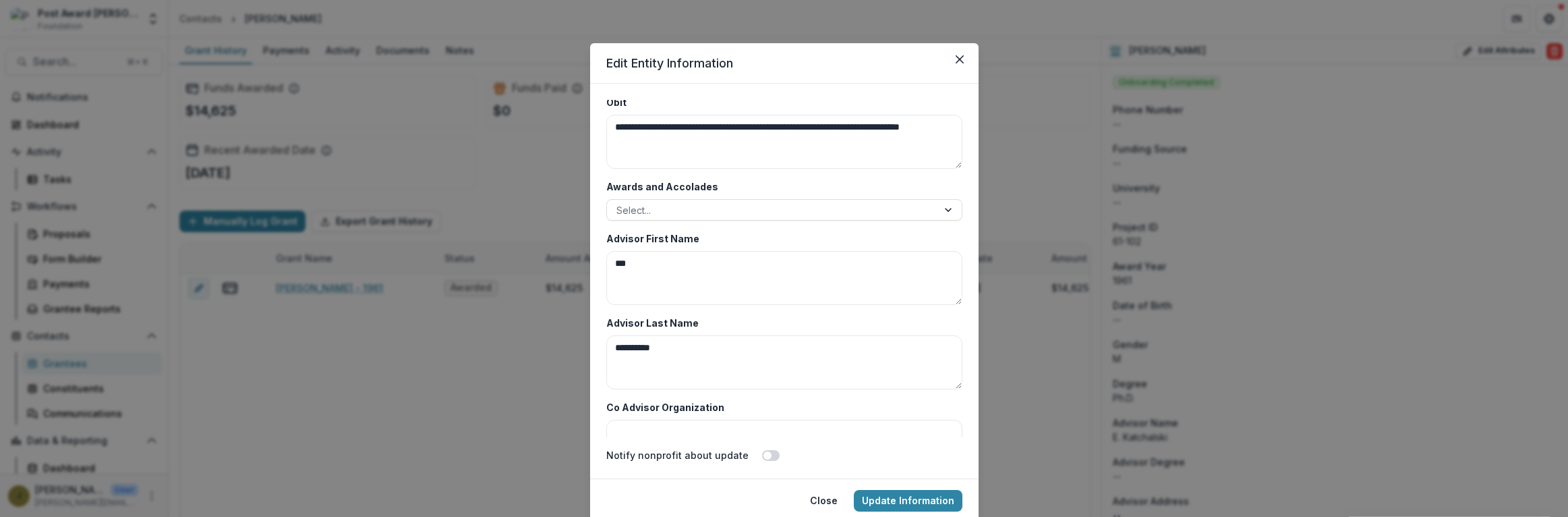
scroll to position [6524, 0]
click at [745, 208] on div at bounding box center [772, 213] width 312 height 17
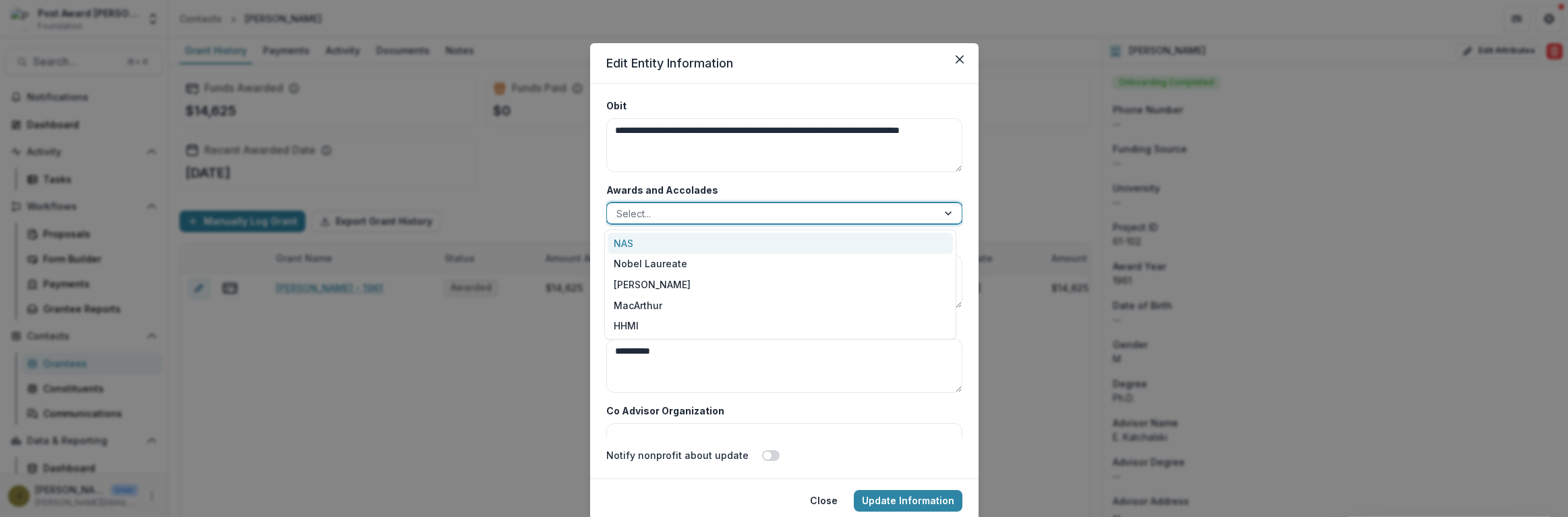
click at [630, 243] on div "NAS" at bounding box center [781, 243] width 345 height 21
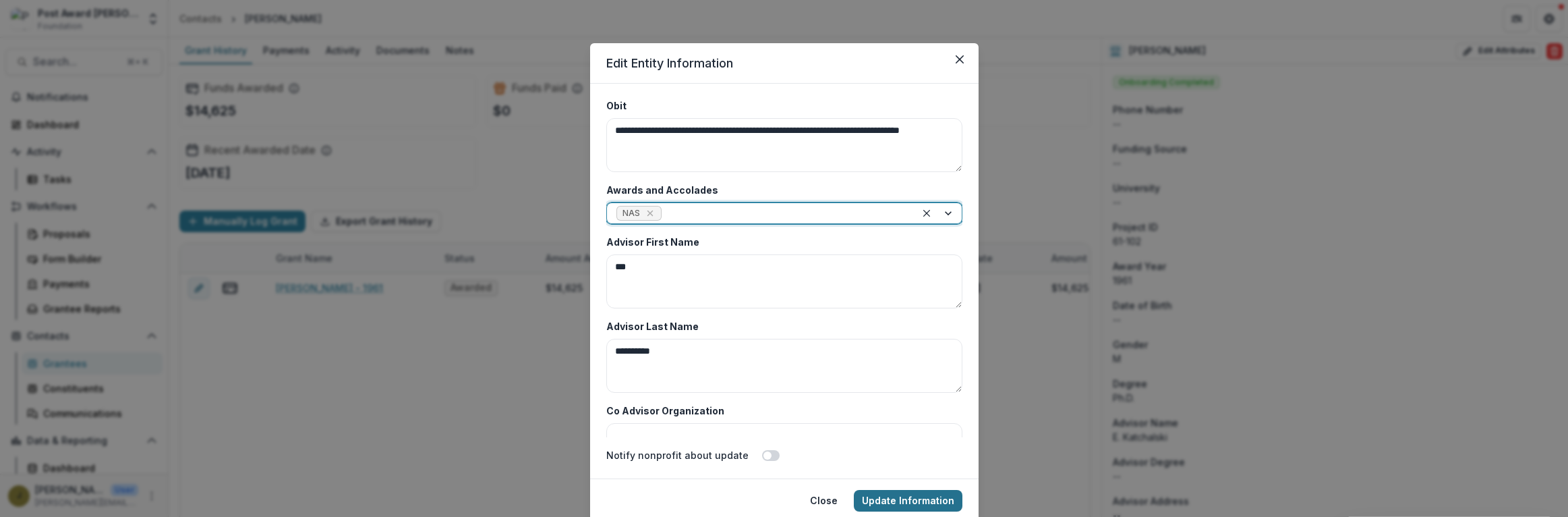
click at [905, 497] on button "Update Information" at bounding box center [908, 501] width 108 height 21
